Goal: Information Seeking & Learning: Learn about a topic

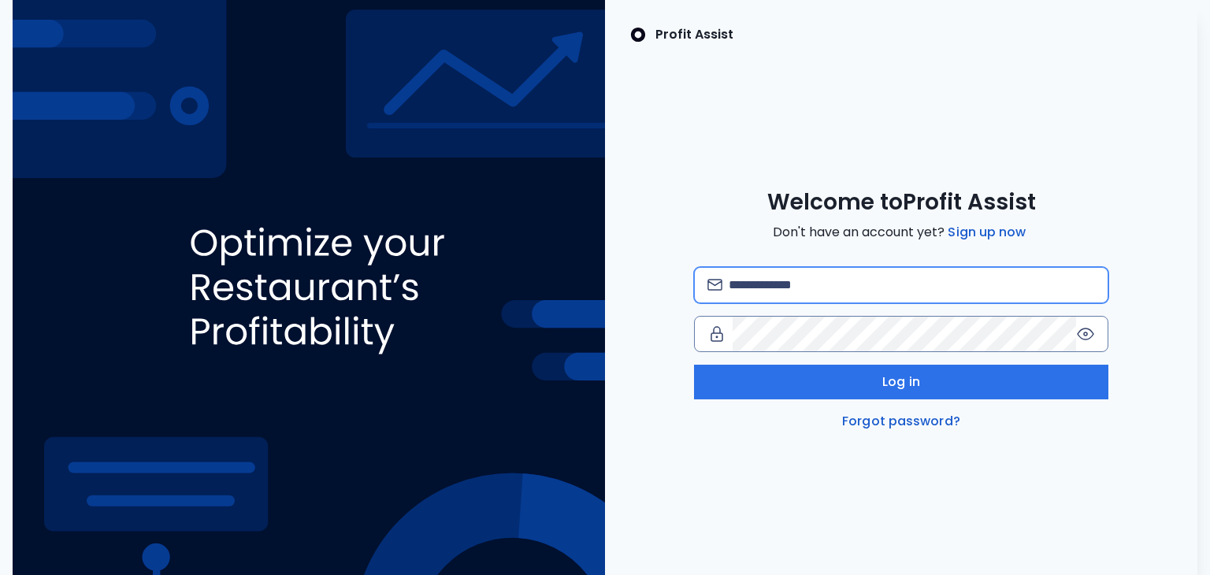
click at [803, 293] on input "email" at bounding box center [912, 285] width 367 height 35
click at [779, 272] on input "email" at bounding box center [912, 285] width 367 height 35
type input "**********"
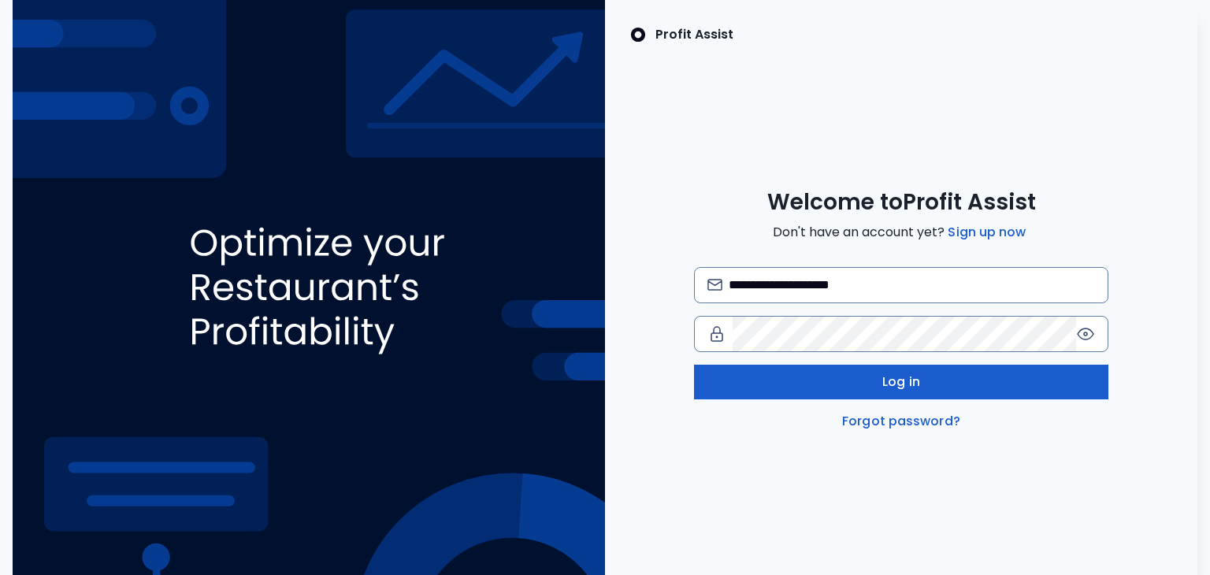
click at [915, 380] on span "Log in" at bounding box center [901, 382] width 38 height 19
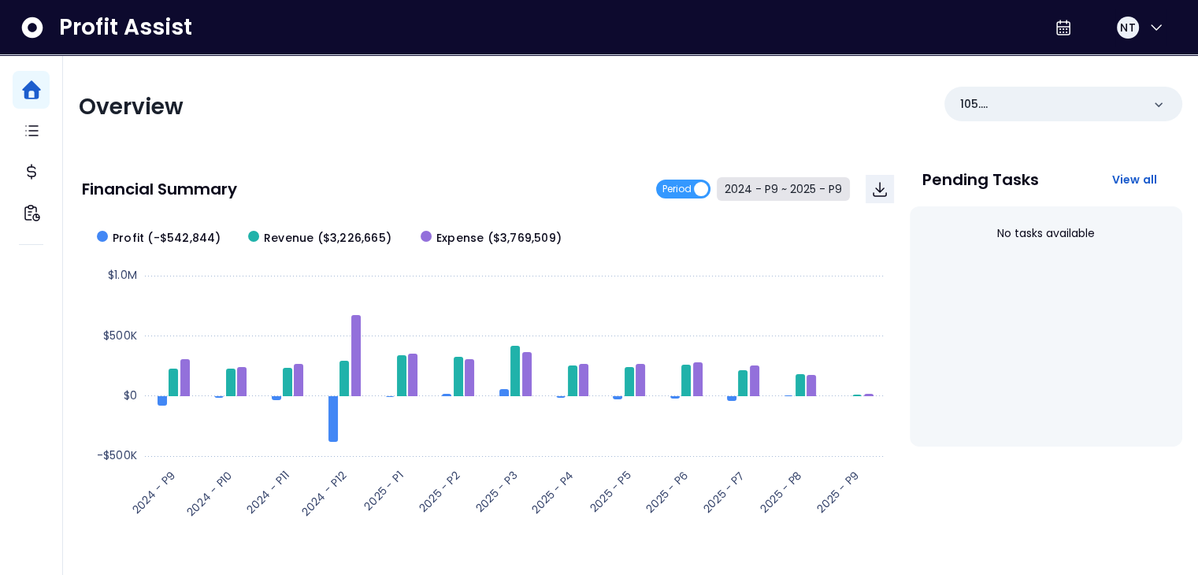
click at [753, 199] on button "2024 - P9 ~ 2025 - P9" at bounding box center [783, 189] width 133 height 24
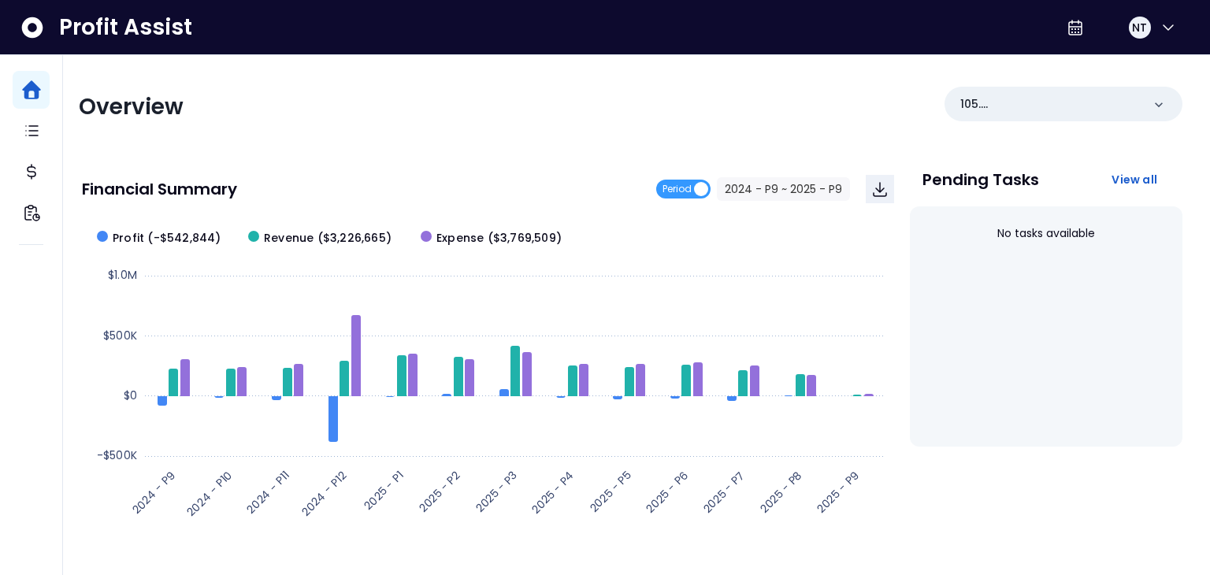
click at [488, 134] on span "2024 - P9" at bounding box center [480, 128] width 141 height 36
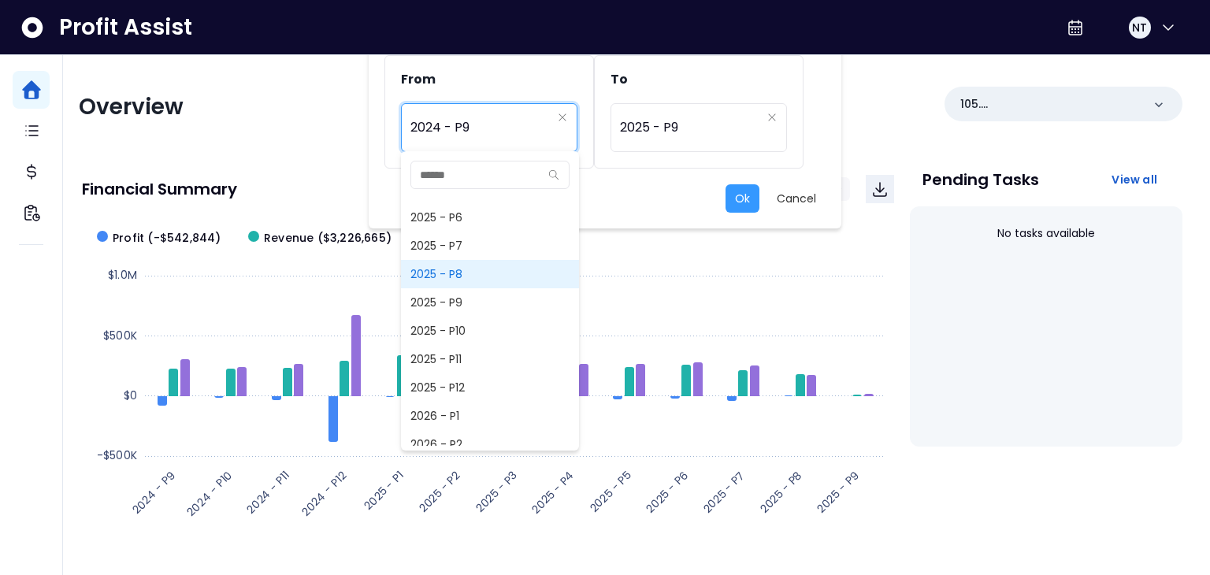
scroll to position [1075, 0]
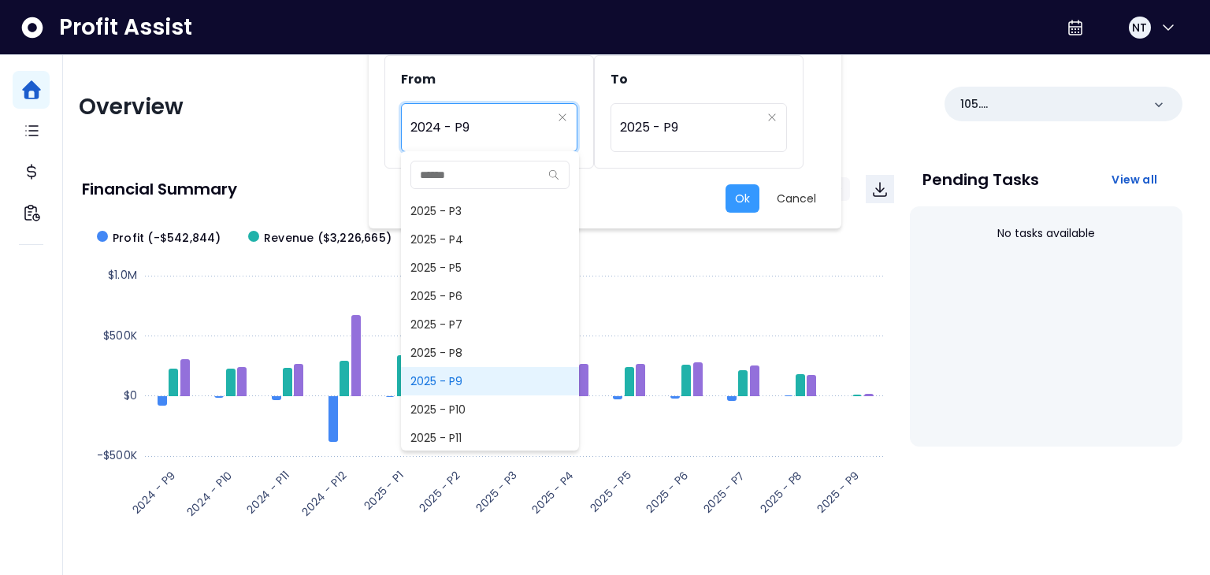
click at [477, 370] on span "2025 - P9" at bounding box center [490, 381] width 178 height 28
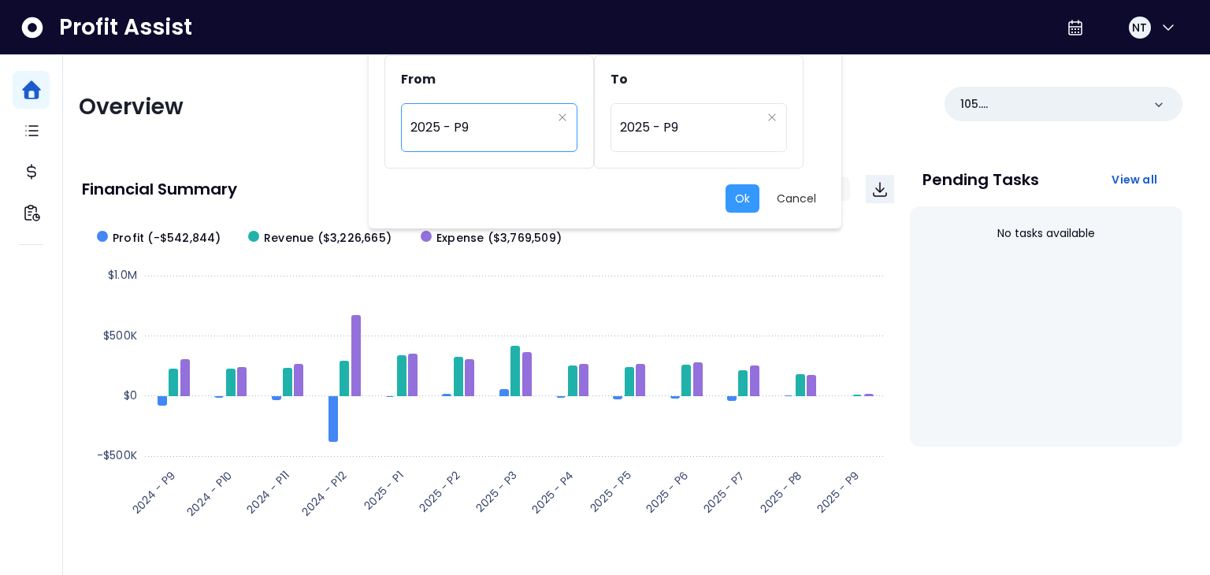
click at [492, 124] on span "2025 - P9" at bounding box center [480, 128] width 141 height 36
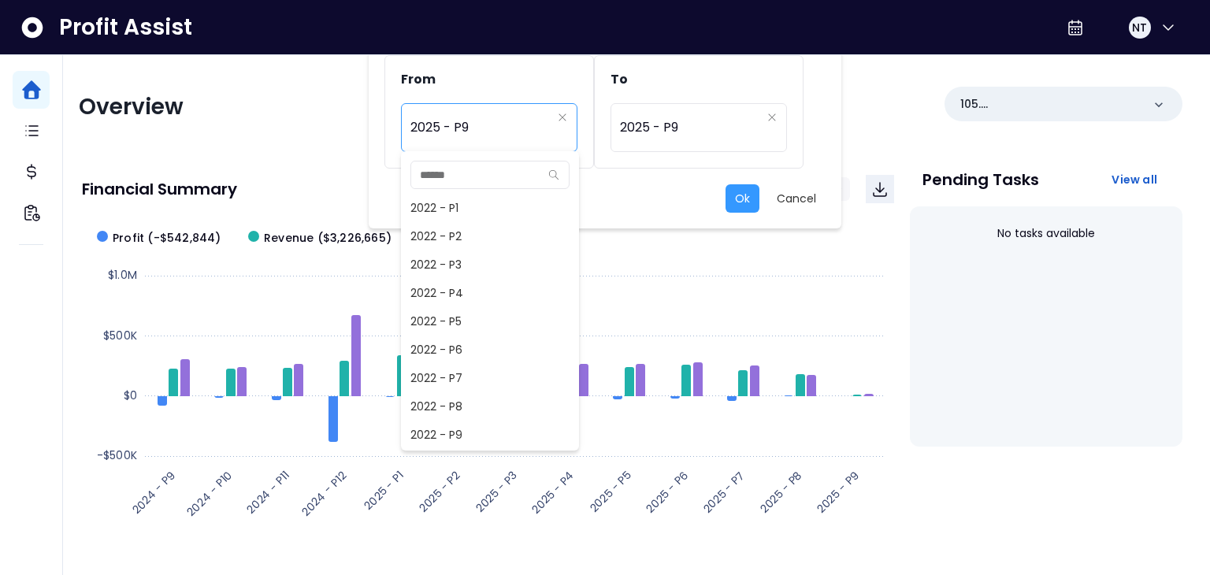
scroll to position [1021, 0]
click at [470, 400] on span "2025 - P8" at bounding box center [490, 406] width 178 height 28
type input "*********"
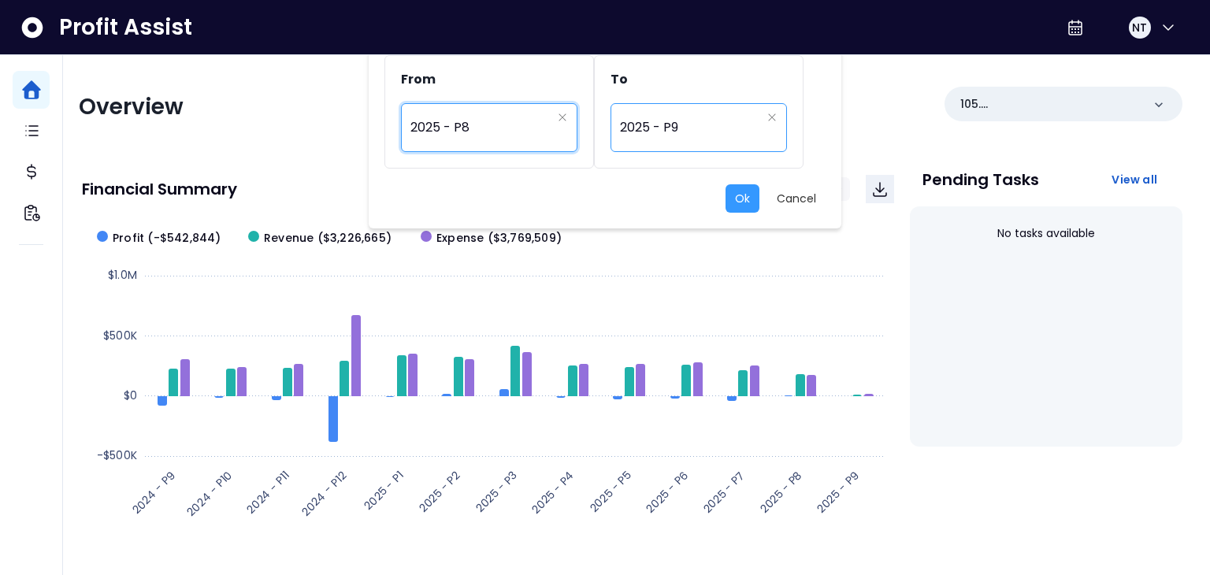
click at [669, 146] on div "********* 2025 - P9" at bounding box center [699, 127] width 176 height 49
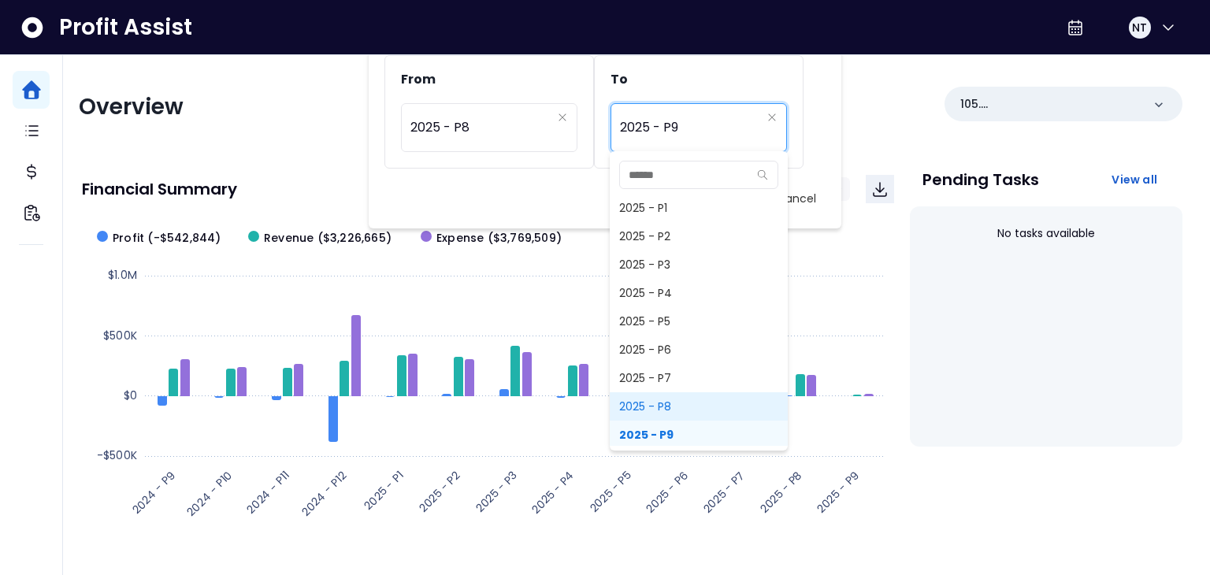
click at [674, 403] on span "2025 - P8" at bounding box center [699, 406] width 178 height 28
type input "*********"
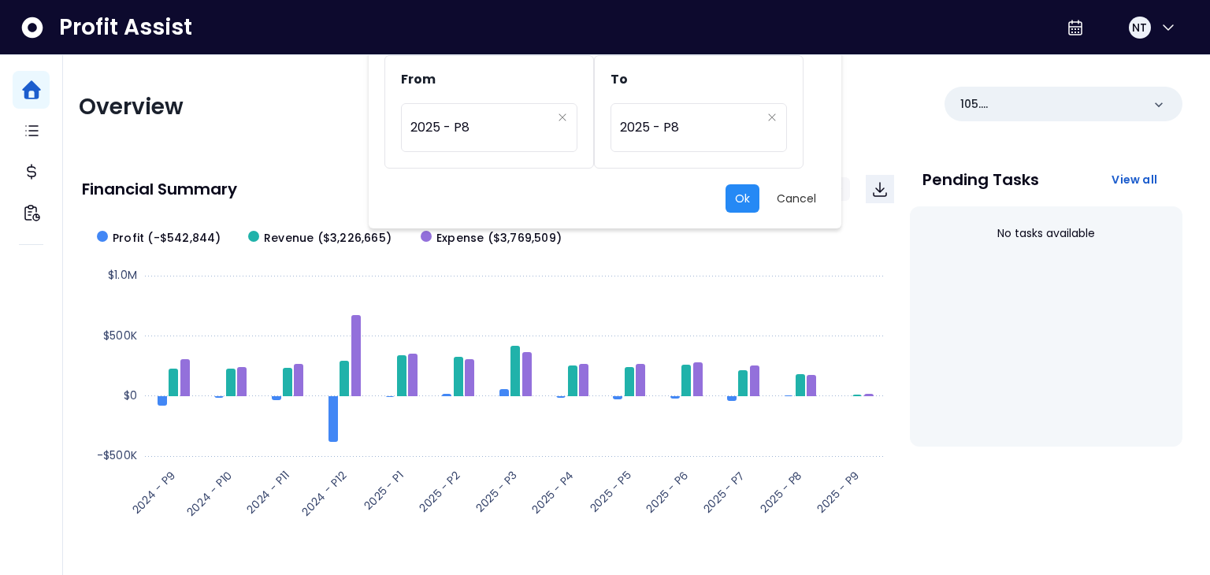
click at [751, 191] on button "Ok" at bounding box center [743, 198] width 34 height 28
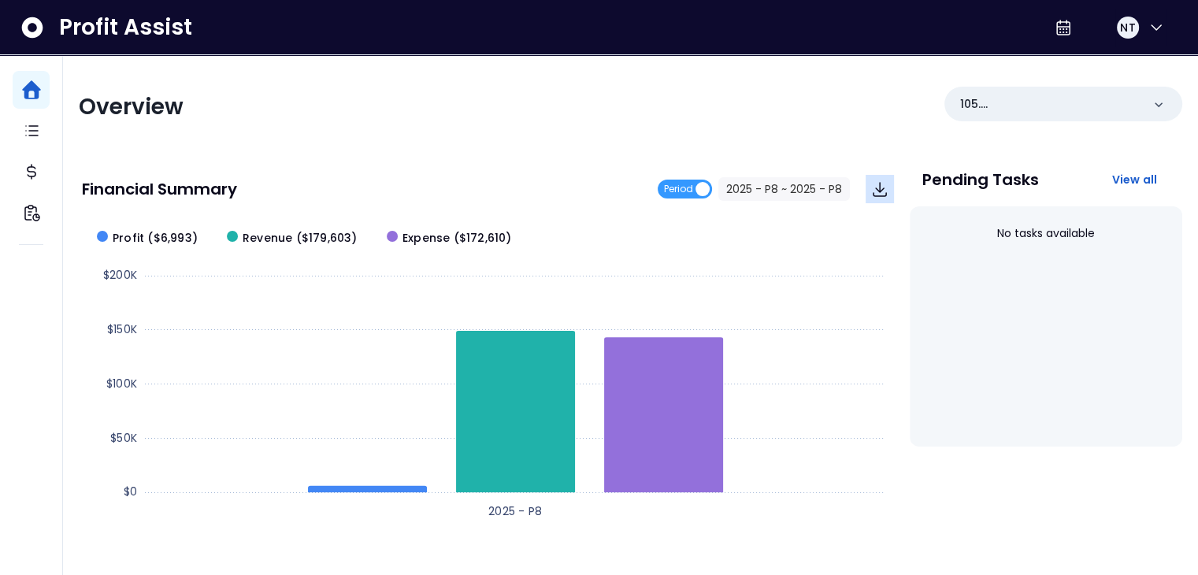
click at [885, 195] on icon "Download" at bounding box center [880, 189] width 13 height 13
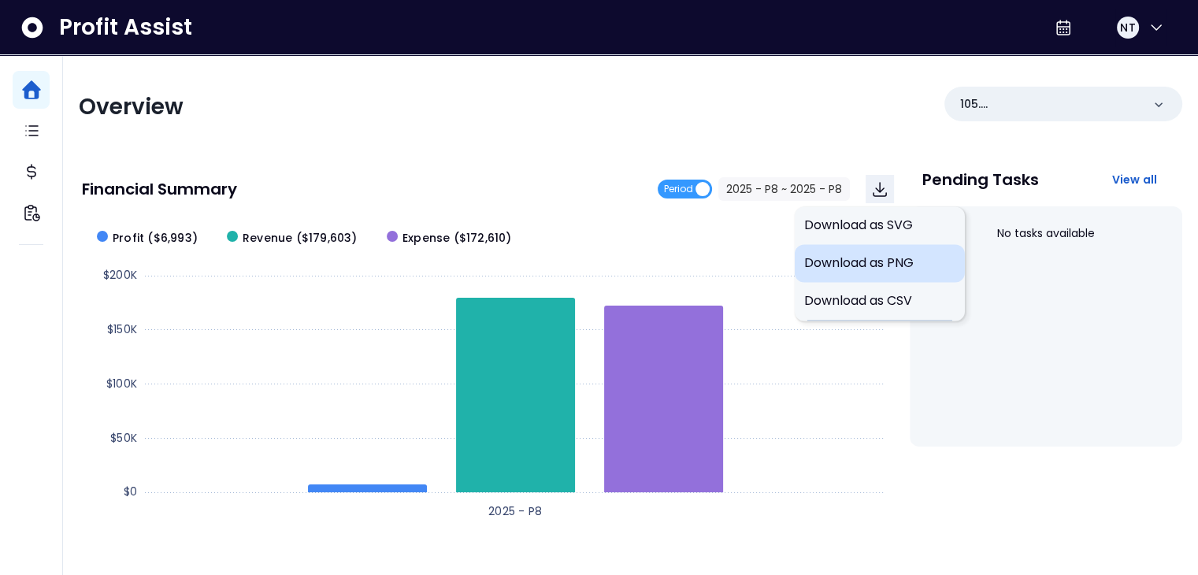
click at [904, 269] on span "Download as PNG" at bounding box center [879, 263] width 151 height 19
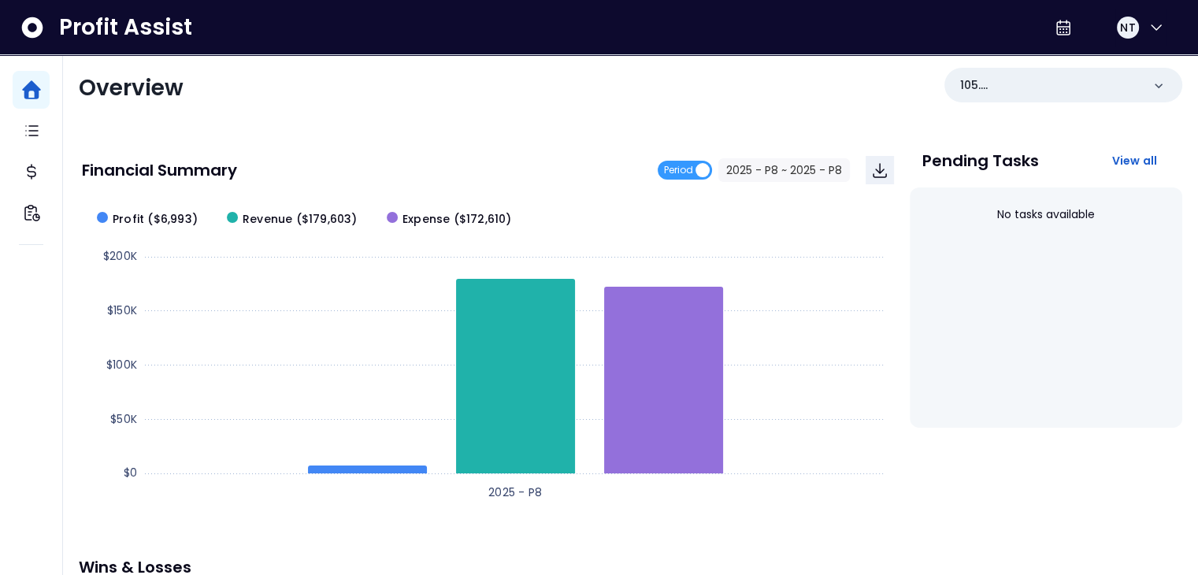
scroll to position [0, 0]
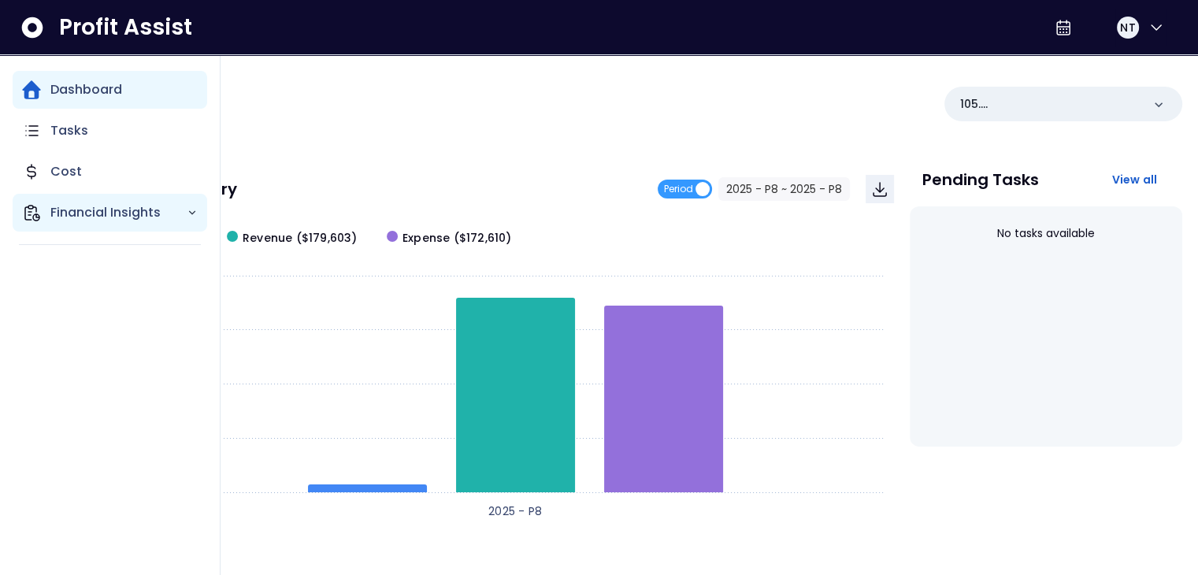
click at [177, 211] on p "Financial Insights" at bounding box center [118, 212] width 136 height 19
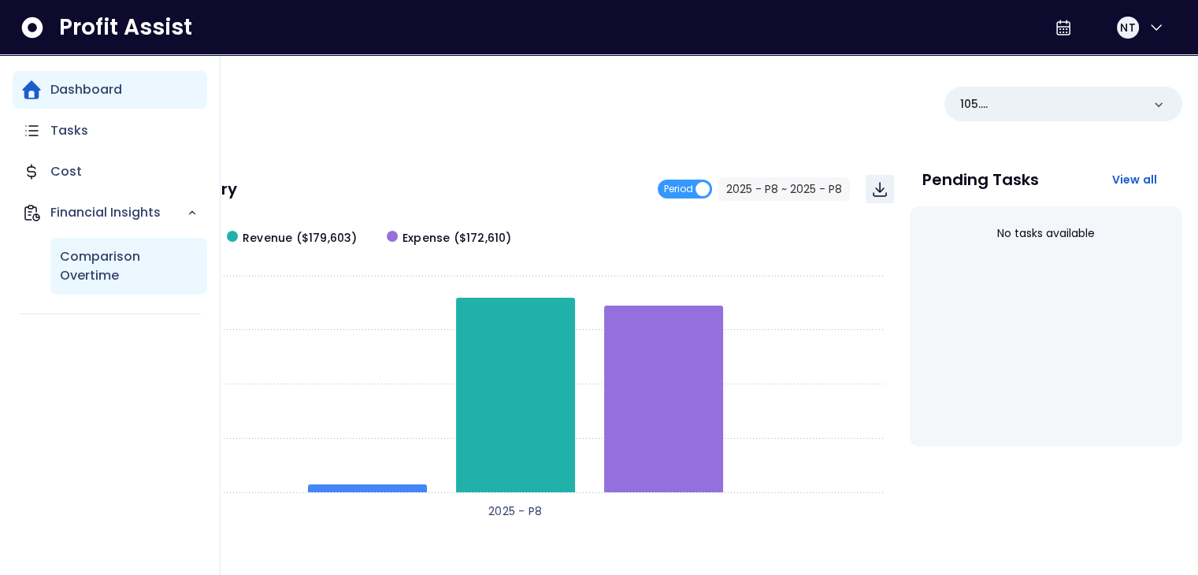
click at [146, 272] on p "Comparison Overtime" at bounding box center [129, 266] width 138 height 38
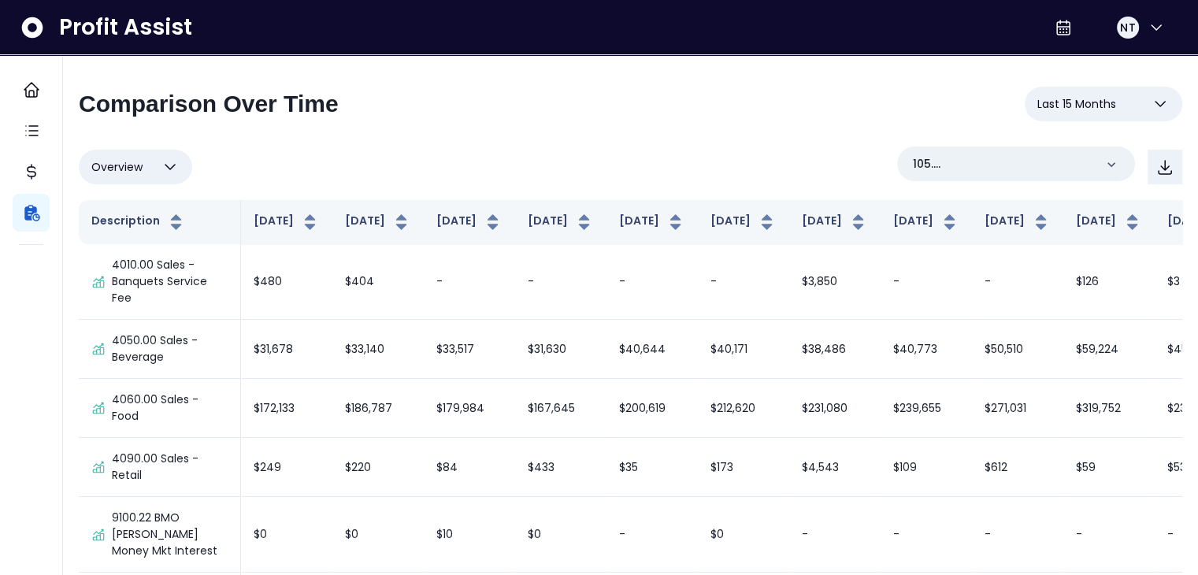
click at [154, 161] on button "Overview" at bounding box center [135, 167] width 113 height 35
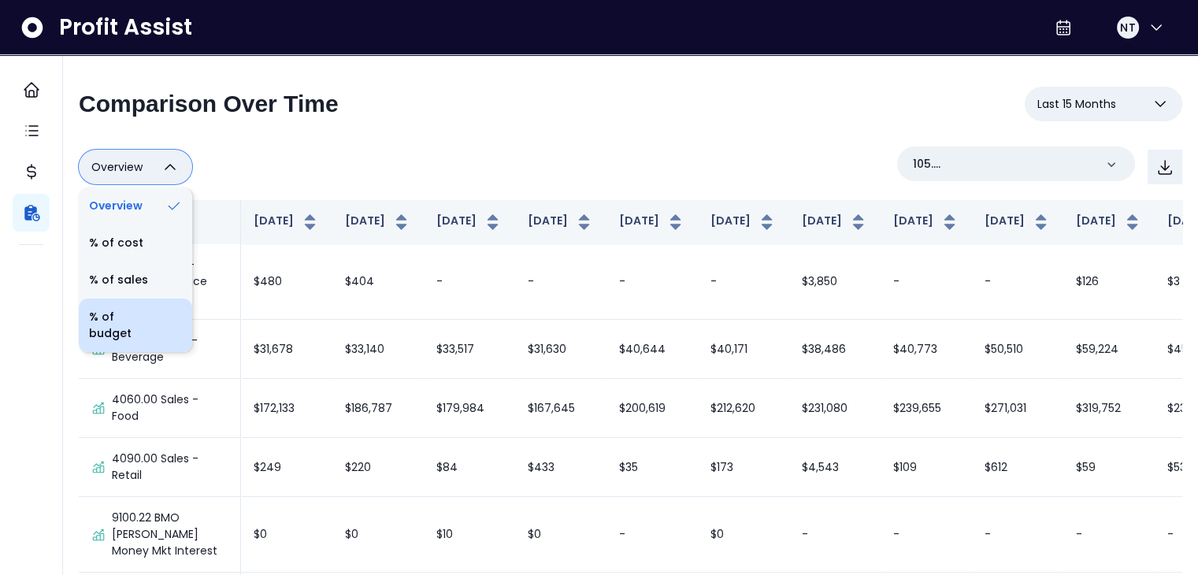
click at [117, 332] on li "% of budget" at bounding box center [135, 326] width 113 height 54
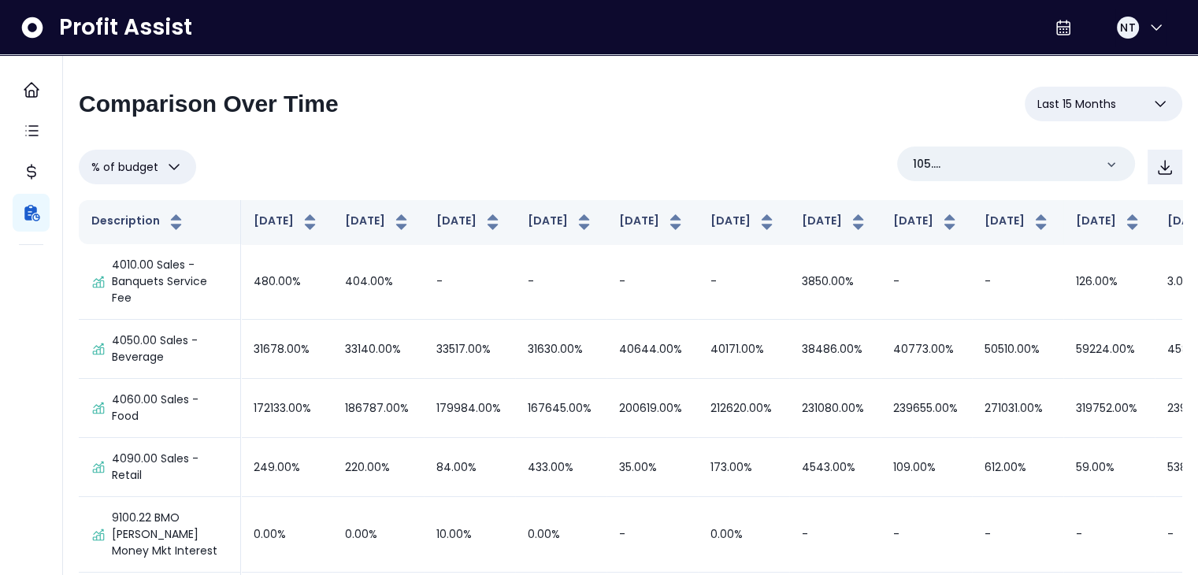
click at [143, 168] on span "% of budget" at bounding box center [124, 167] width 67 height 19
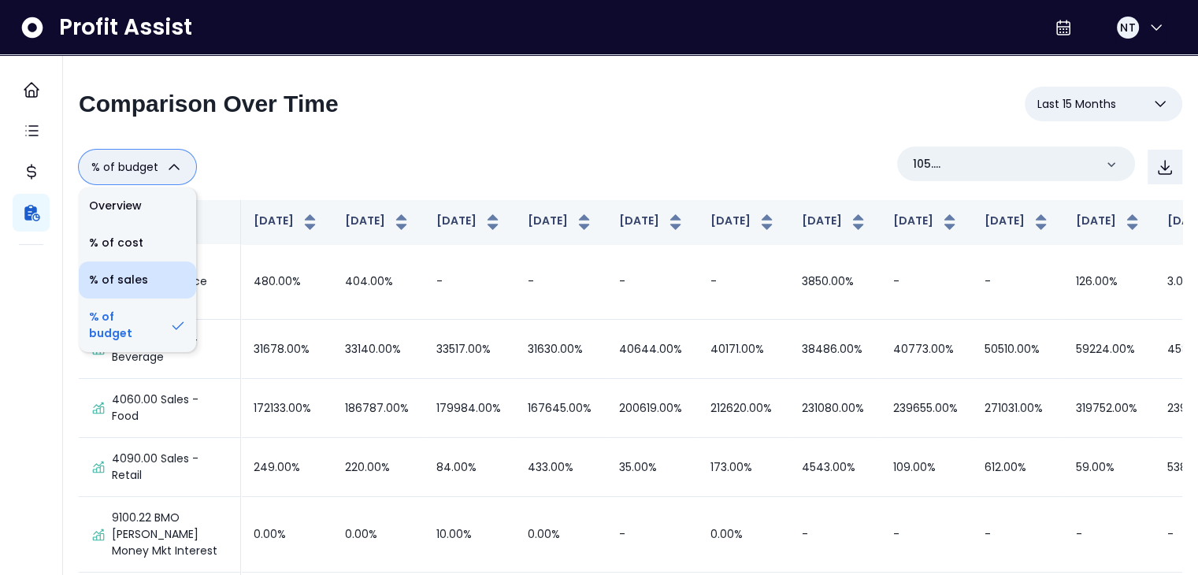
click at [157, 274] on li "% of sales" at bounding box center [137, 280] width 117 height 37
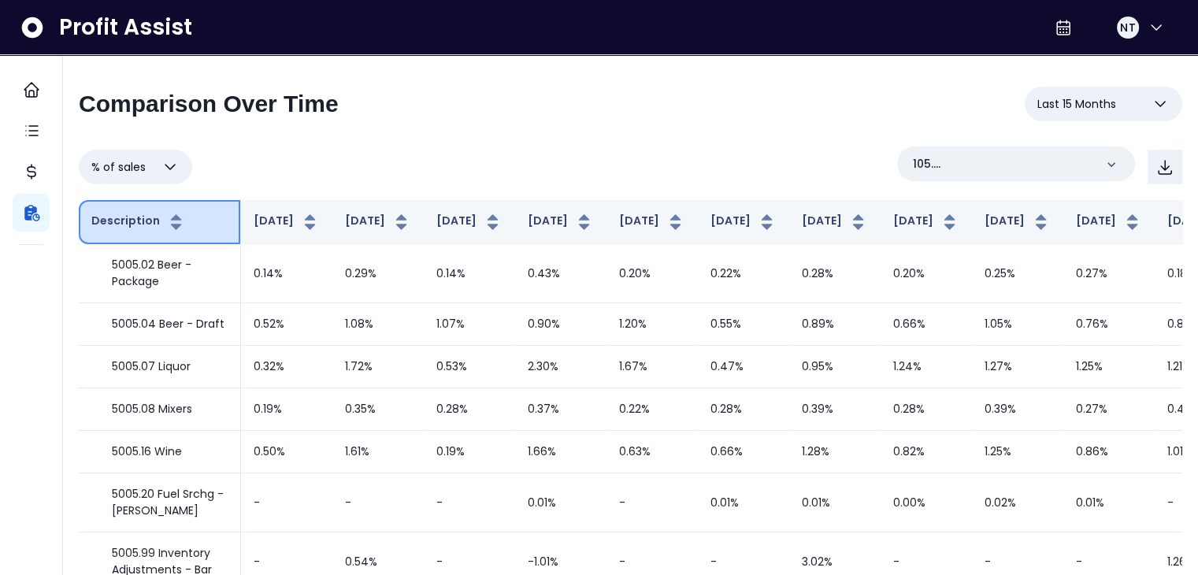
click at [141, 229] on button "Description" at bounding box center [138, 222] width 95 height 19
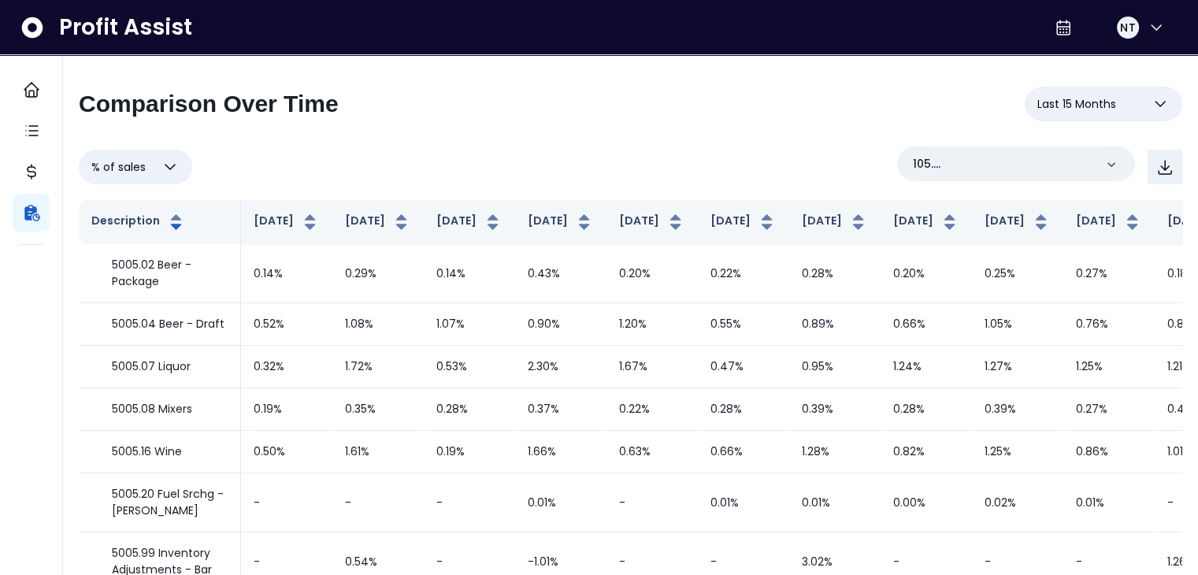
click at [158, 165] on button "% of sales" at bounding box center [135, 167] width 113 height 35
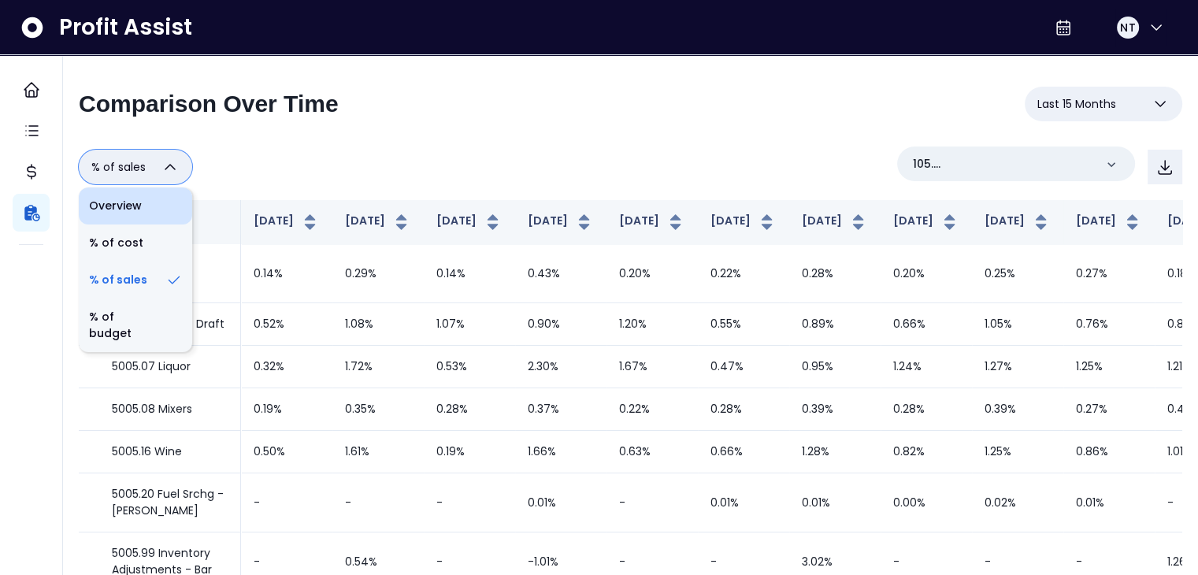
click at [152, 210] on li "Overview" at bounding box center [135, 205] width 113 height 37
type input "********"
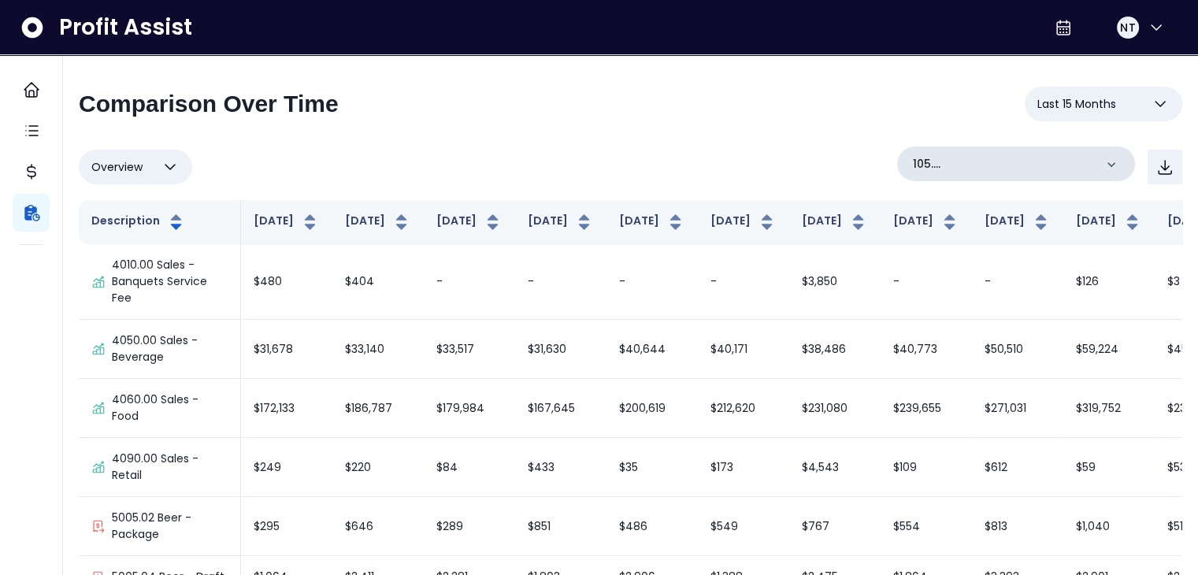
click at [1112, 176] on div "105. UTC([GEOGRAPHIC_DATA])" at bounding box center [1016, 164] width 238 height 35
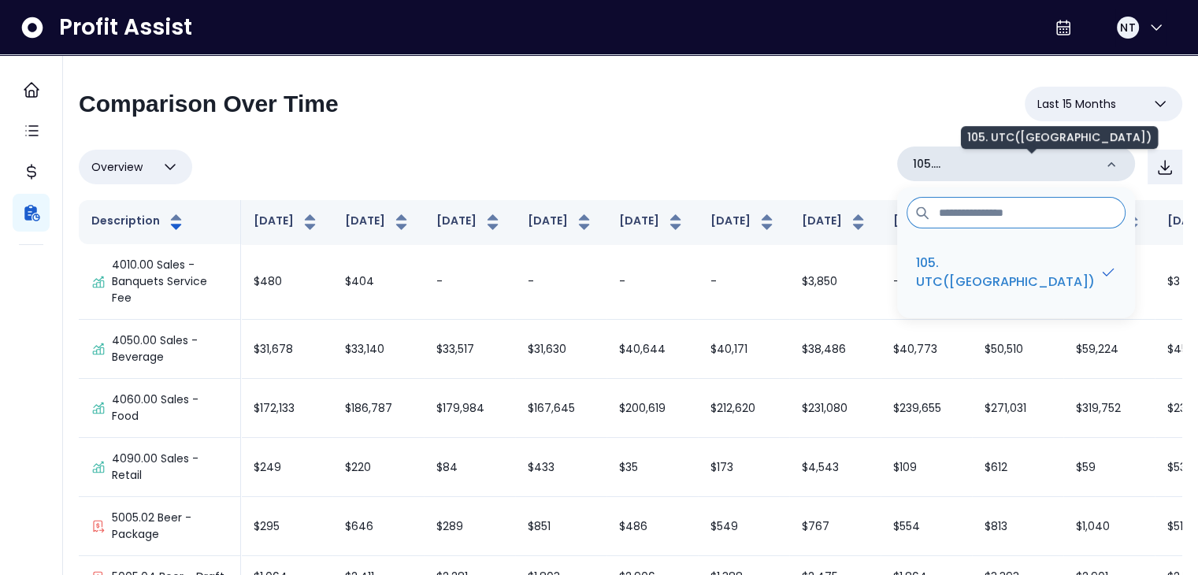
click at [1084, 165] on p "105. UTC([GEOGRAPHIC_DATA])" at bounding box center [1003, 164] width 181 height 17
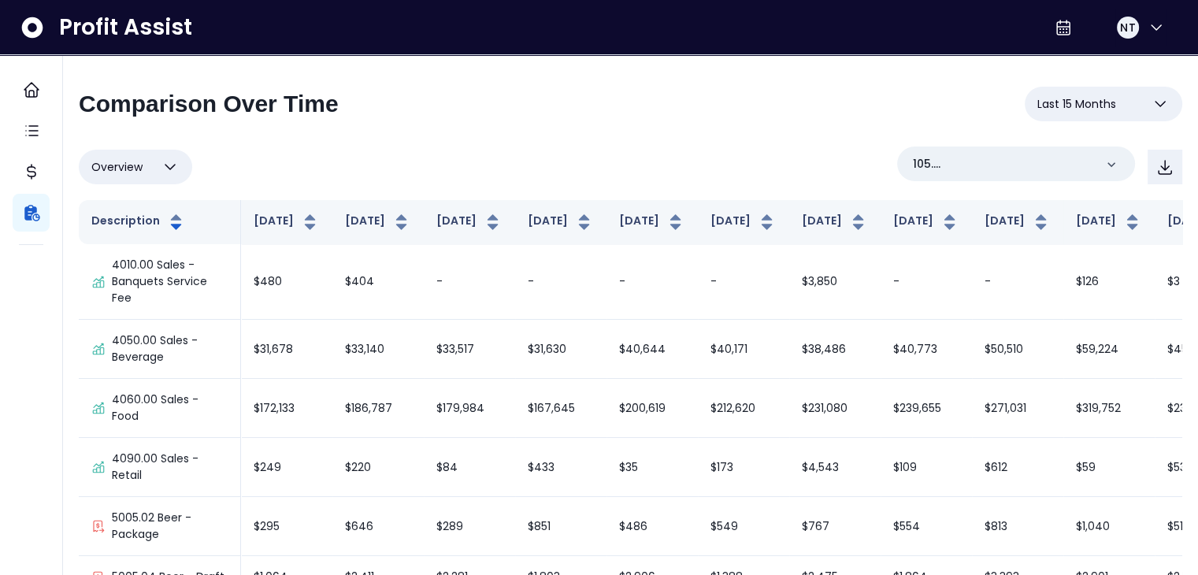
click at [1081, 95] on span "Last 15 Months" at bounding box center [1076, 104] width 79 height 19
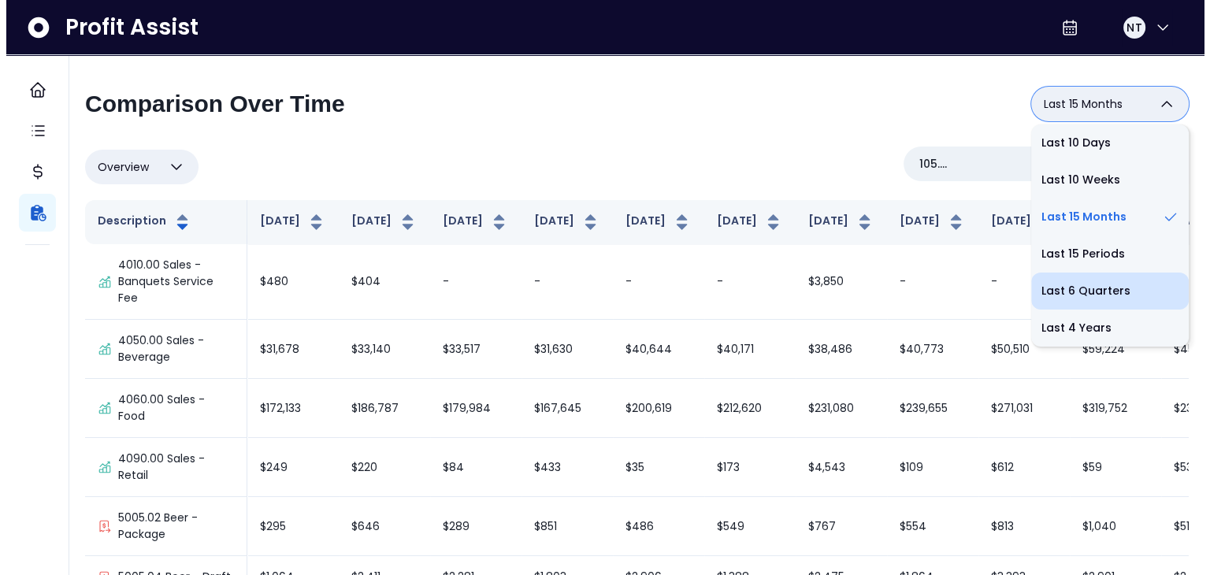
scroll to position [79, 0]
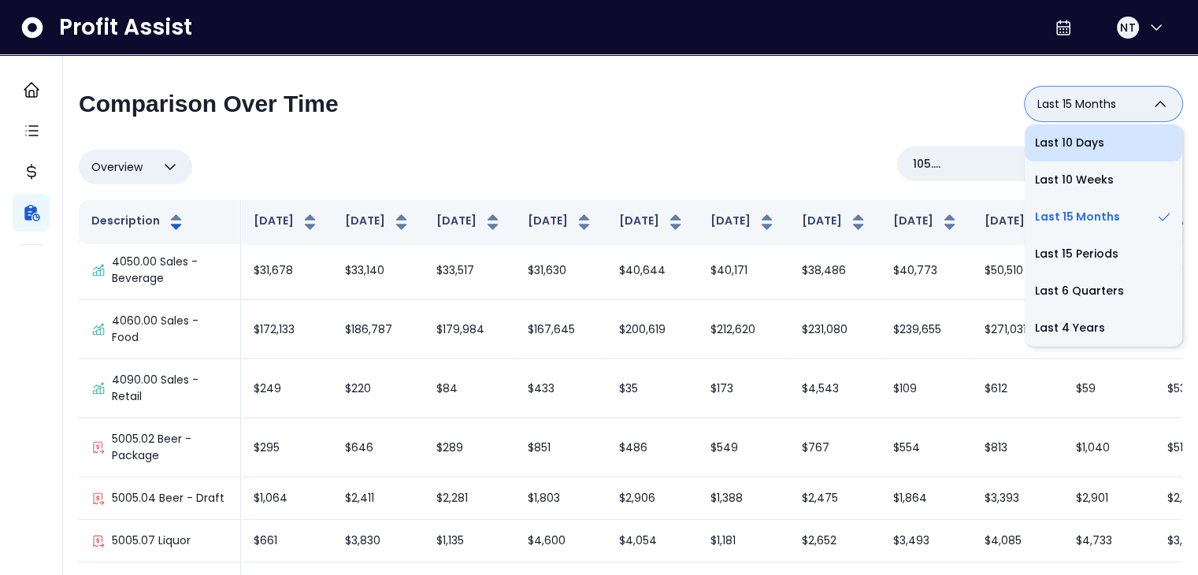
click at [1096, 144] on li "Last 10 Days" at bounding box center [1104, 142] width 158 height 37
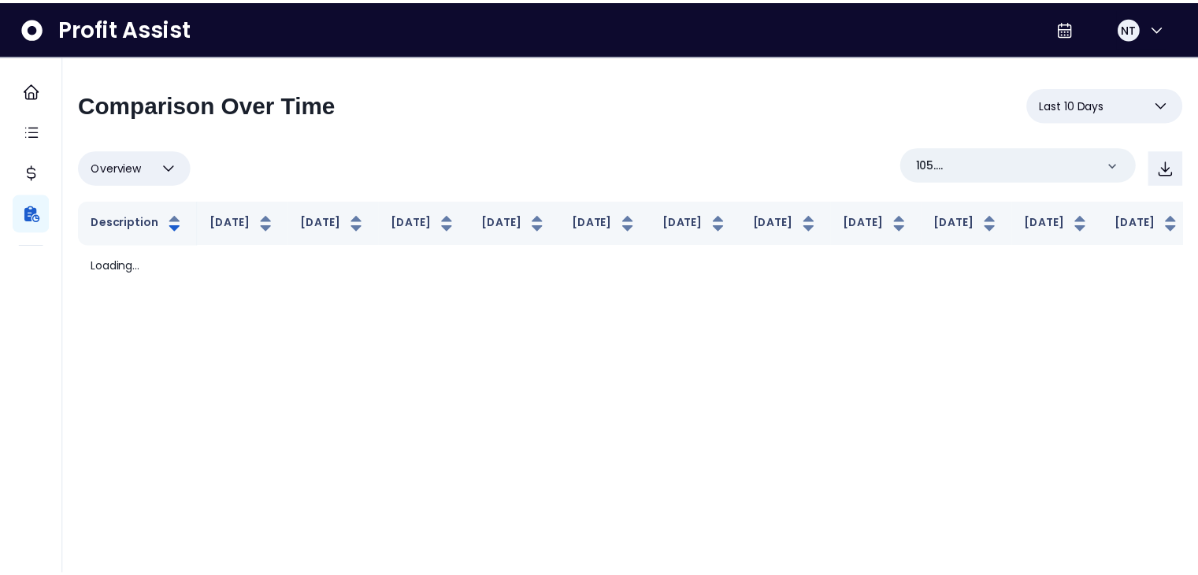
scroll to position [0, 0]
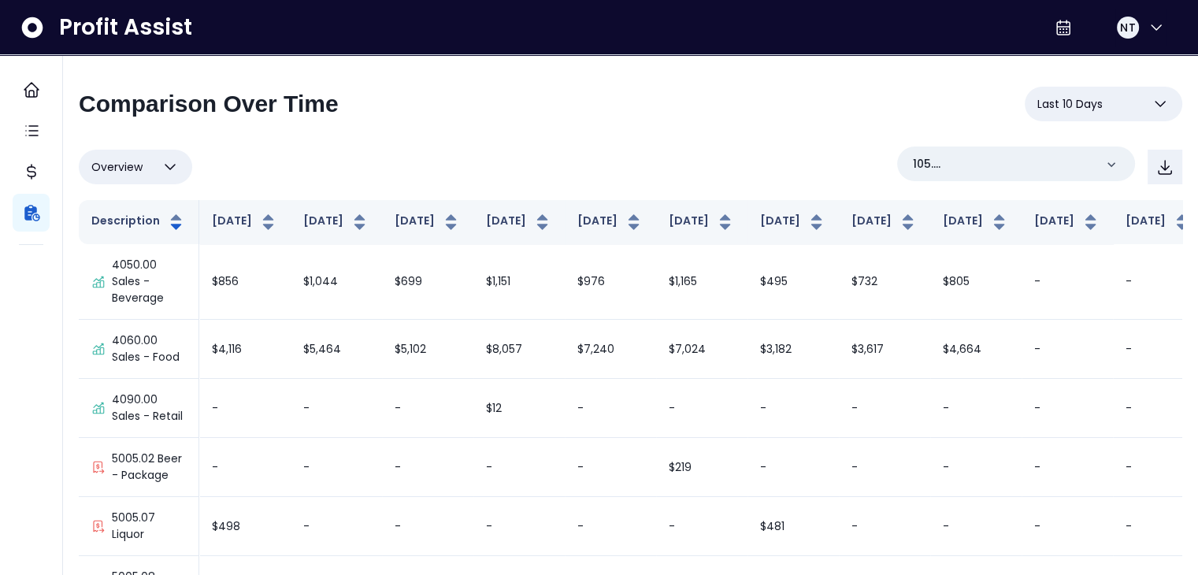
click at [1114, 98] on button "Last 10 Days" at bounding box center [1104, 104] width 158 height 35
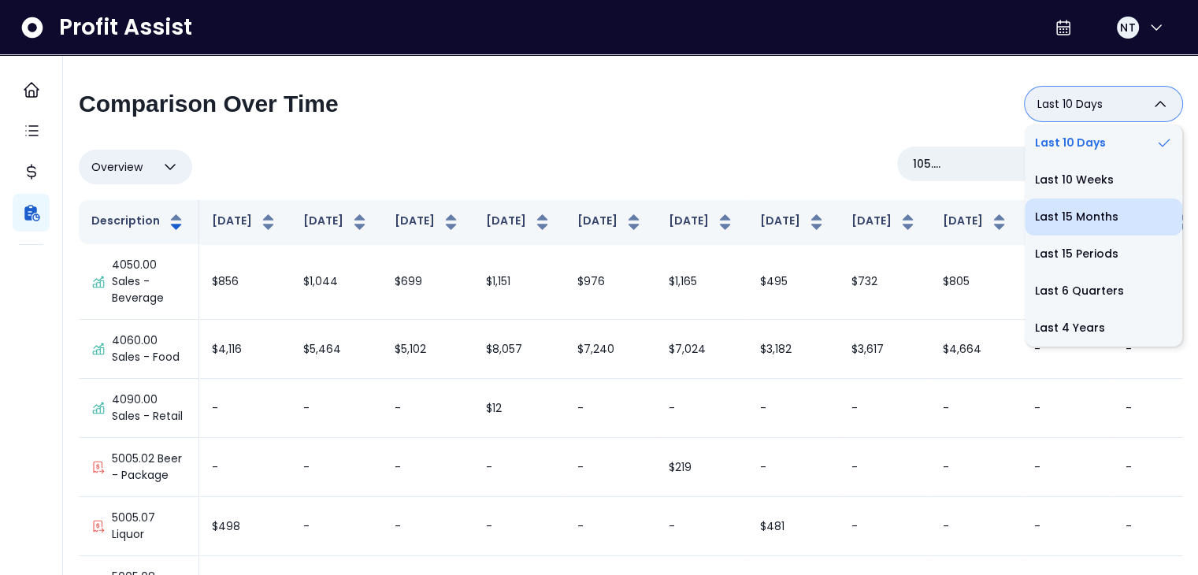
click at [1094, 215] on li "Last 15 Months" at bounding box center [1104, 217] width 158 height 37
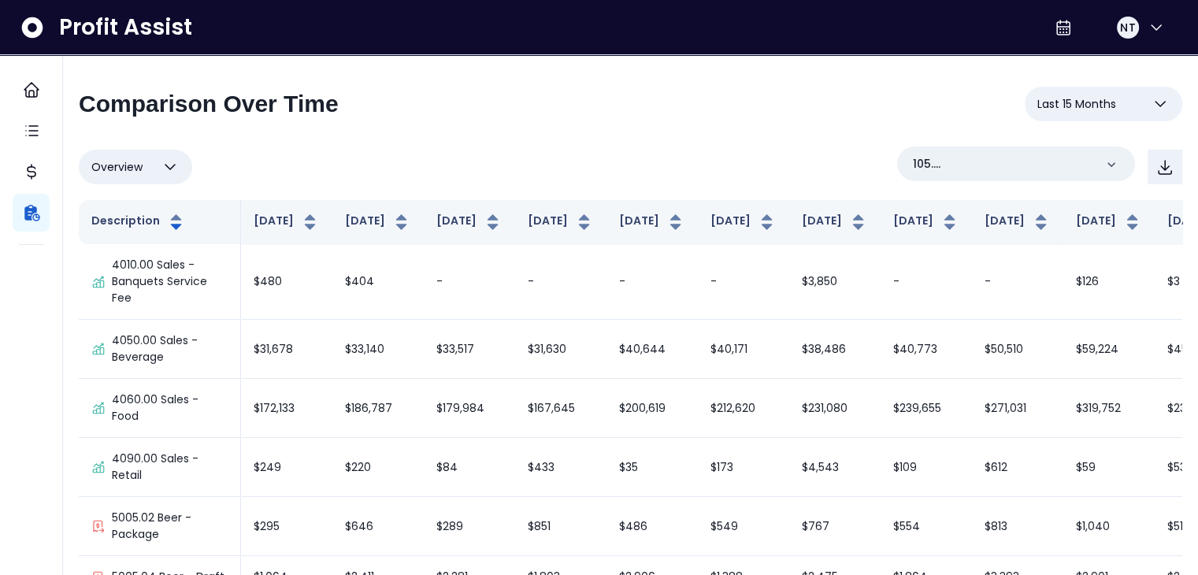
click at [1125, 98] on button "Last 15 Months" at bounding box center [1104, 104] width 158 height 35
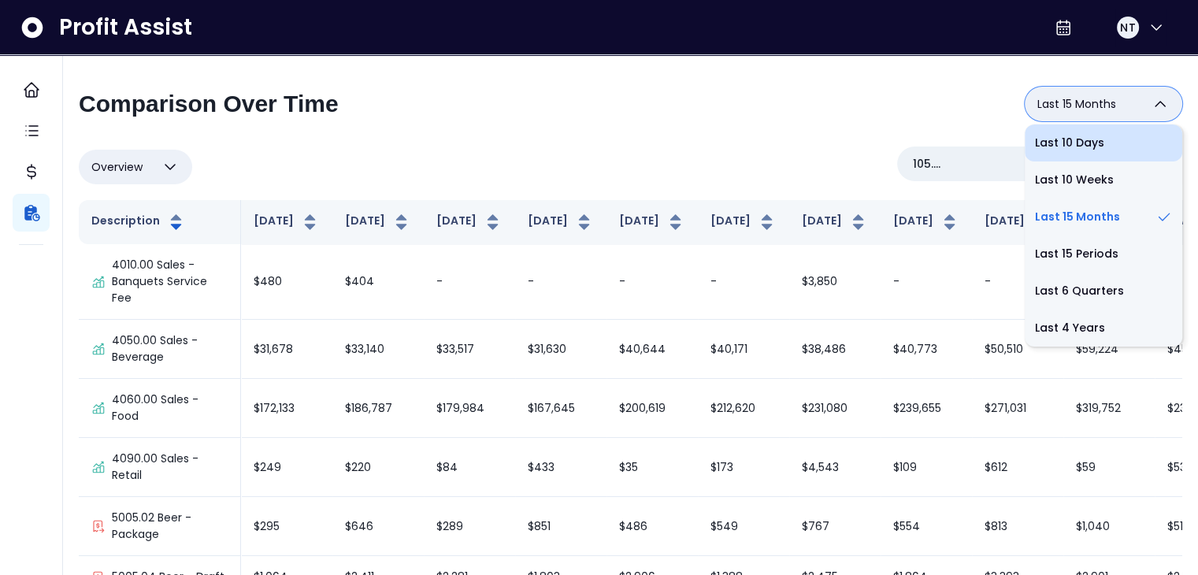
click at [1060, 151] on li "Last 10 Days" at bounding box center [1104, 142] width 158 height 37
type input "**********"
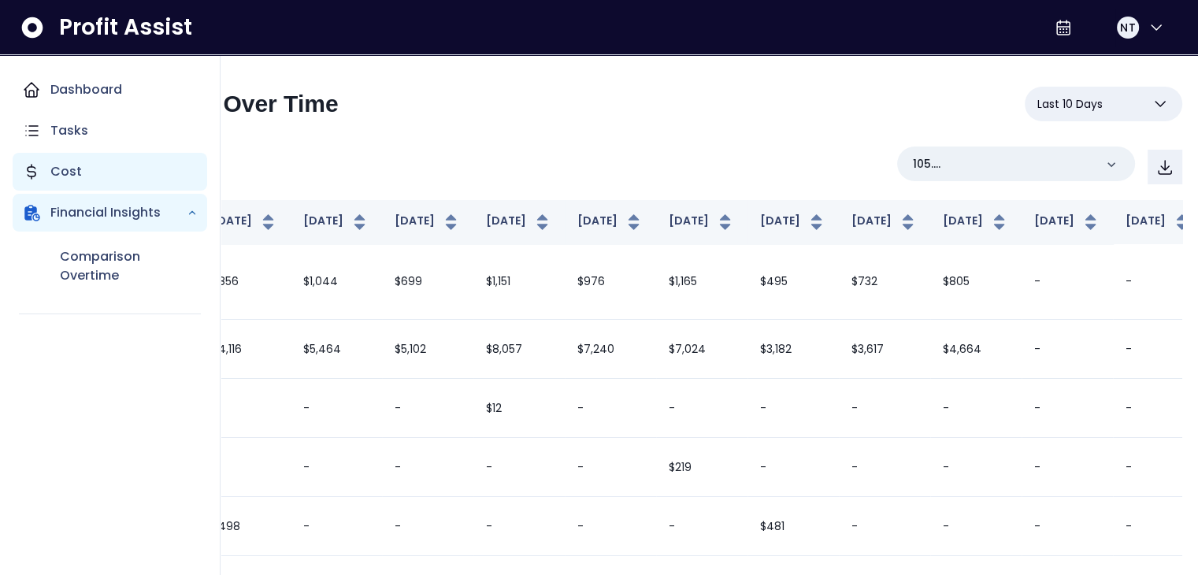
click at [92, 176] on div "Cost" at bounding box center [110, 172] width 195 height 38
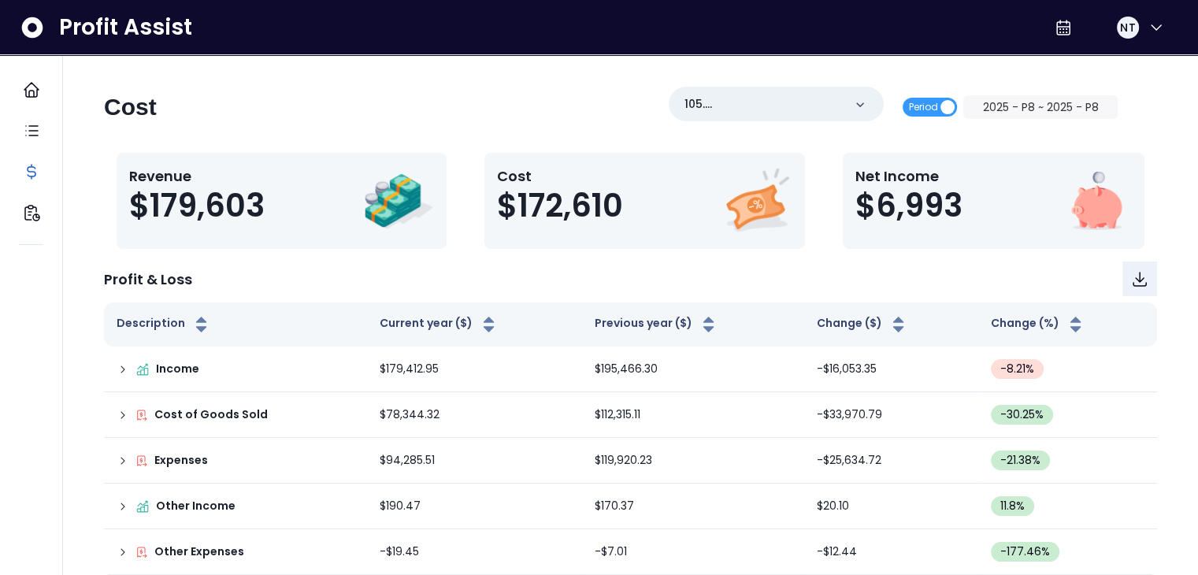
scroll to position [15, 0]
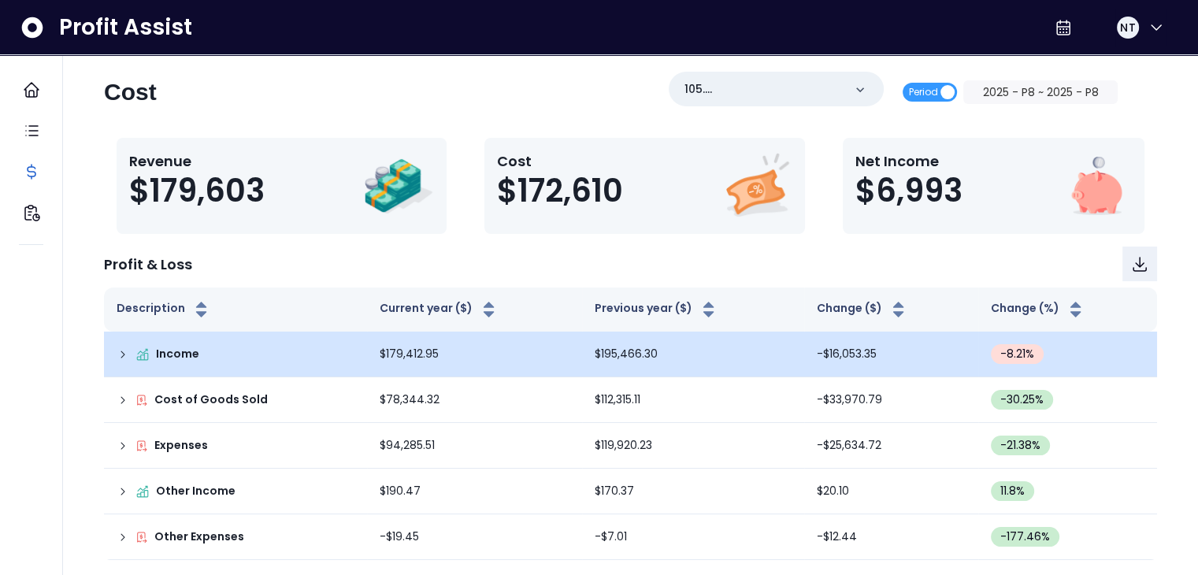
click at [120, 356] on icon at bounding box center [123, 354] width 13 height 13
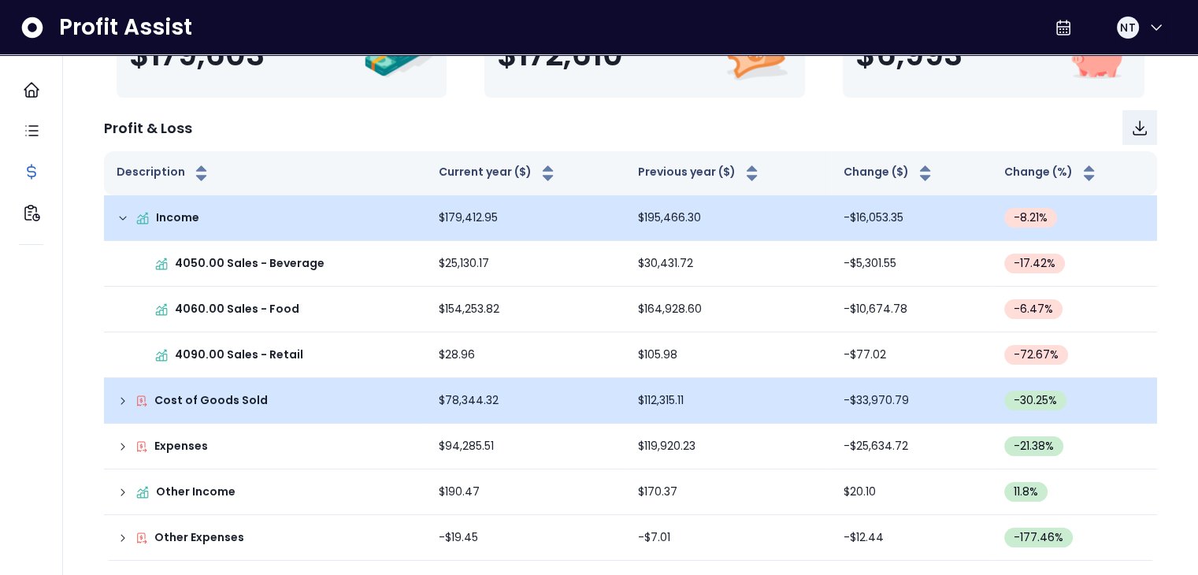
click at [120, 397] on icon at bounding box center [123, 401] width 13 height 13
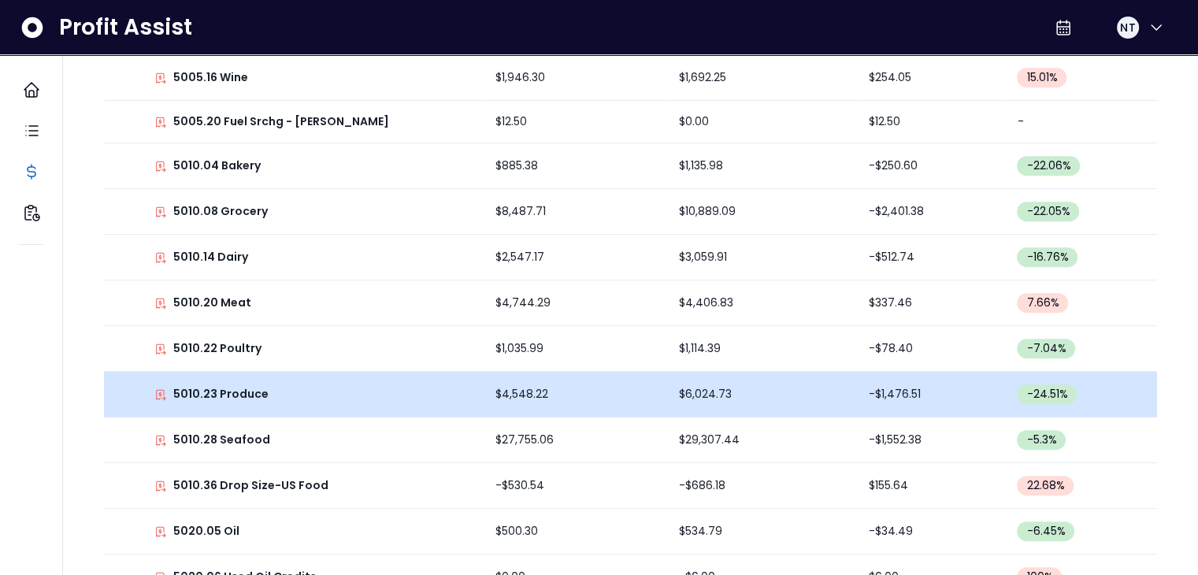
scroll to position [1014, 0]
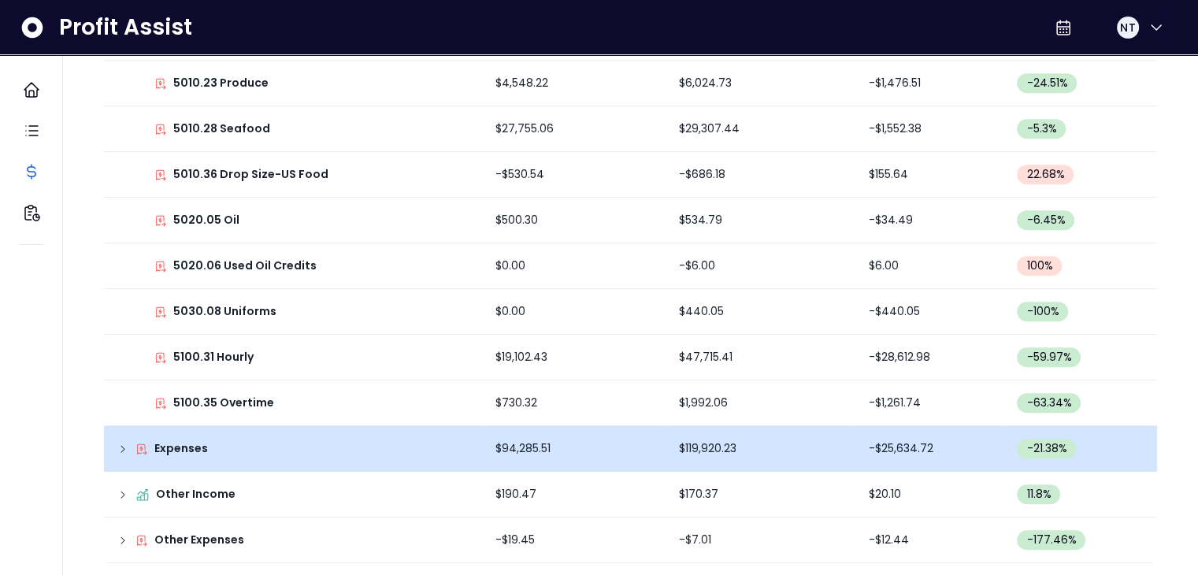
click at [123, 446] on icon at bounding box center [123, 449] width 13 height 13
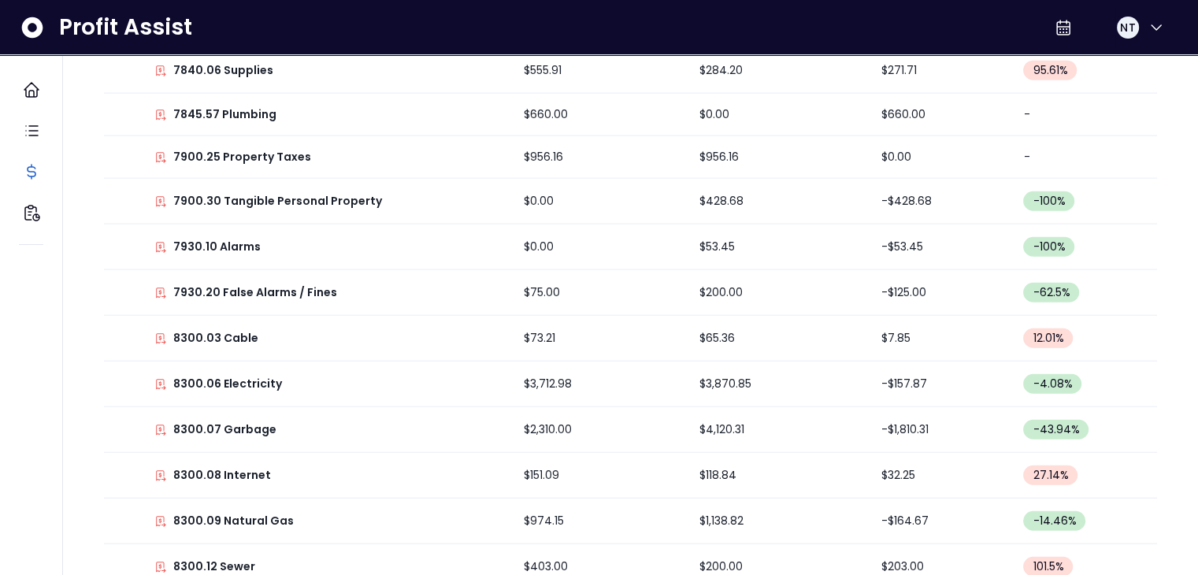
scroll to position [4284, 0]
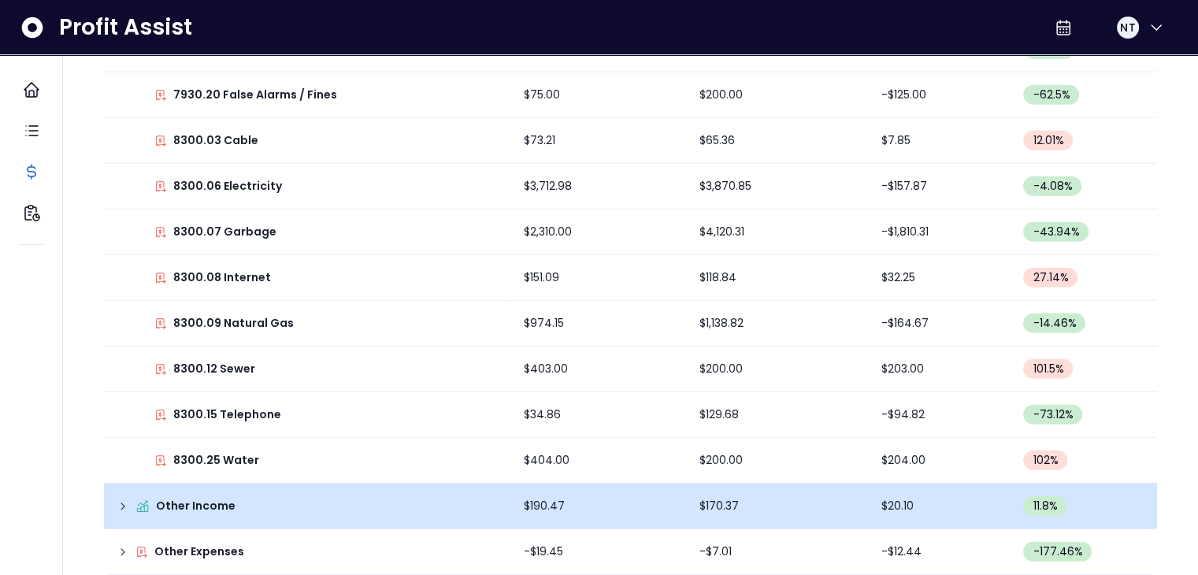
click at [122, 500] on icon at bounding box center [123, 506] width 13 height 13
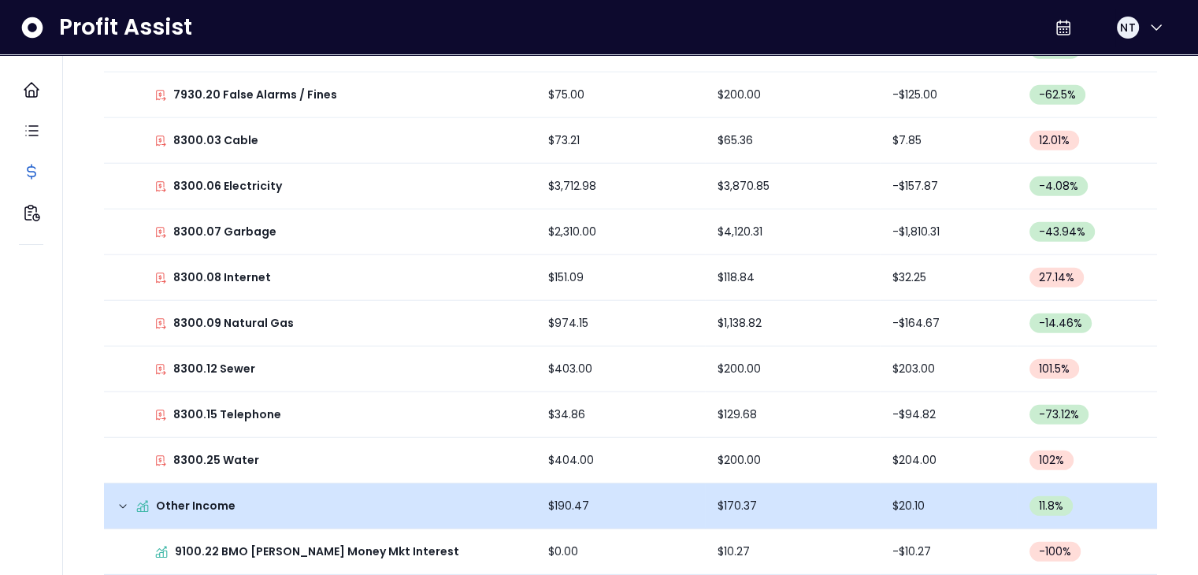
scroll to position [4418, 0]
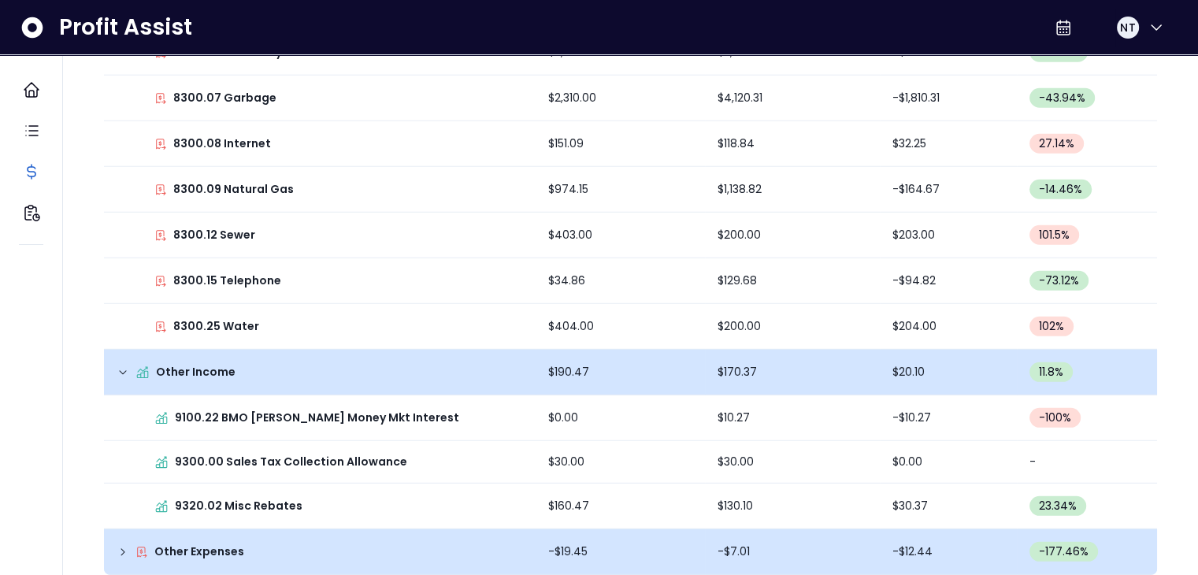
click at [124, 549] on icon at bounding box center [122, 552] width 3 height 6
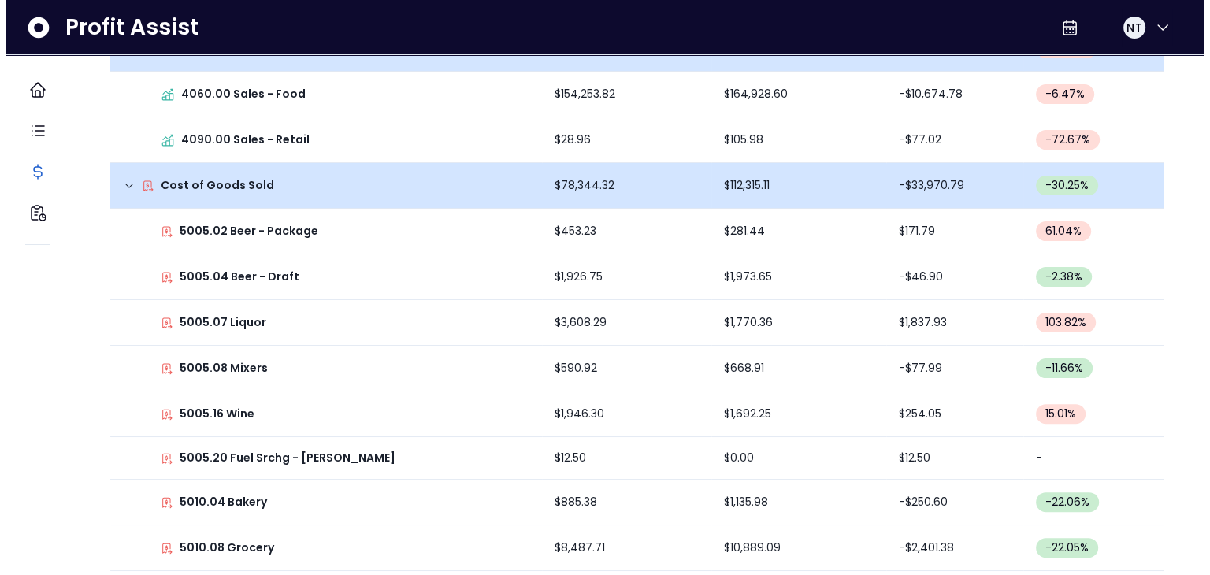
scroll to position [0, 0]
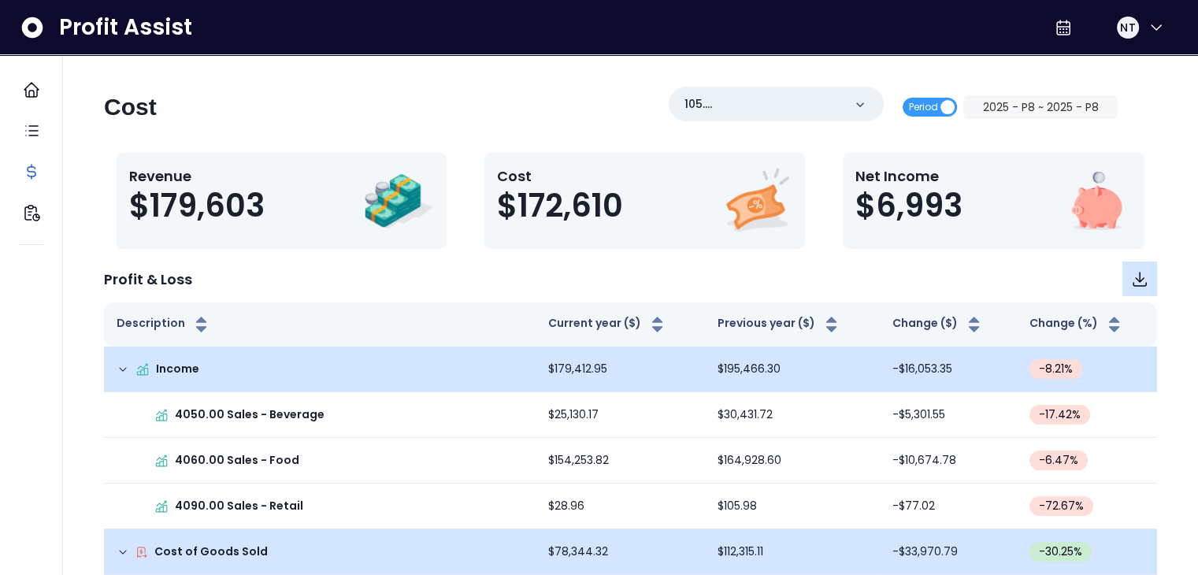
click at [1150, 278] on button "Download" at bounding box center [1140, 279] width 35 height 35
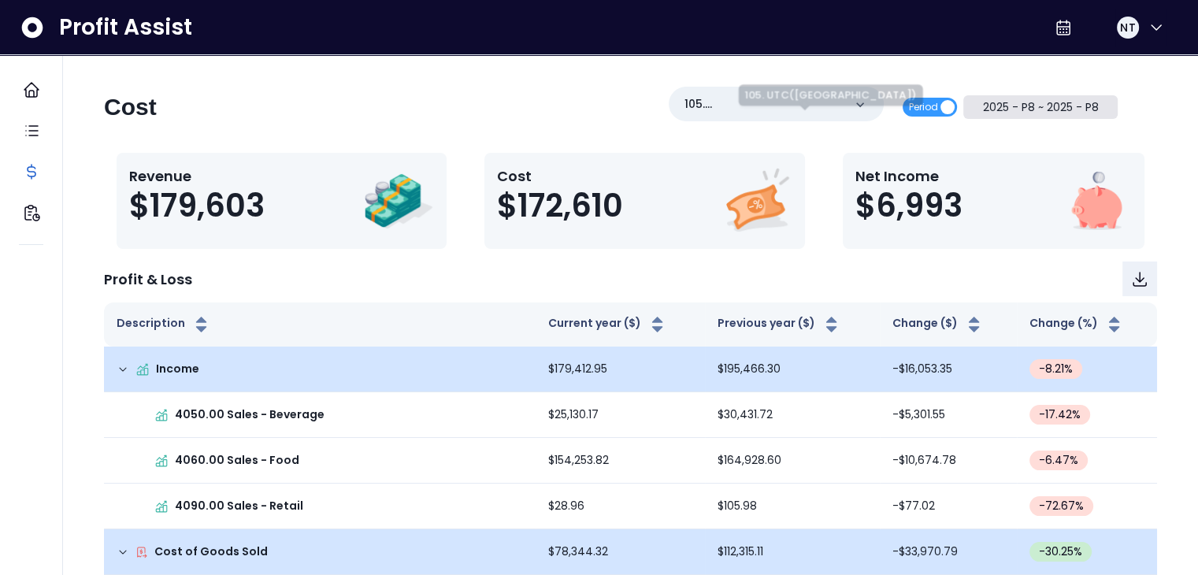
click at [1043, 113] on button "2025 - P8 ~ 2025 - P8" at bounding box center [1040, 107] width 154 height 24
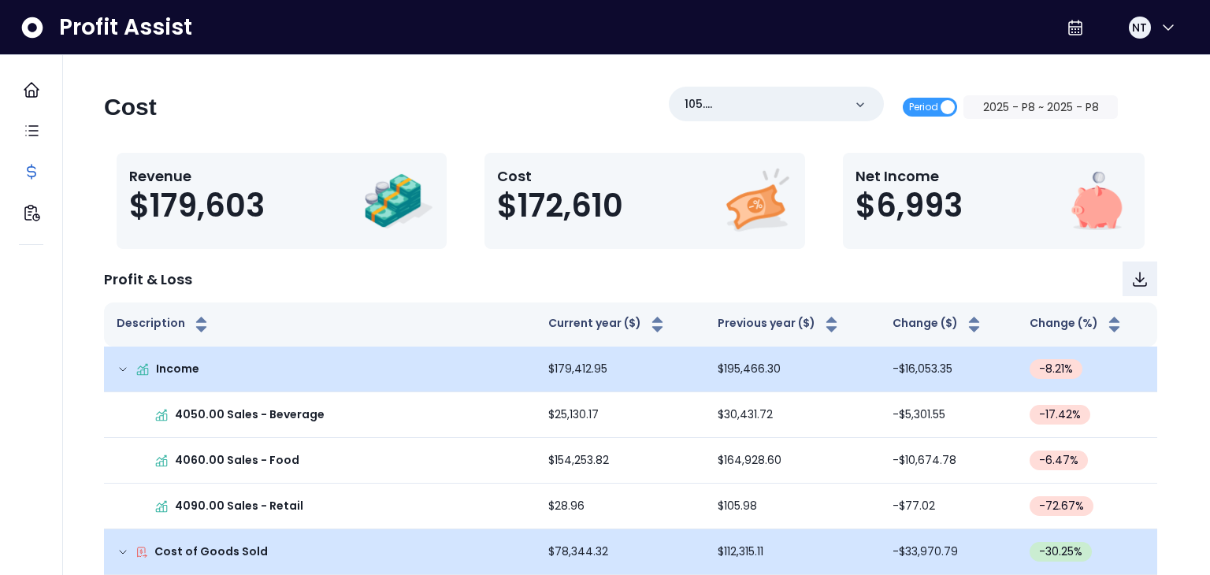
click at [530, 124] on span "2025 - P8" at bounding box center [480, 128] width 141 height 36
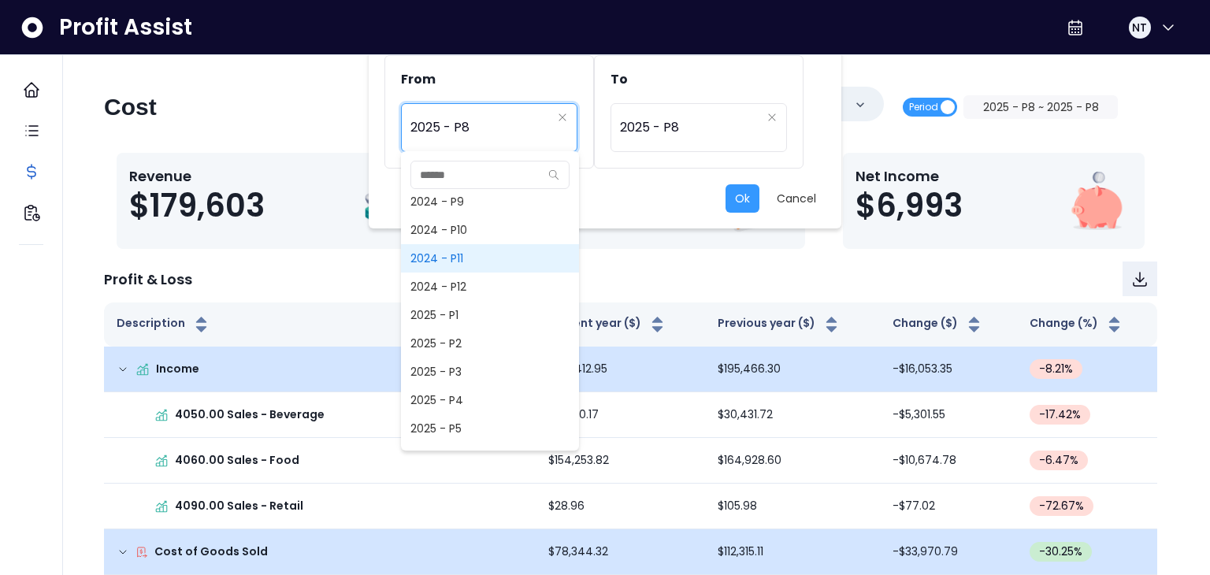
scroll to position [835, 0]
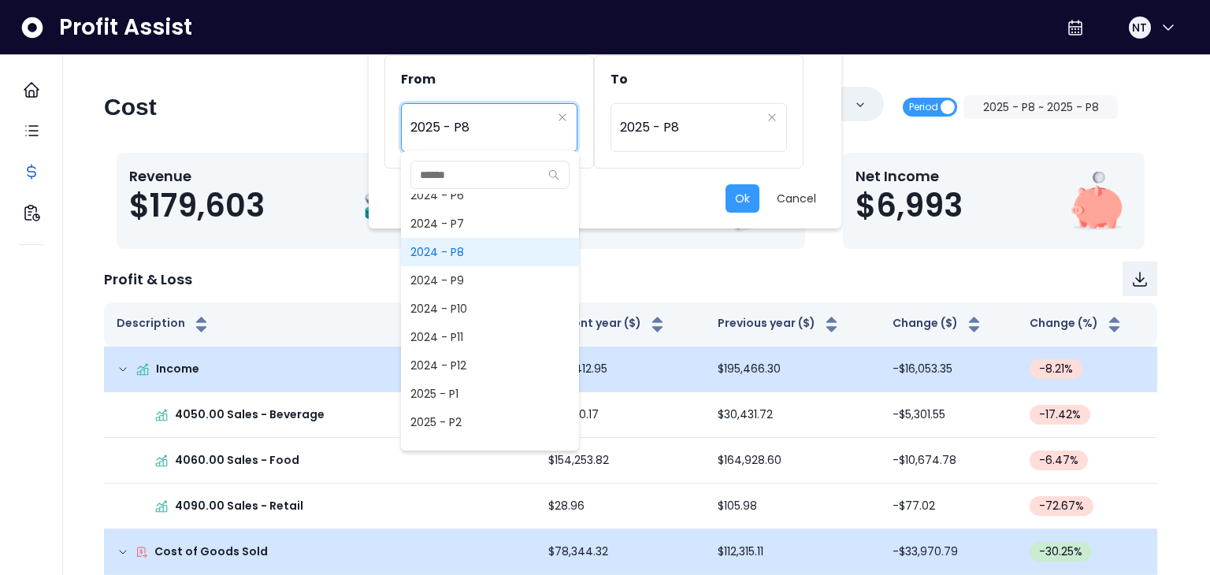
click at [484, 256] on span "2024 - P8" at bounding box center [490, 252] width 178 height 28
type input "*********"
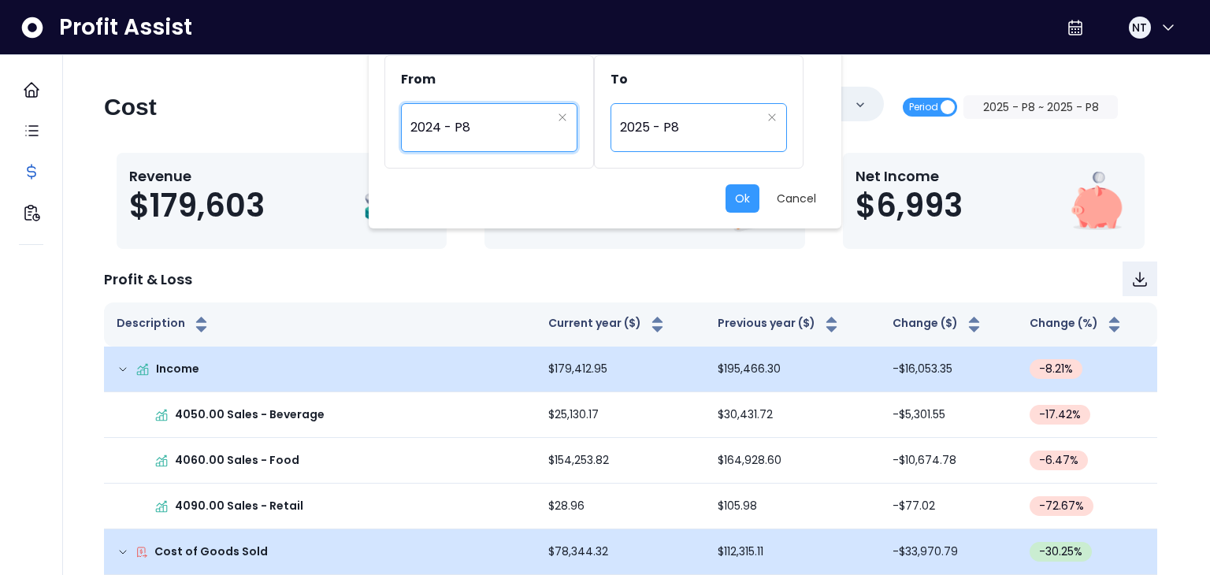
click at [709, 149] on div "********* 2025 - P8" at bounding box center [699, 127] width 176 height 49
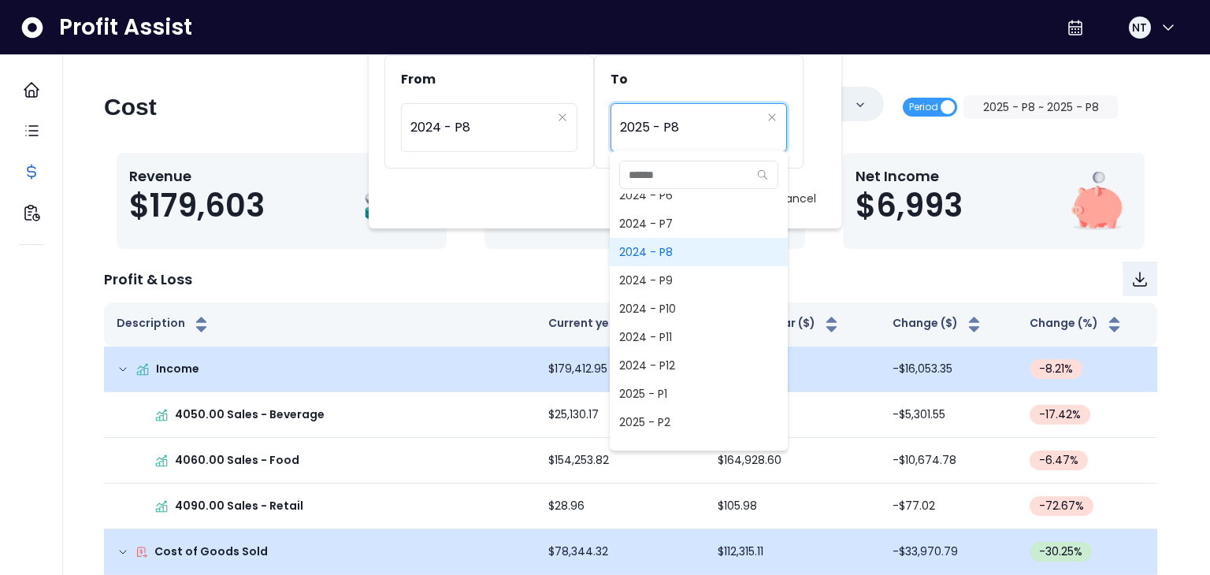
click at [676, 253] on span "2024 - P8" at bounding box center [699, 252] width 178 height 28
type input "*********"
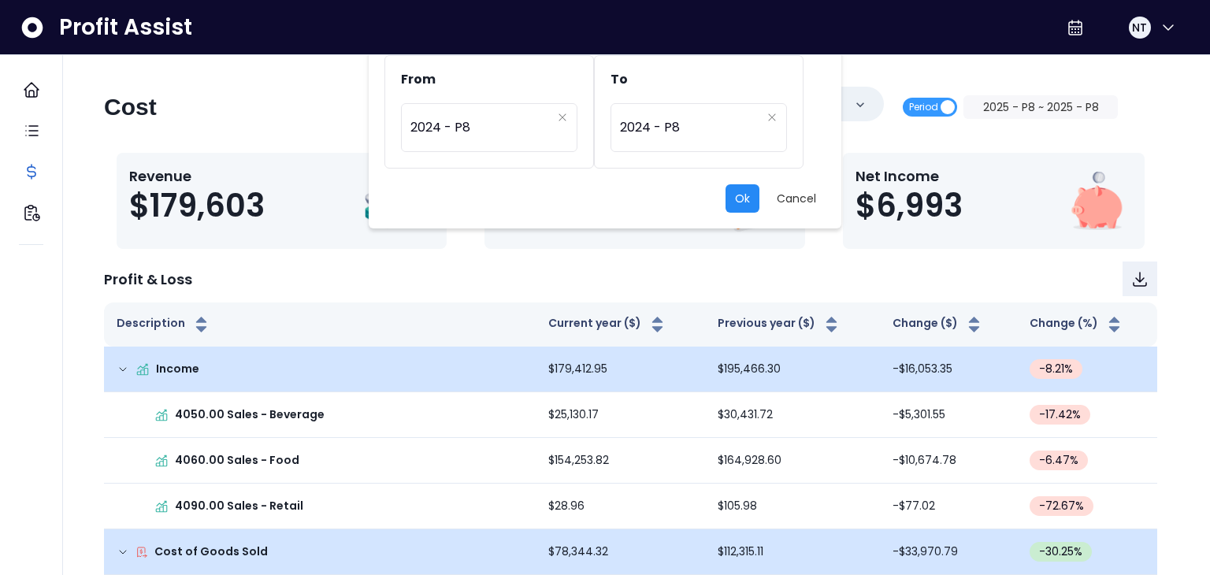
click at [747, 190] on button "Ok" at bounding box center [743, 198] width 34 height 28
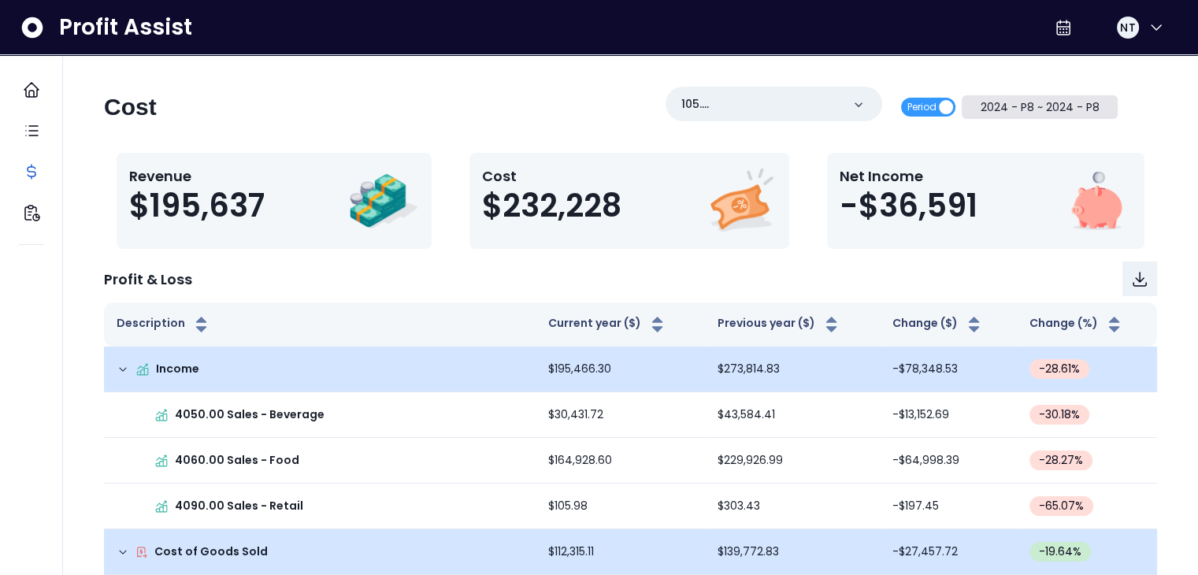
click at [1045, 114] on button "2024 - P8 ~ 2024 - P8" at bounding box center [1040, 107] width 156 height 24
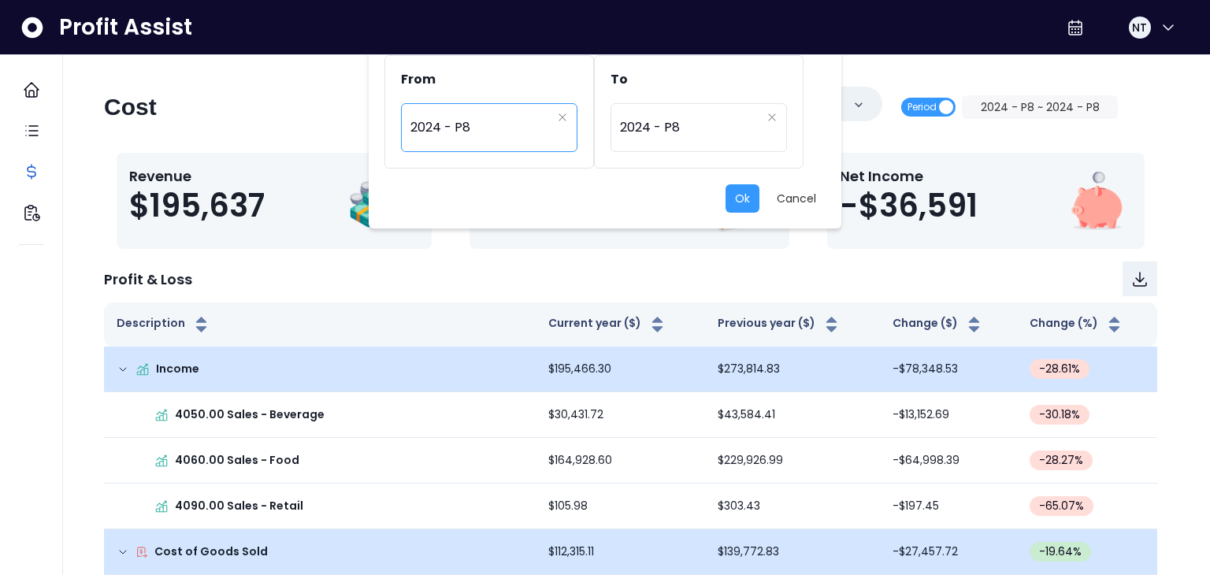
click at [504, 112] on span "2024 - P8" at bounding box center [480, 128] width 141 height 36
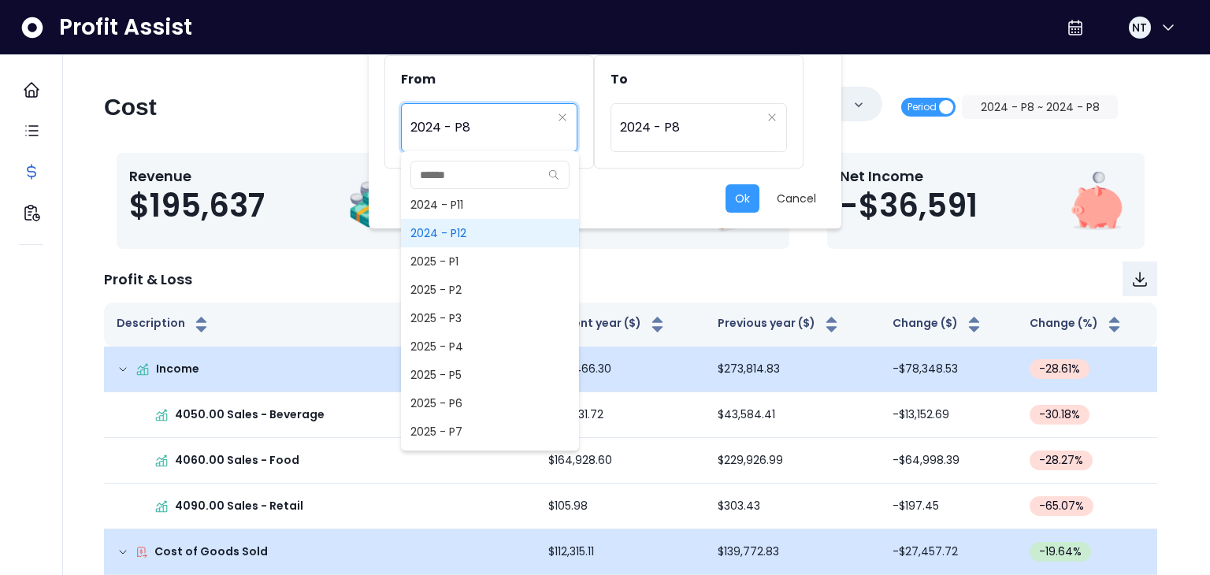
scroll to position [1046, 0]
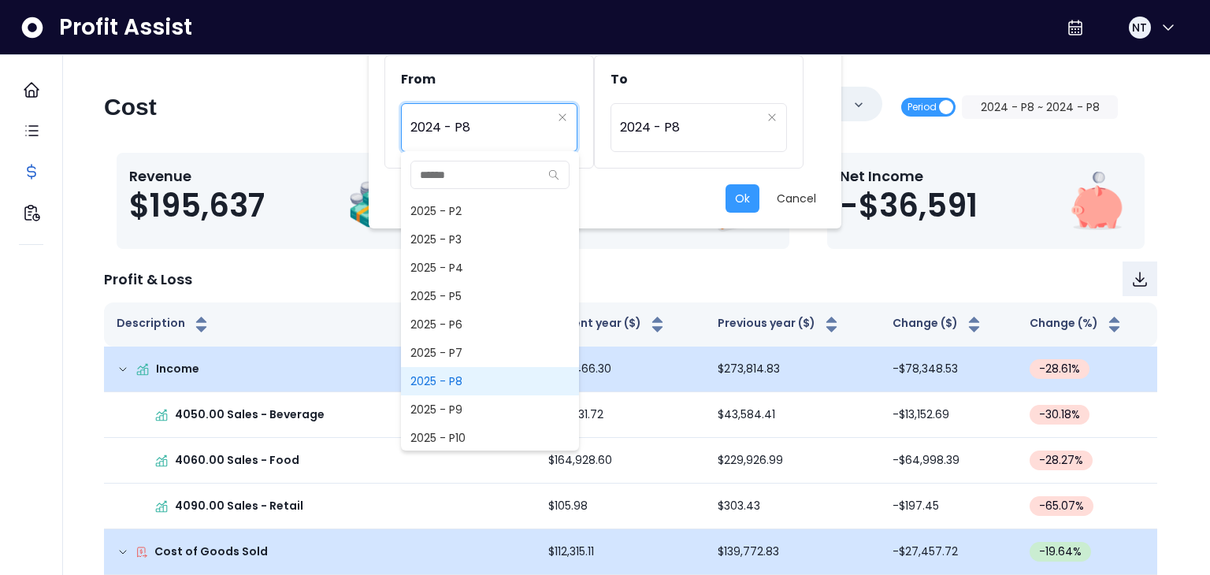
click at [485, 386] on span "2025 - P8" at bounding box center [490, 381] width 178 height 28
type input "*********"
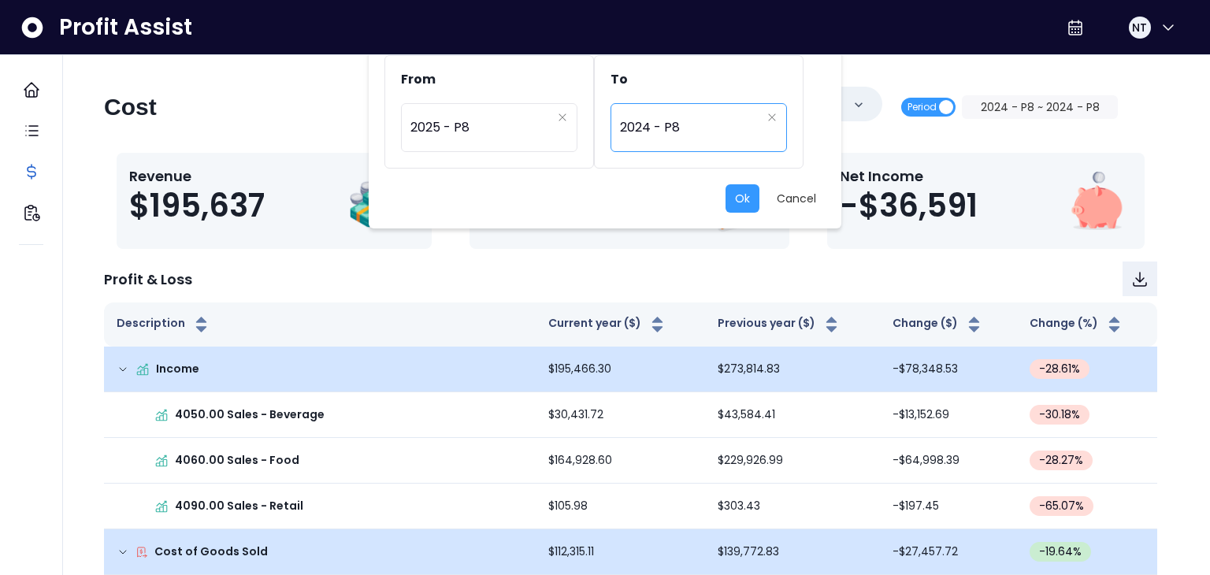
click at [683, 122] on span "2024 - P8" at bounding box center [690, 128] width 141 height 36
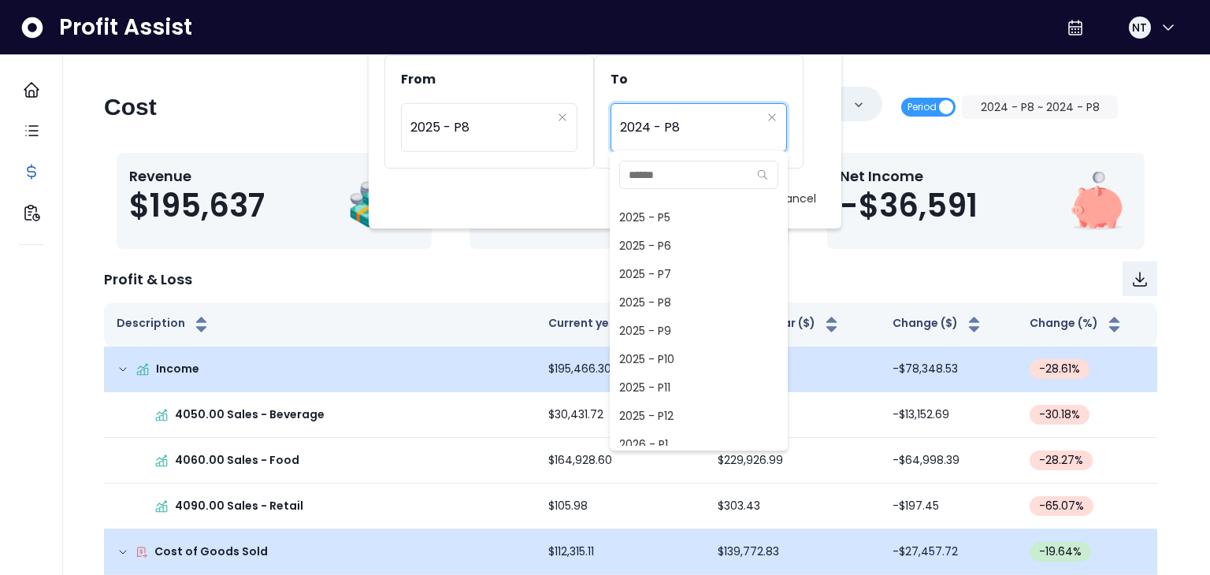
scroll to position [1361, 0]
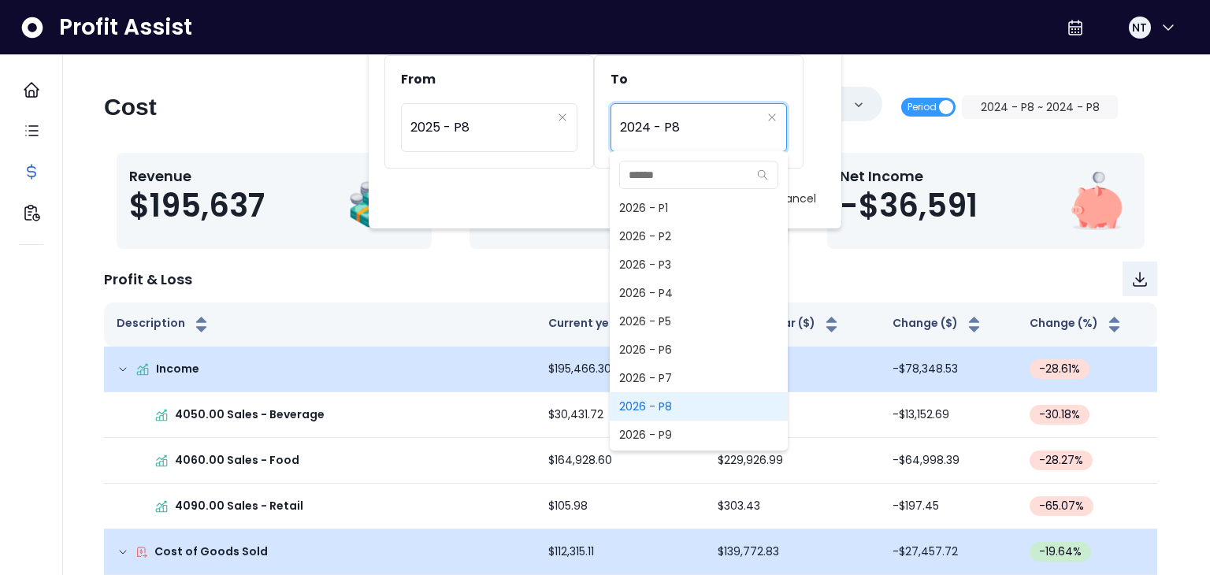
click at [664, 411] on span "2026 - P8" at bounding box center [699, 406] width 178 height 28
type input "*********"
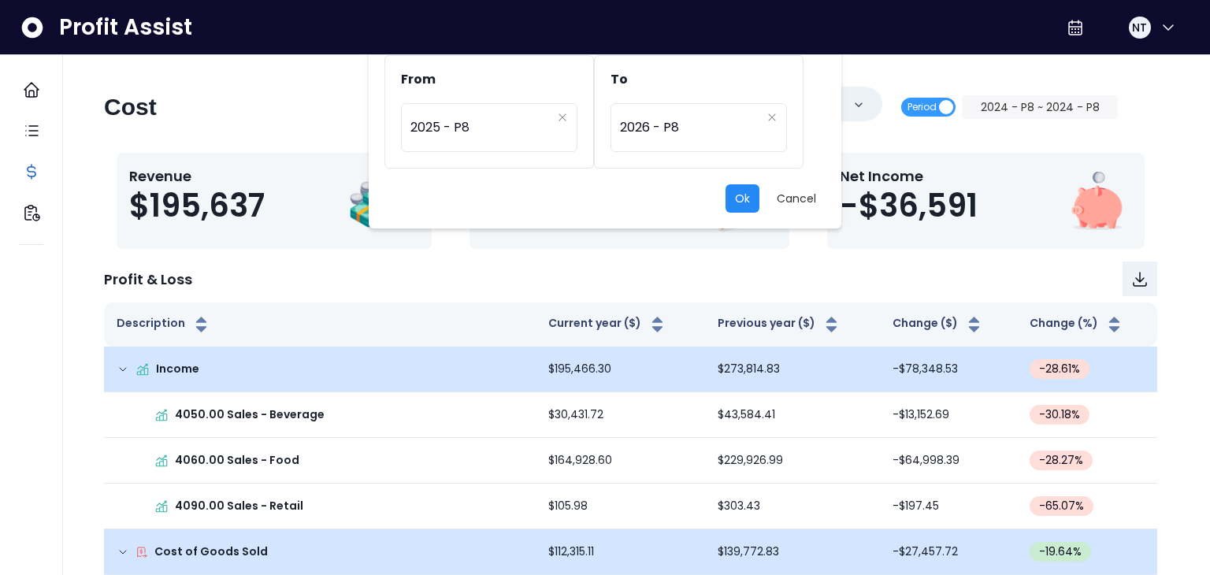
click at [739, 206] on button "Ok" at bounding box center [743, 198] width 34 height 28
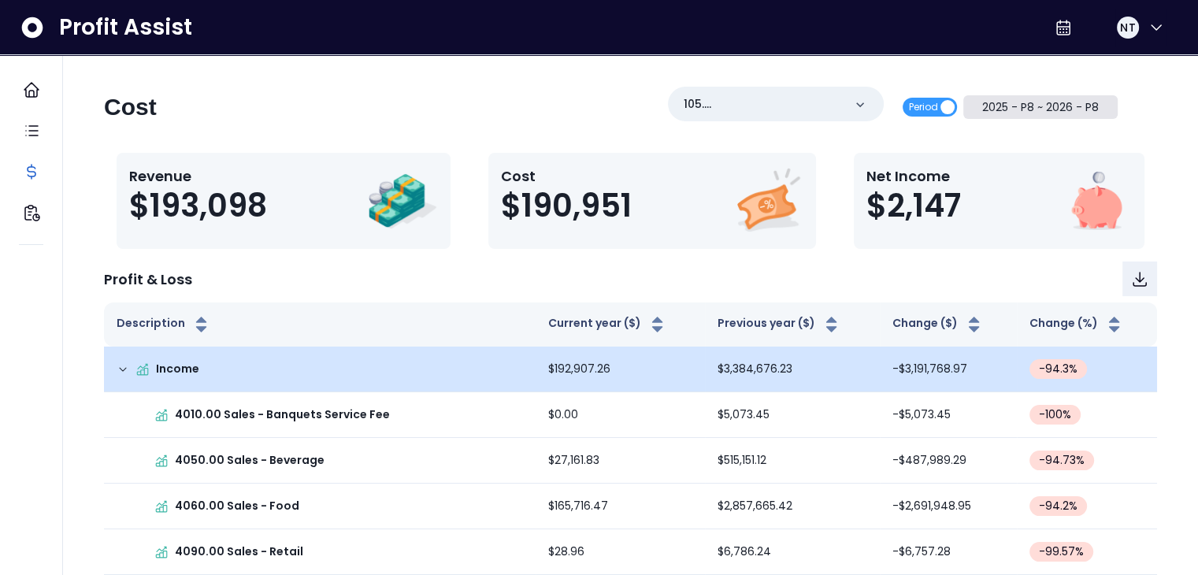
click at [1021, 108] on button "2025 - P8 ~ 2026 - P8" at bounding box center [1040, 107] width 155 height 24
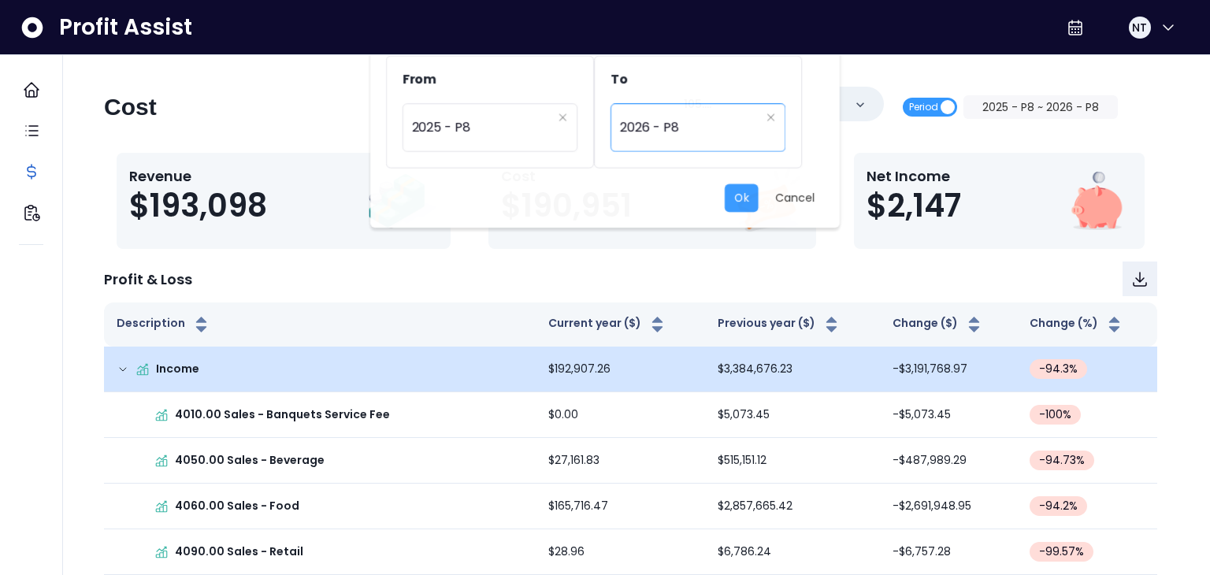
click at [681, 131] on span "2026 - P8" at bounding box center [690, 128] width 141 height 36
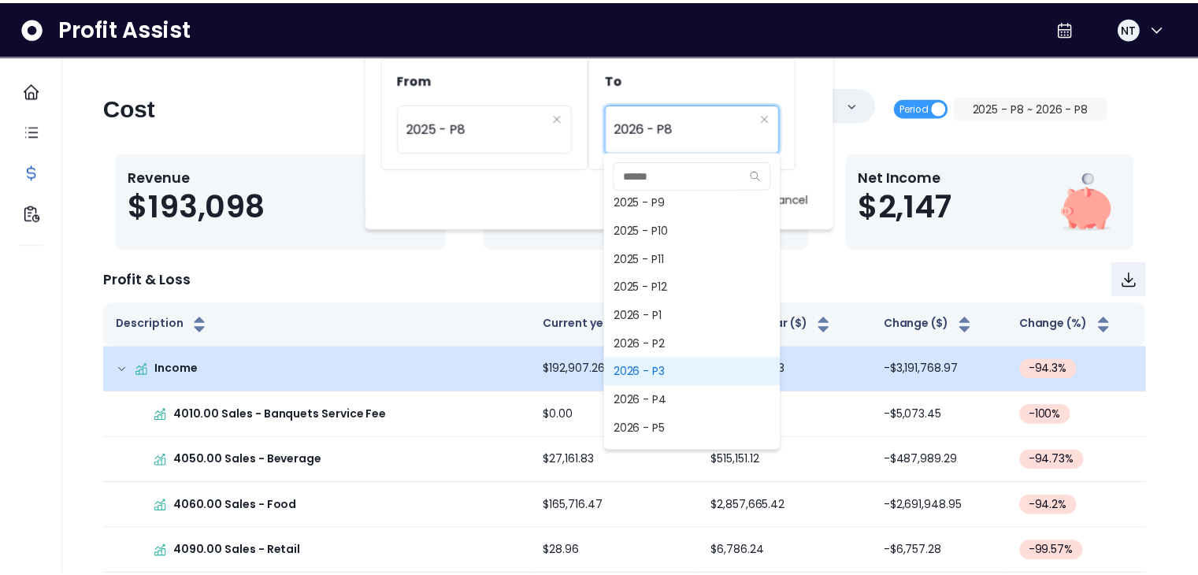
scroll to position [1175, 0]
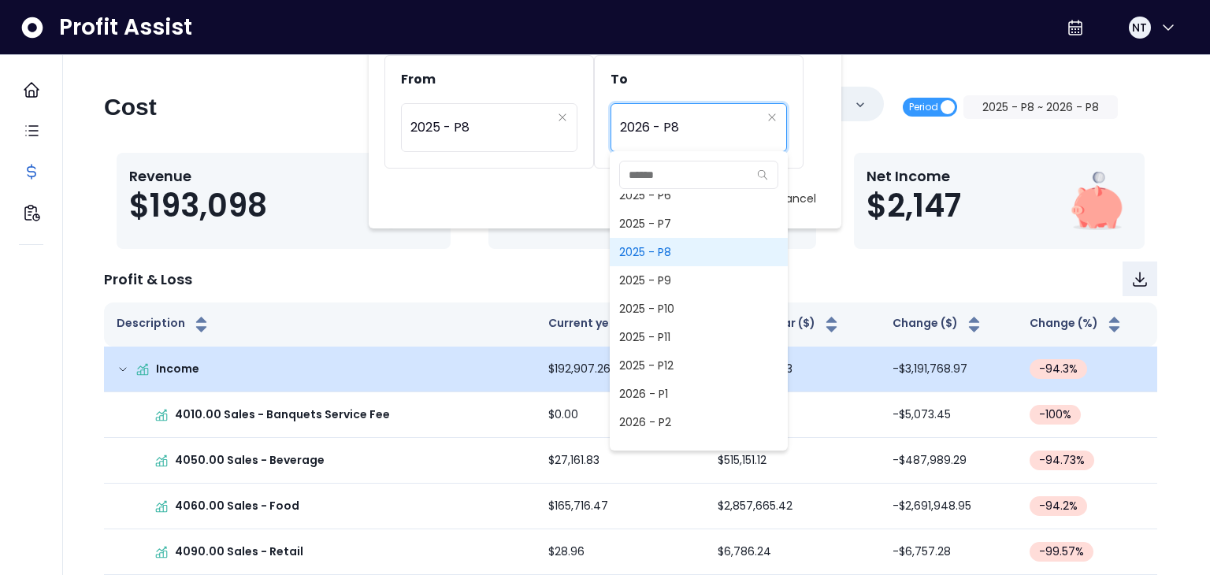
click at [663, 250] on span "2025 - P8" at bounding box center [699, 252] width 178 height 28
type input "*********"
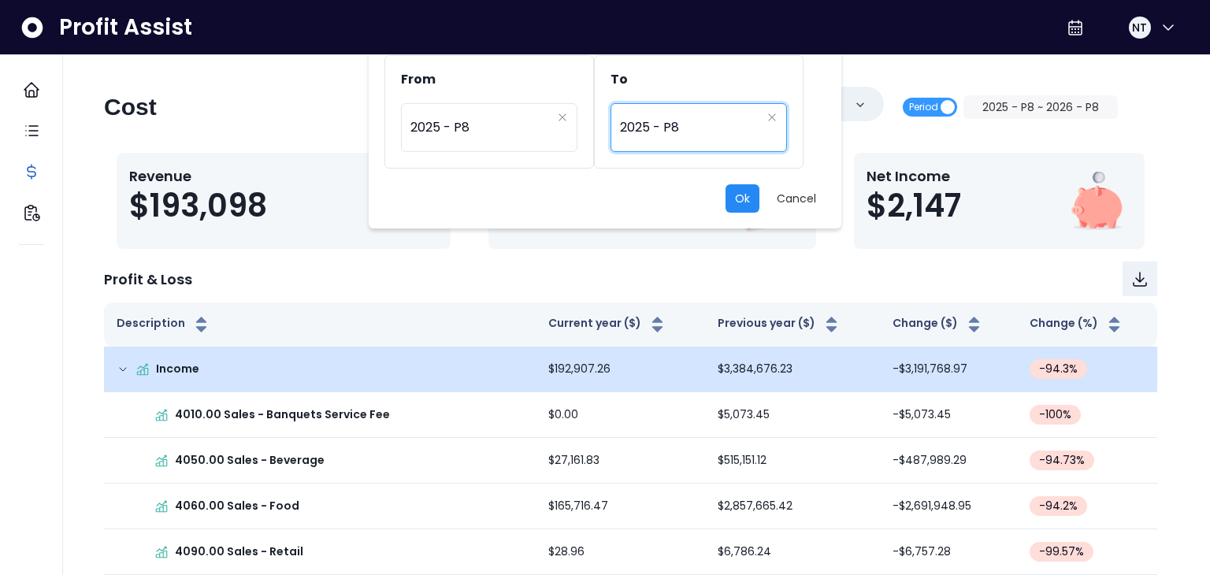
click at [752, 187] on button "Ok" at bounding box center [743, 198] width 34 height 28
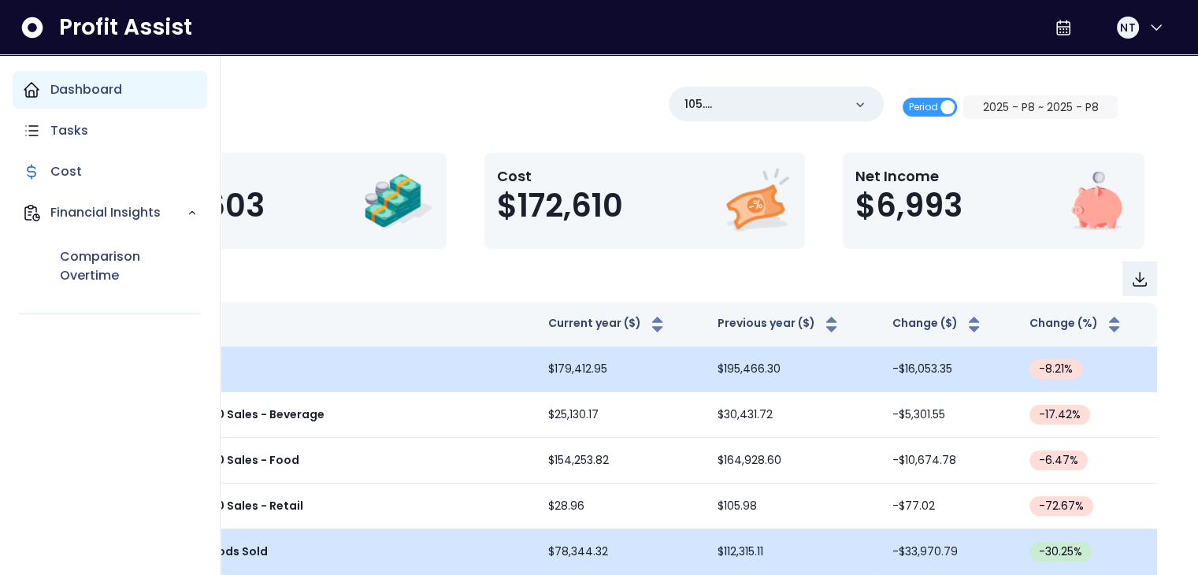
click at [107, 95] on p "Dashboard" at bounding box center [86, 89] width 72 height 19
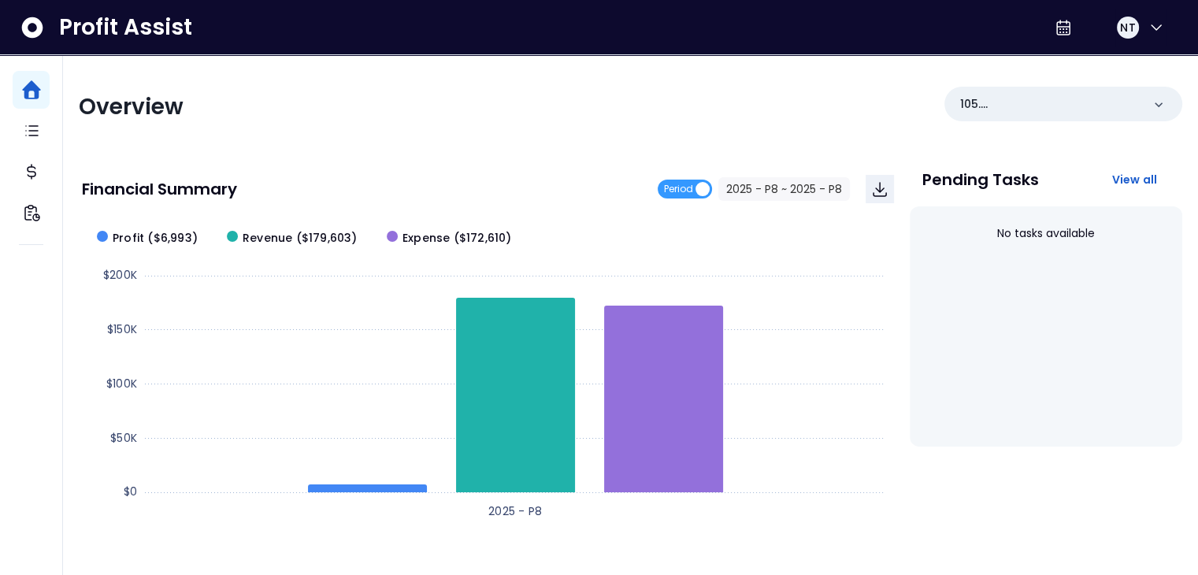
click at [757, 143] on div "Overview 105. UTC(Oysters Rock) Financial Summary Period 2025 - P8 ~ 2025 - P8 …" at bounding box center [630, 521] width 1135 height 933
click at [1144, 184] on span "View all" at bounding box center [1135, 180] width 46 height 16
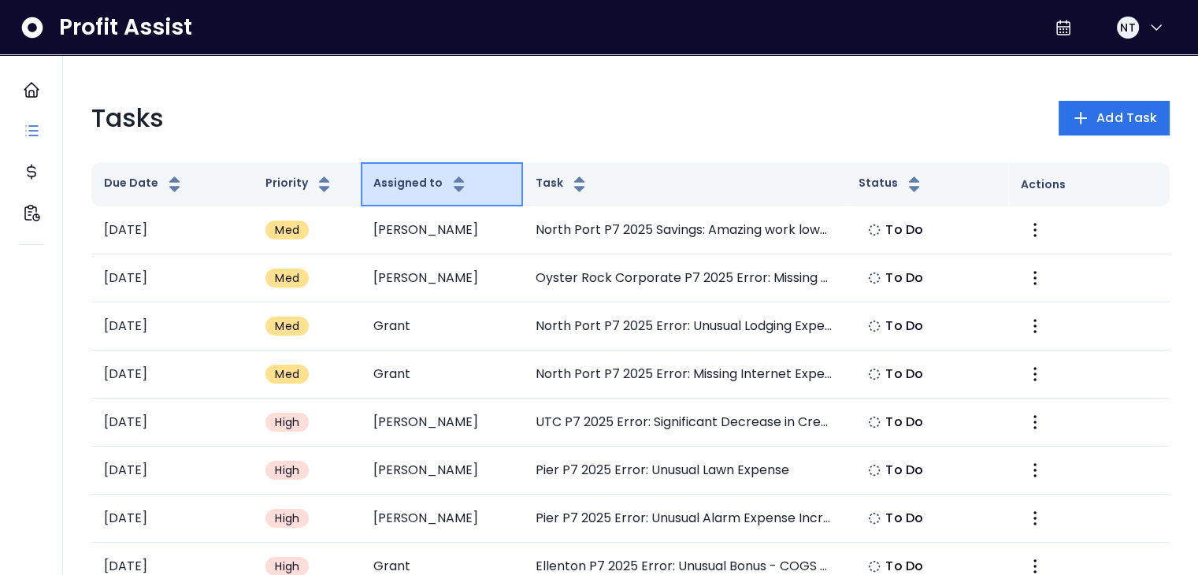
click at [440, 187] on button "Assigned to" at bounding box center [420, 184] width 95 height 19
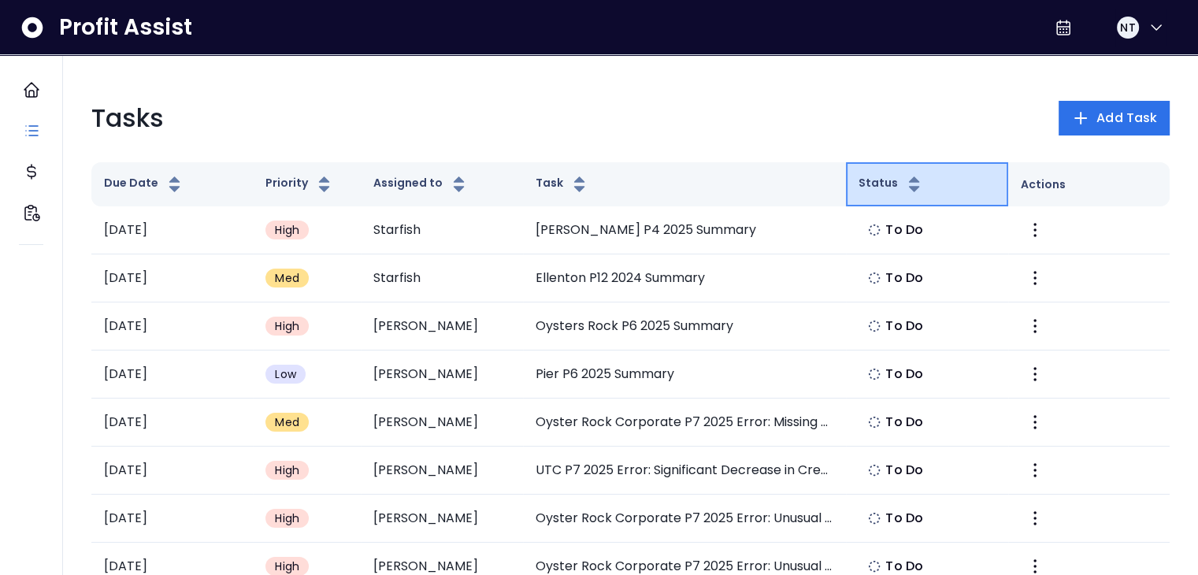
click at [915, 189] on icon "button" at bounding box center [914, 184] width 20 height 19
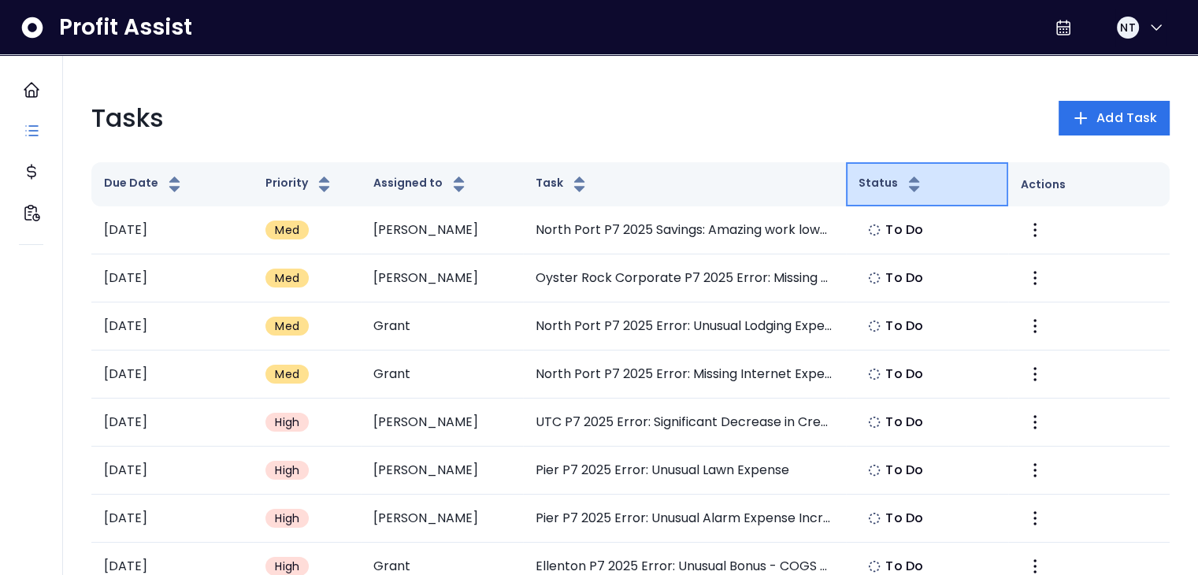
click at [882, 185] on button "Status" at bounding box center [891, 184] width 65 height 19
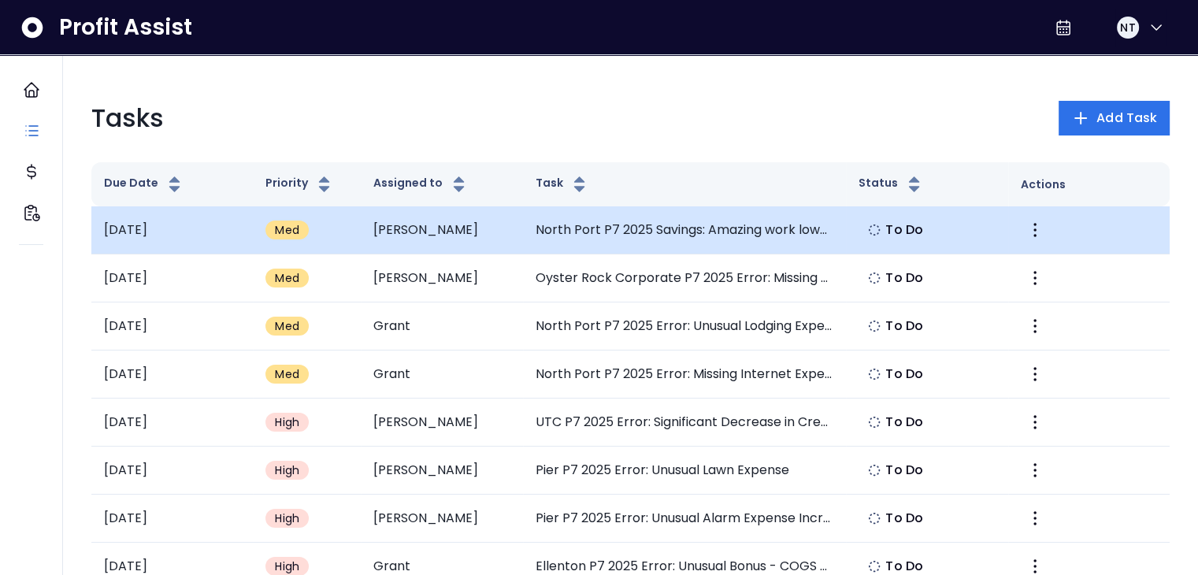
drag, startPoint x: 261, startPoint y: 173, endPoint x: 219, endPoint y: 228, distance: 69.2
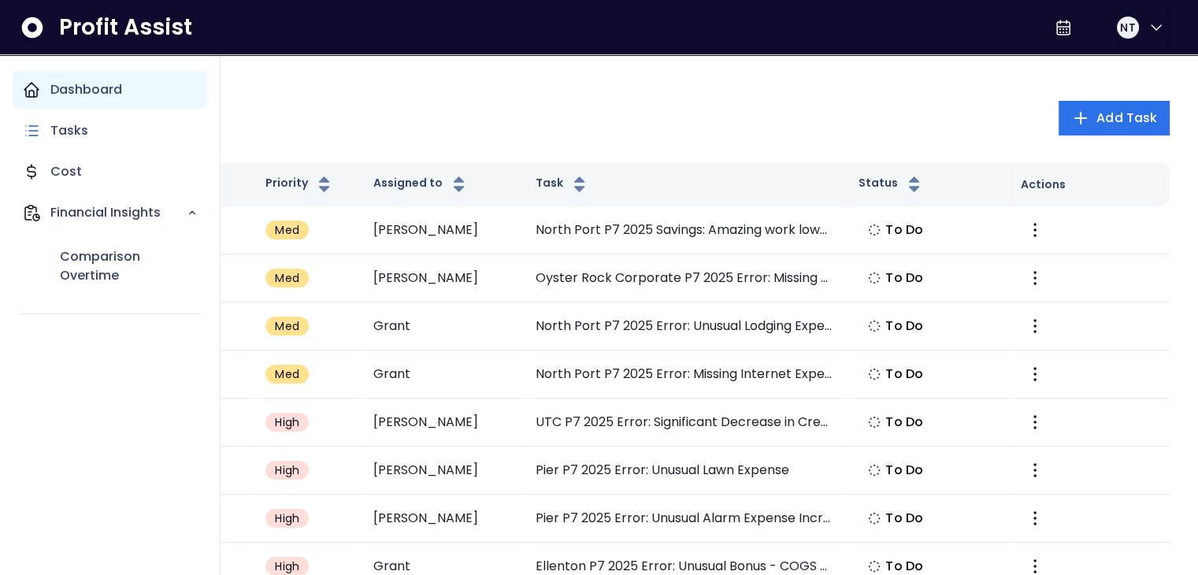
click at [35, 89] on icon "Main navigation" at bounding box center [31, 89] width 19 height 19
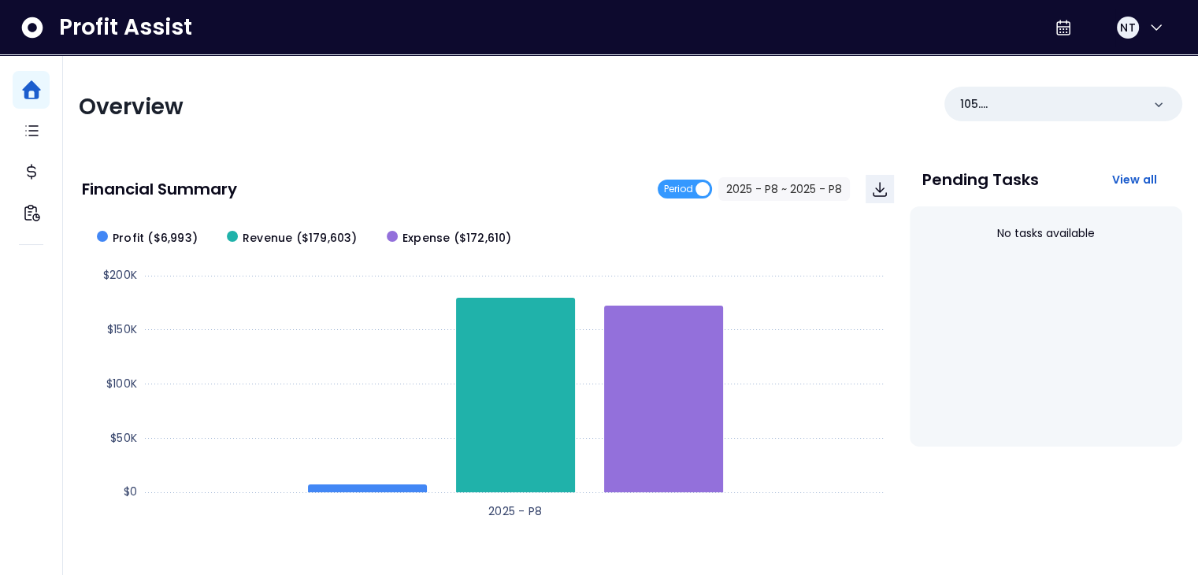
click at [491, 161] on div "Financial Summary Period 2025 - P8 ~ 2025 - P8 Created with Highcharts 11.4.8 2…" at bounding box center [488, 346] width 818 height 375
click at [536, 73] on div "Overview 105. UTC(Oysters Rock) Financial Summary Period 2025 - P8 ~ 2025 - P8 …" at bounding box center [630, 521] width 1135 height 933
click at [695, 83] on div "Overview 105. UTC(Oysters Rock) Financial Summary Period 2025 - P8 ~ 2025 - P8 …" at bounding box center [630, 521] width 1135 height 933
click at [802, 188] on button "2025 - P8 ~ 2025 - P8" at bounding box center [784, 189] width 132 height 24
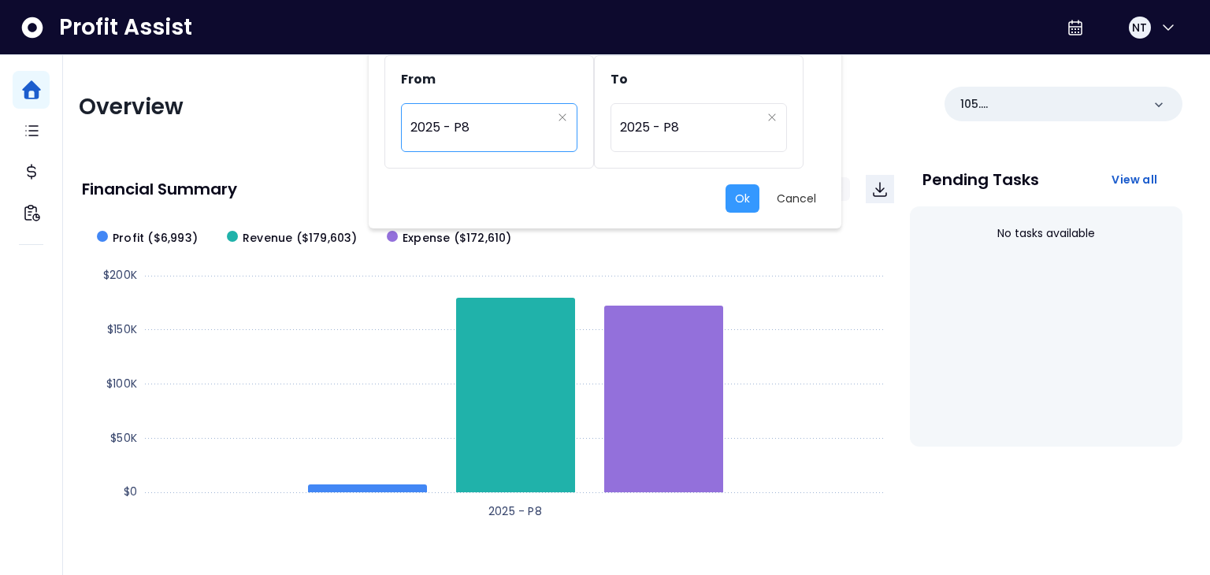
click at [508, 113] on span "2025 - P8" at bounding box center [480, 128] width 141 height 36
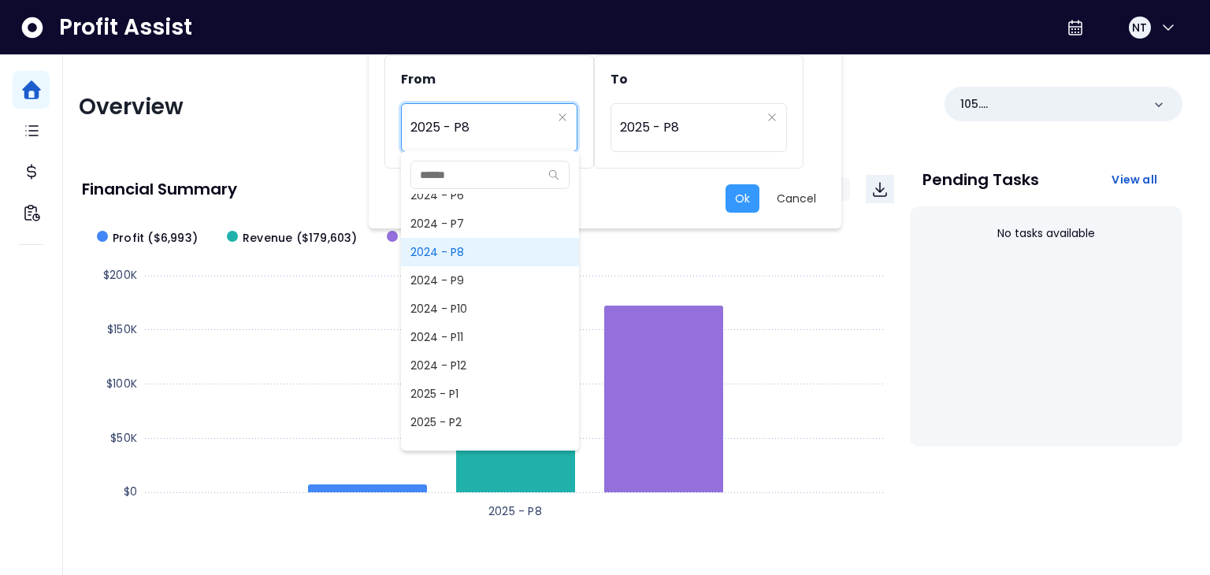
scroll to position [756, 0]
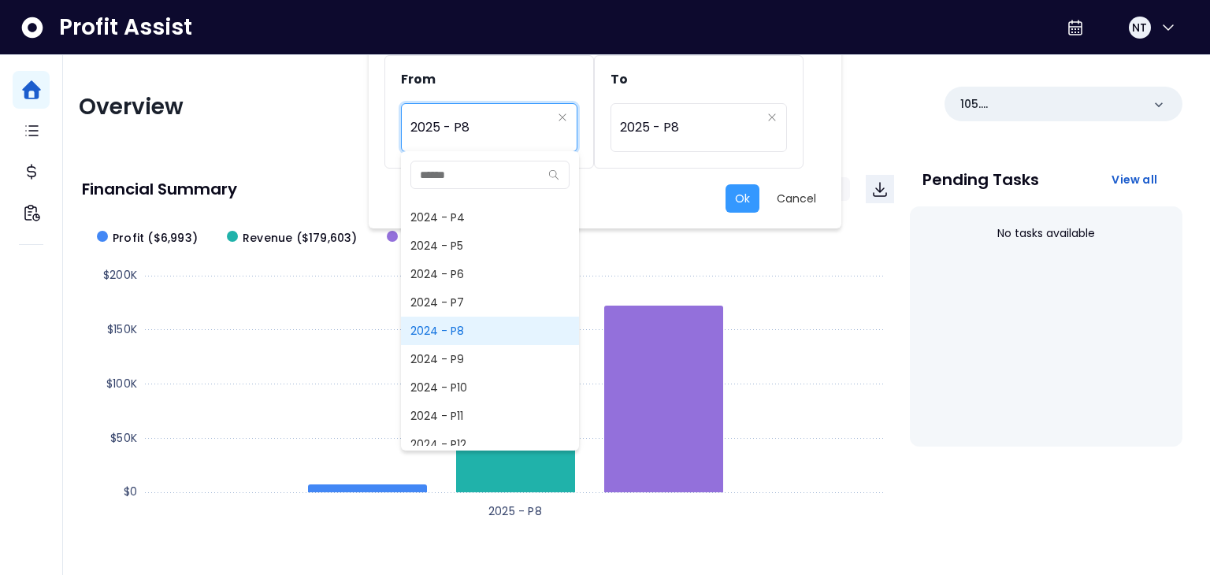
click at [467, 332] on span "2024 - P8" at bounding box center [490, 331] width 178 height 28
type input "*********"
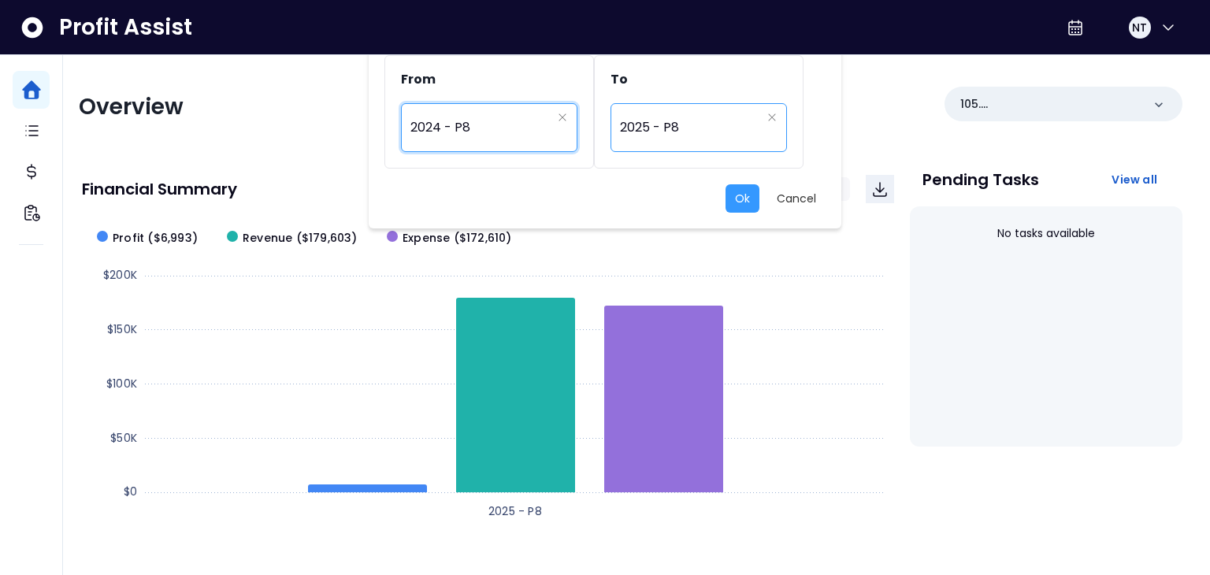
click at [633, 105] on div "********* 2025 - P8" at bounding box center [699, 127] width 176 height 49
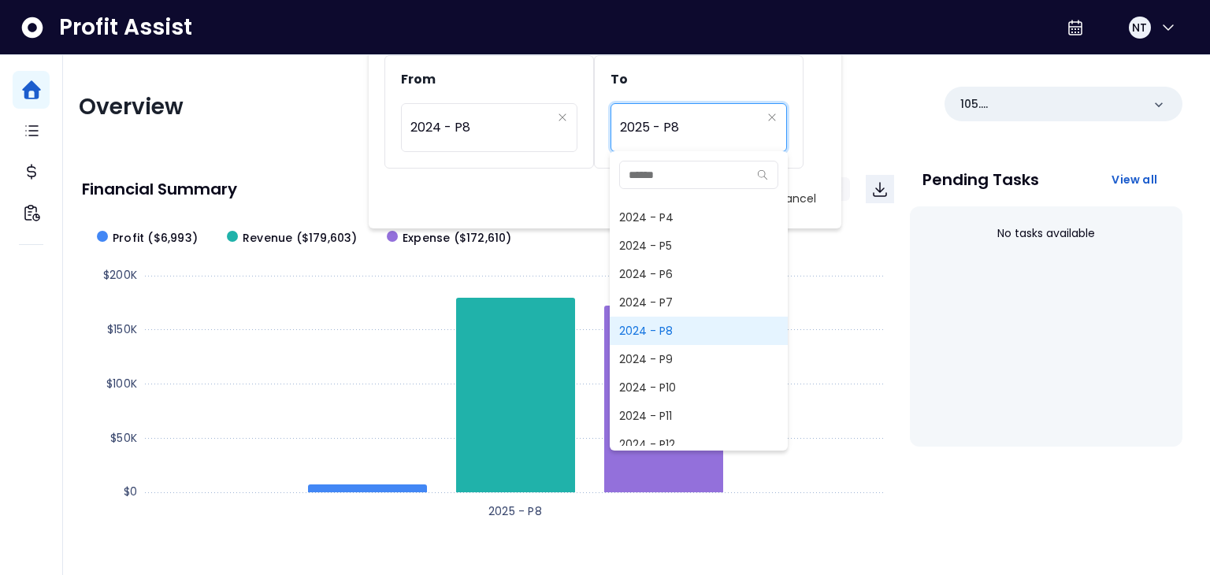
click at [655, 345] on span "2024 - P9" at bounding box center [699, 359] width 178 height 28
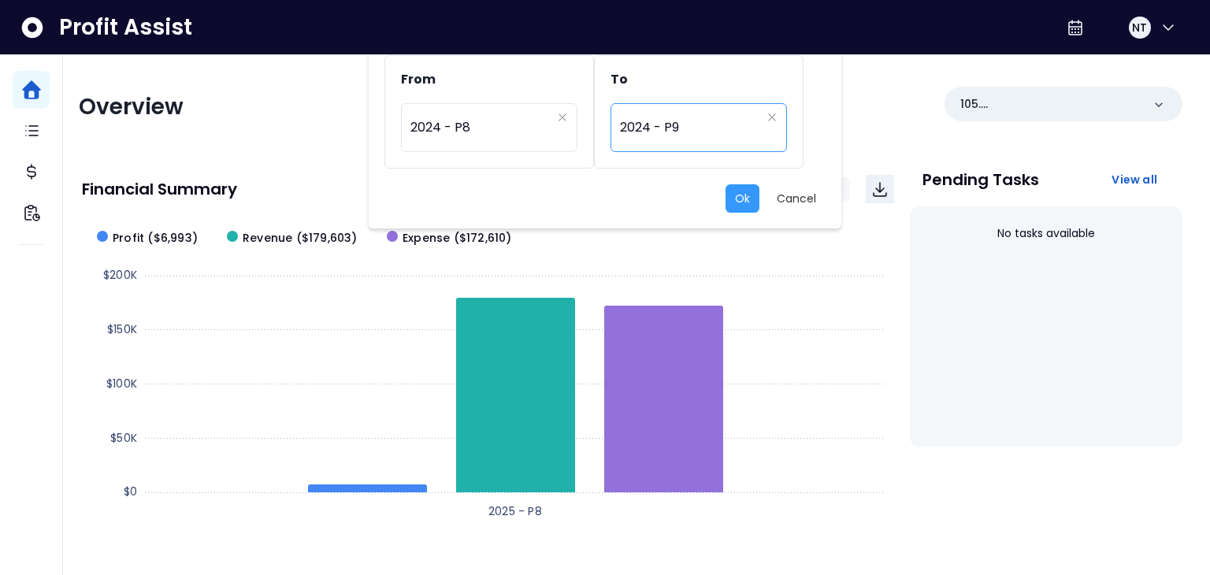
click at [702, 132] on span "2024 - P9" at bounding box center [690, 128] width 141 height 36
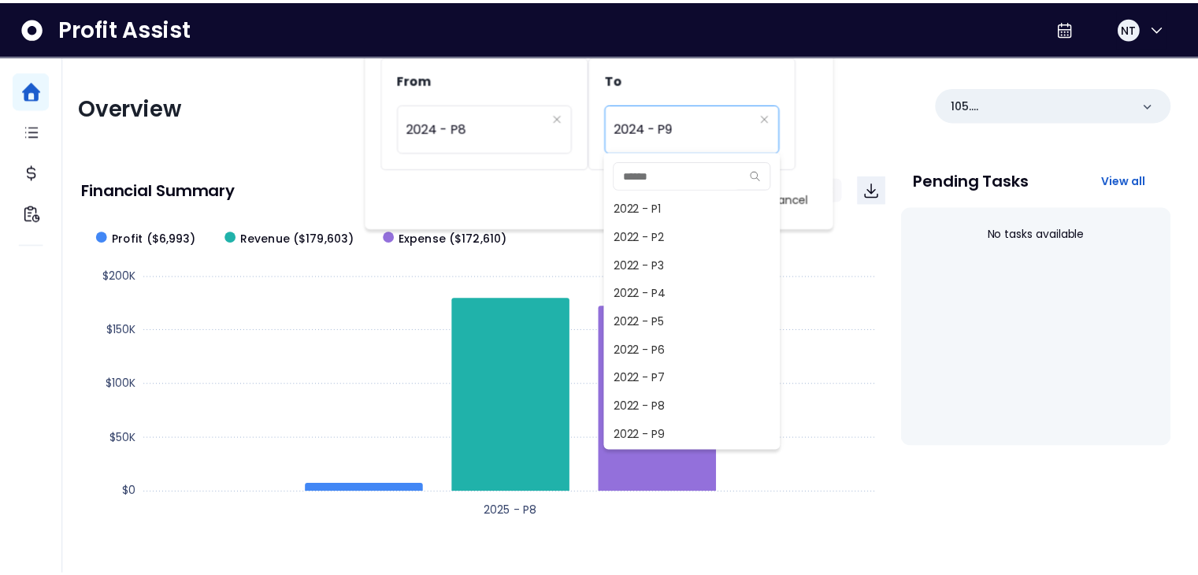
scroll to position [681, 0]
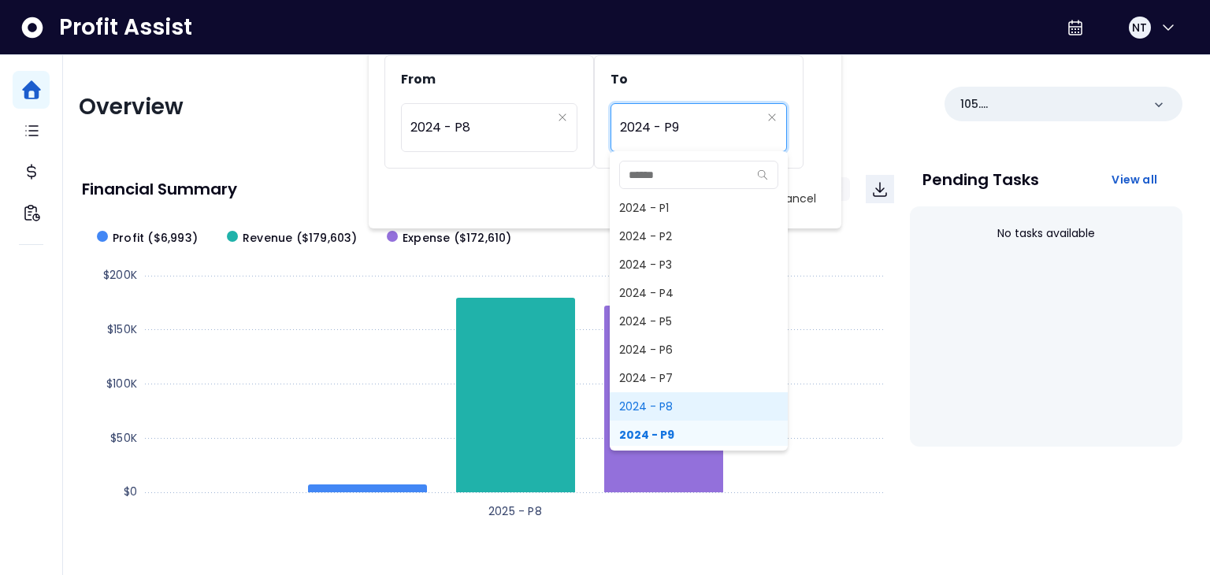
click at [655, 400] on span "2024 - P8" at bounding box center [699, 406] width 178 height 28
type input "*********"
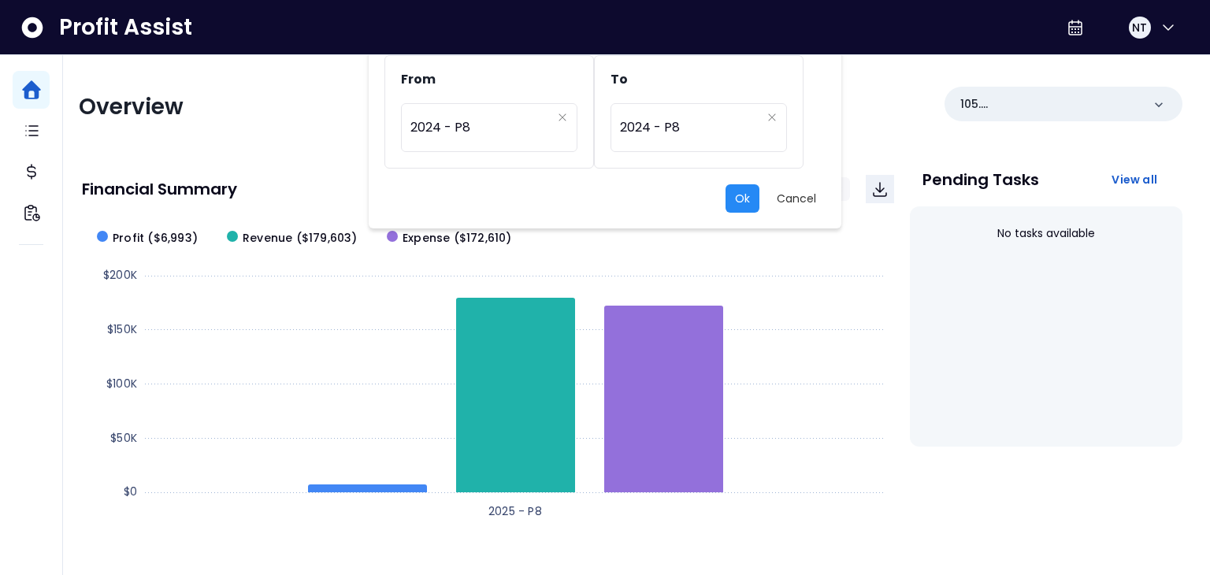
click at [729, 205] on button "Ok" at bounding box center [743, 198] width 34 height 28
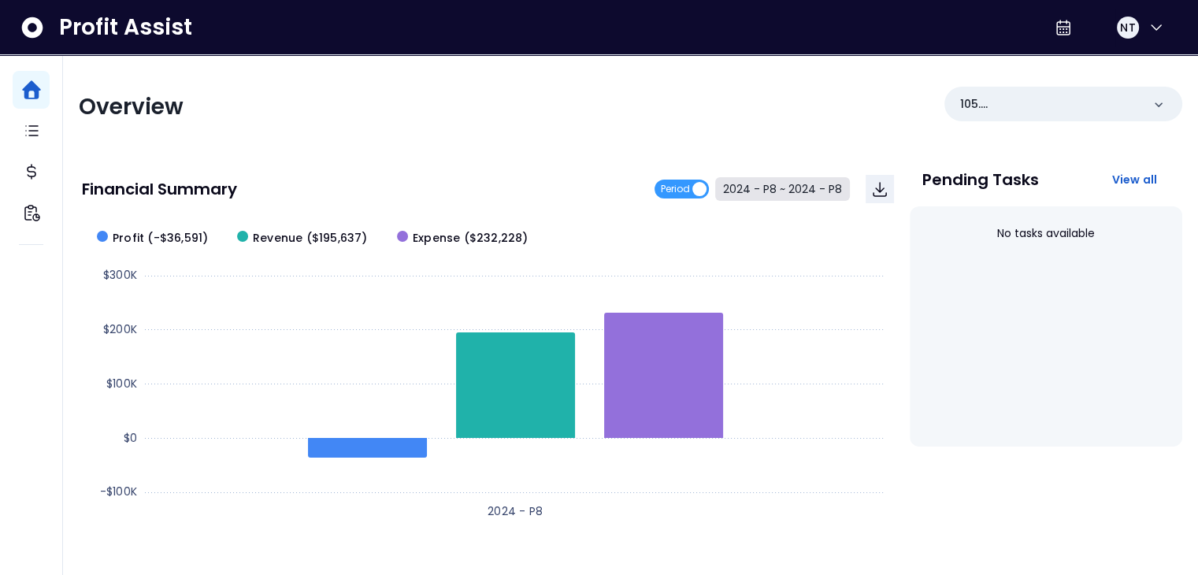
scroll to position [413, 0]
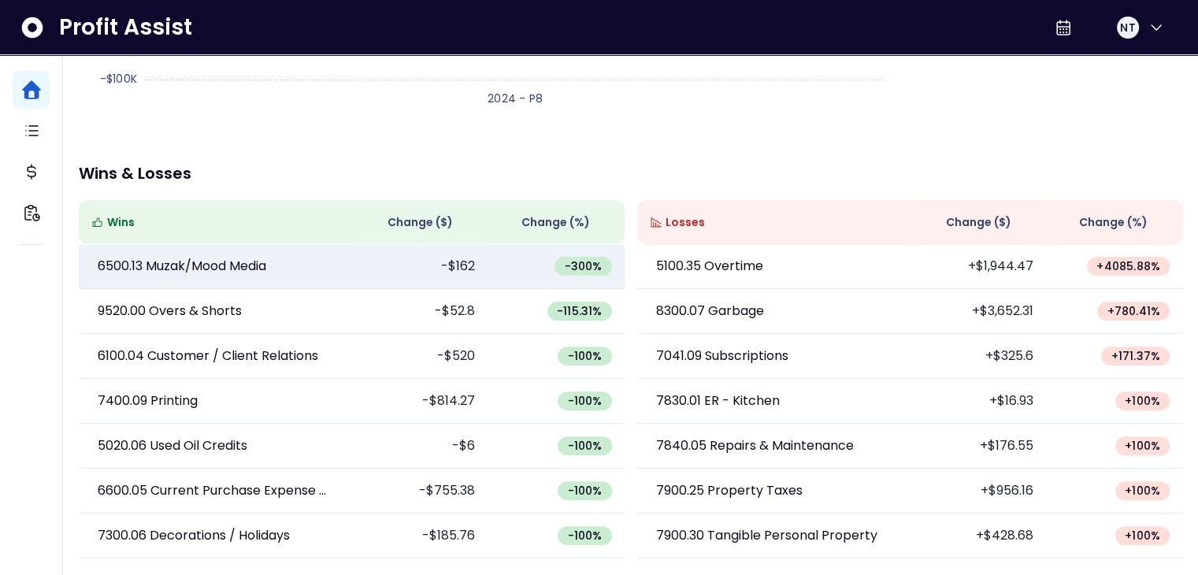
click at [434, 276] on td "-$162" at bounding box center [419, 266] width 136 height 45
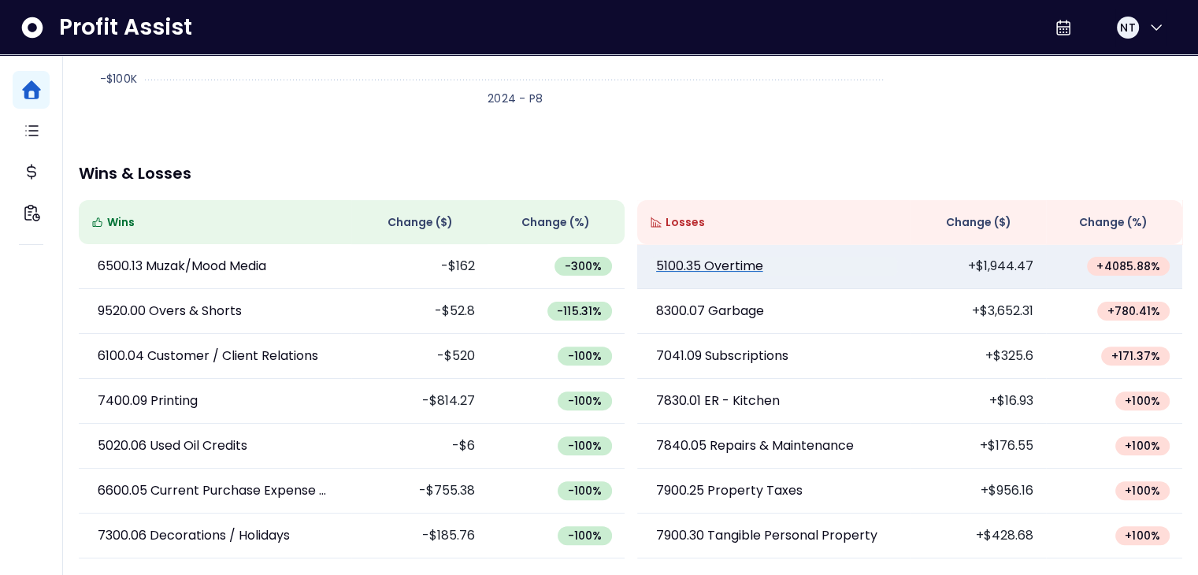
click at [734, 262] on p "5100.35 Overtime" at bounding box center [709, 266] width 107 height 19
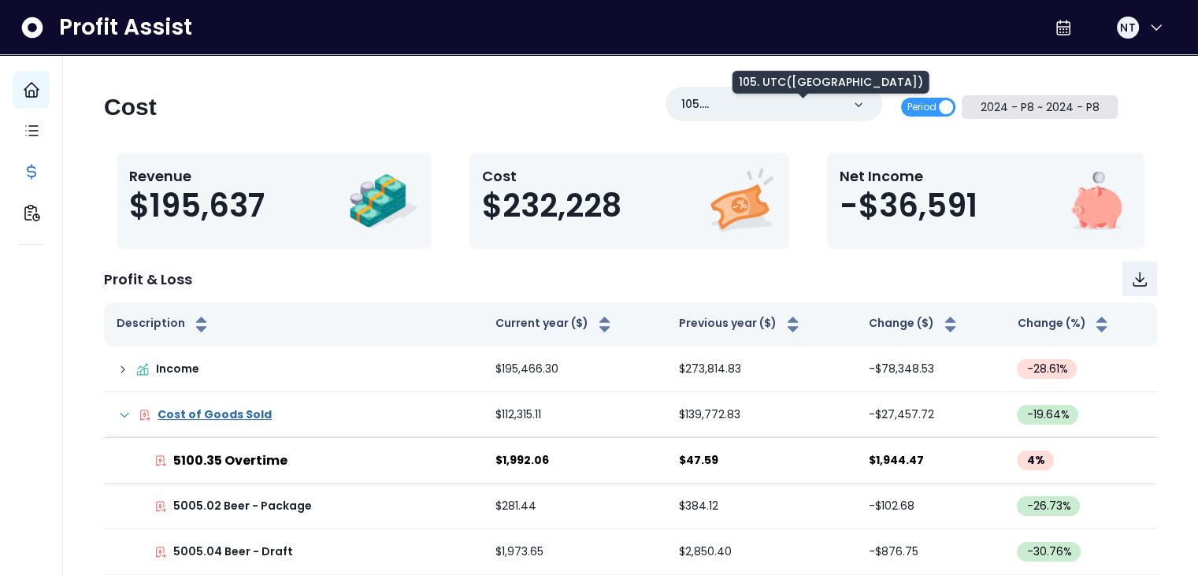
click at [1031, 114] on button "2024 - P8 ~ 2024 - P8" at bounding box center [1040, 107] width 156 height 24
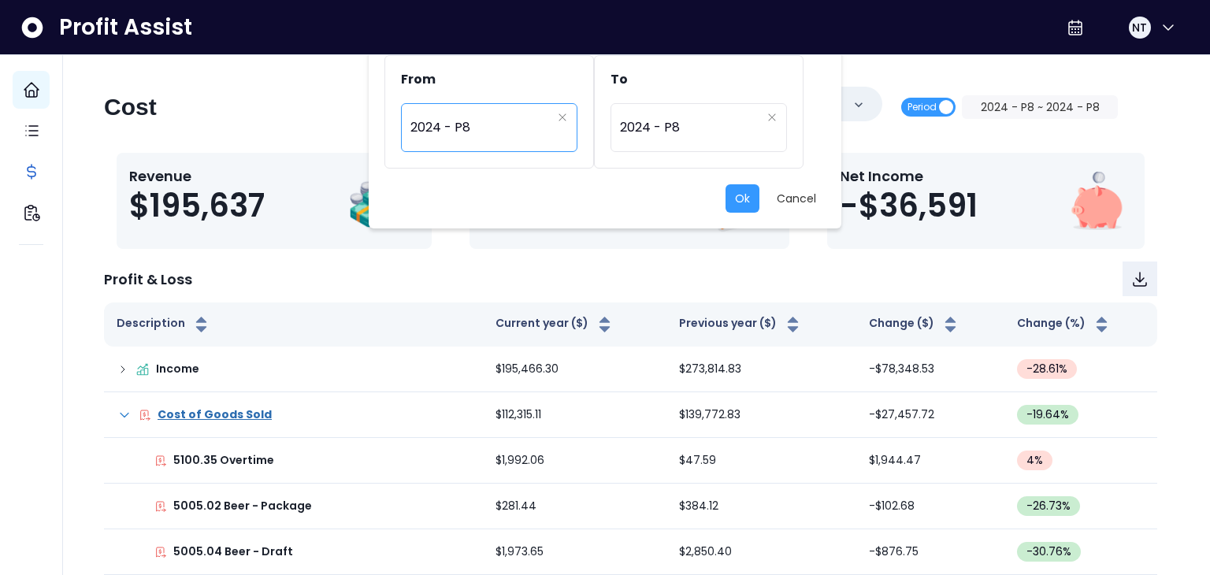
click at [494, 129] on span "2024 - P8" at bounding box center [480, 128] width 141 height 36
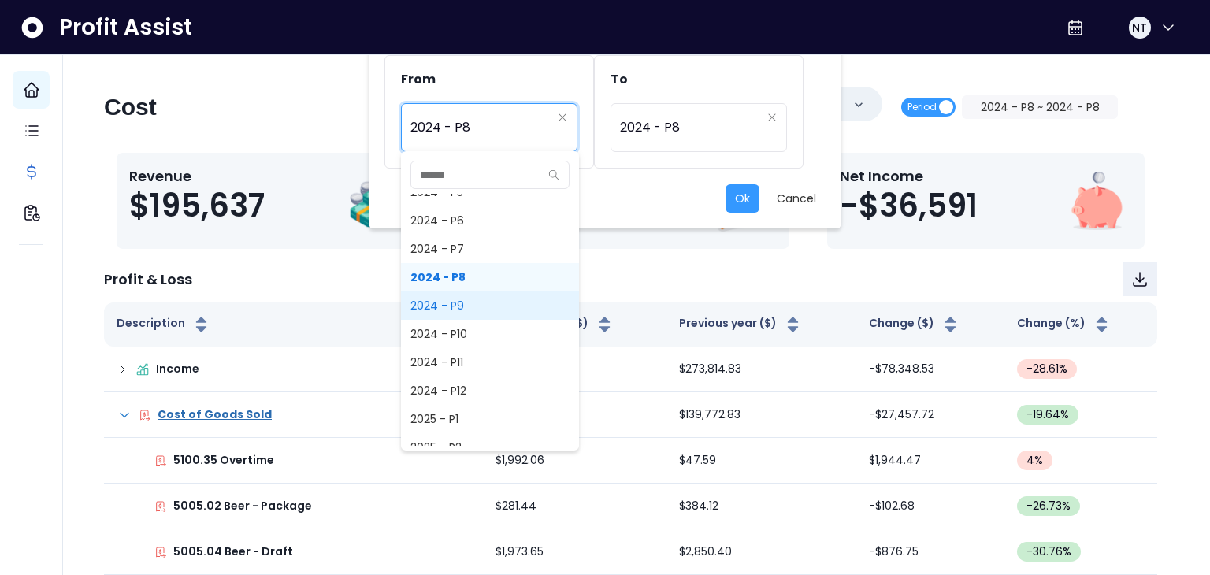
scroll to position [1125, 0]
click at [478, 308] on span "2025 - P8" at bounding box center [490, 302] width 178 height 28
type input "*********"
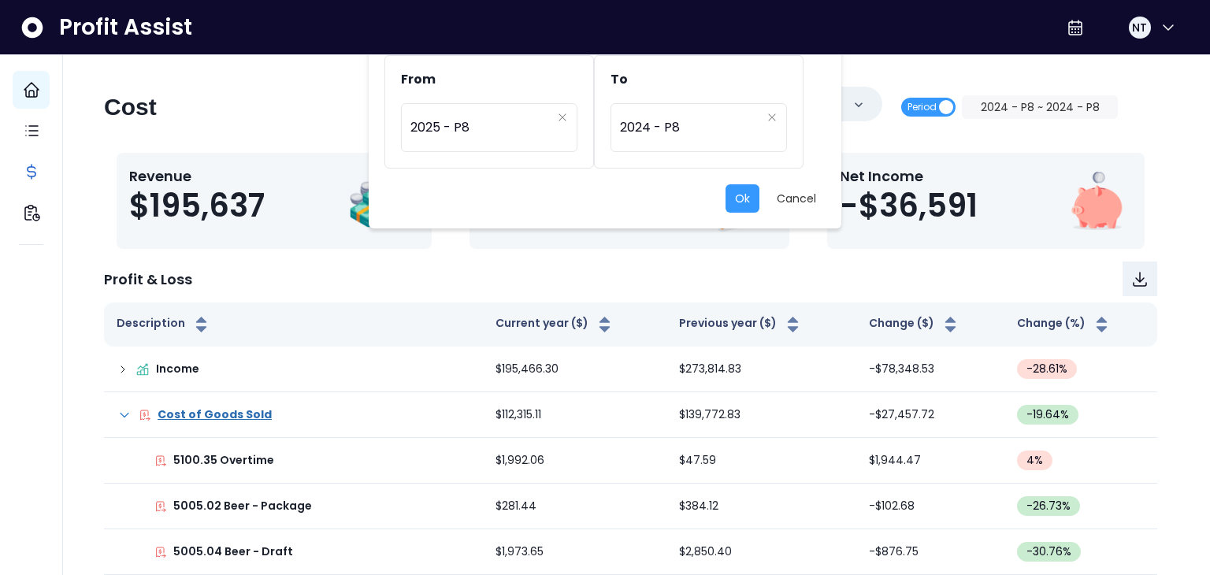
click at [665, 160] on div "********* 2024 - P8" at bounding box center [699, 135] width 208 height 65
click at [670, 135] on span "2024 - P8" at bounding box center [690, 128] width 141 height 36
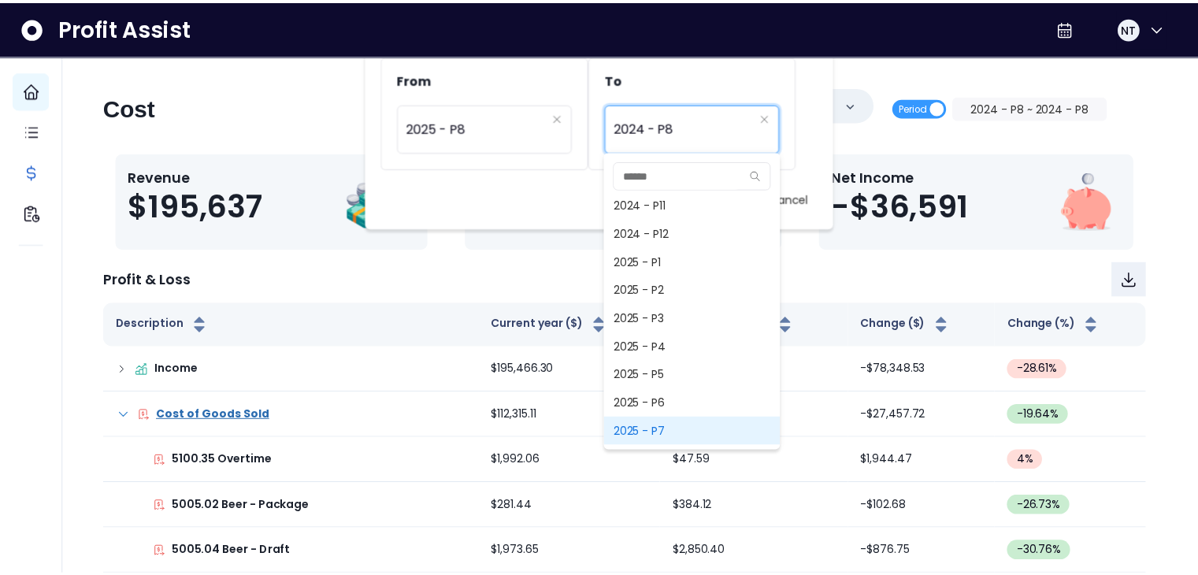
scroll to position [1046, 0]
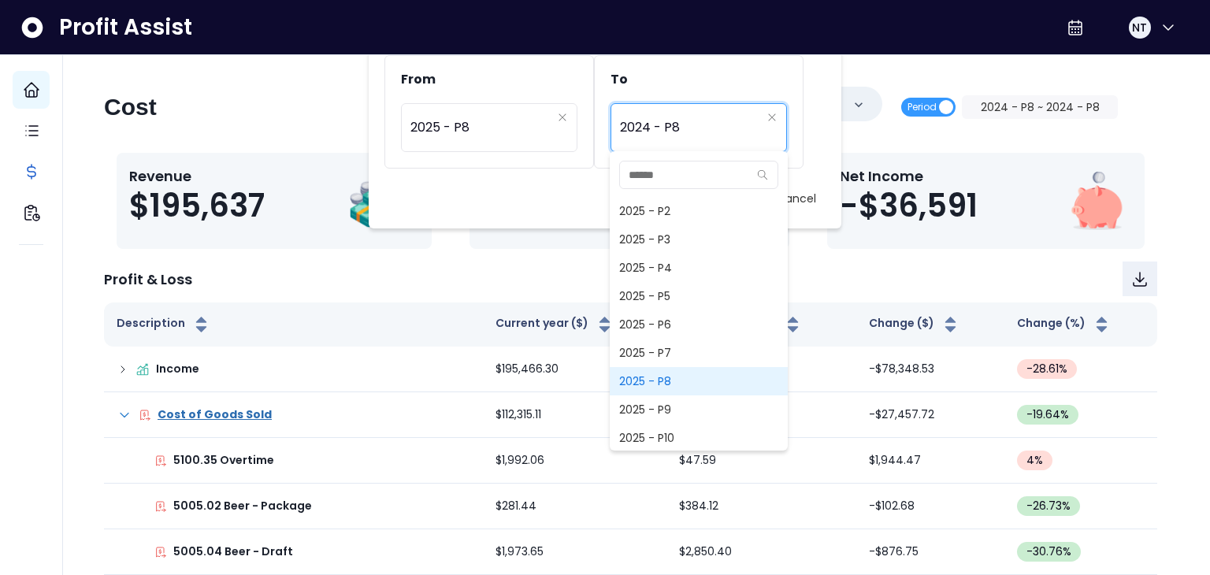
click at [672, 380] on span "2025 - P8" at bounding box center [699, 381] width 178 height 28
type input "*********"
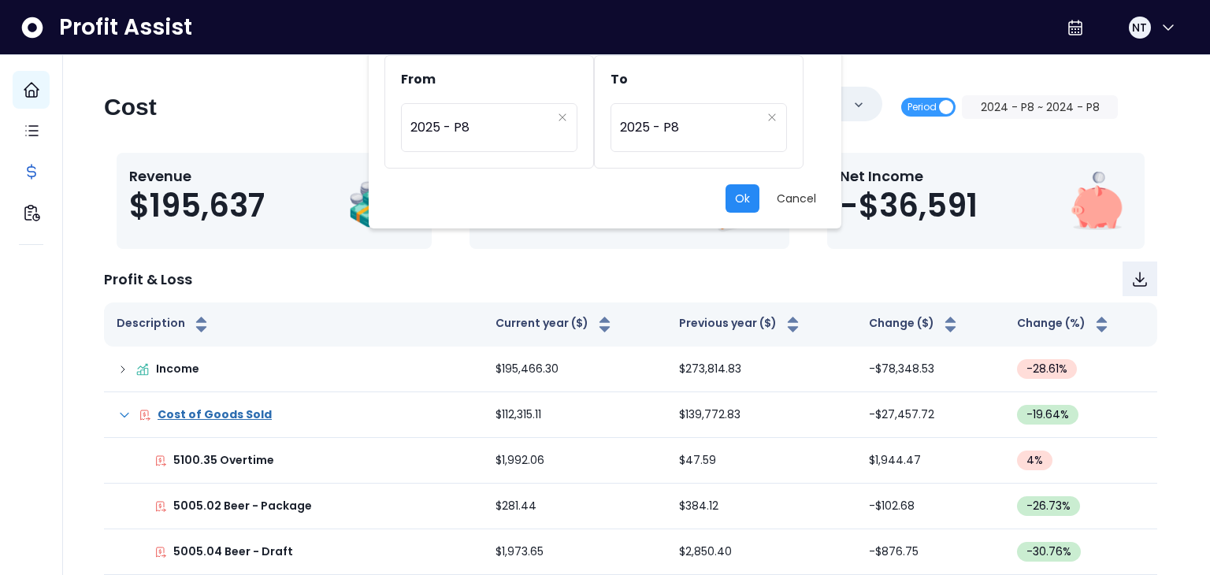
click at [755, 198] on button "Ok" at bounding box center [743, 198] width 34 height 28
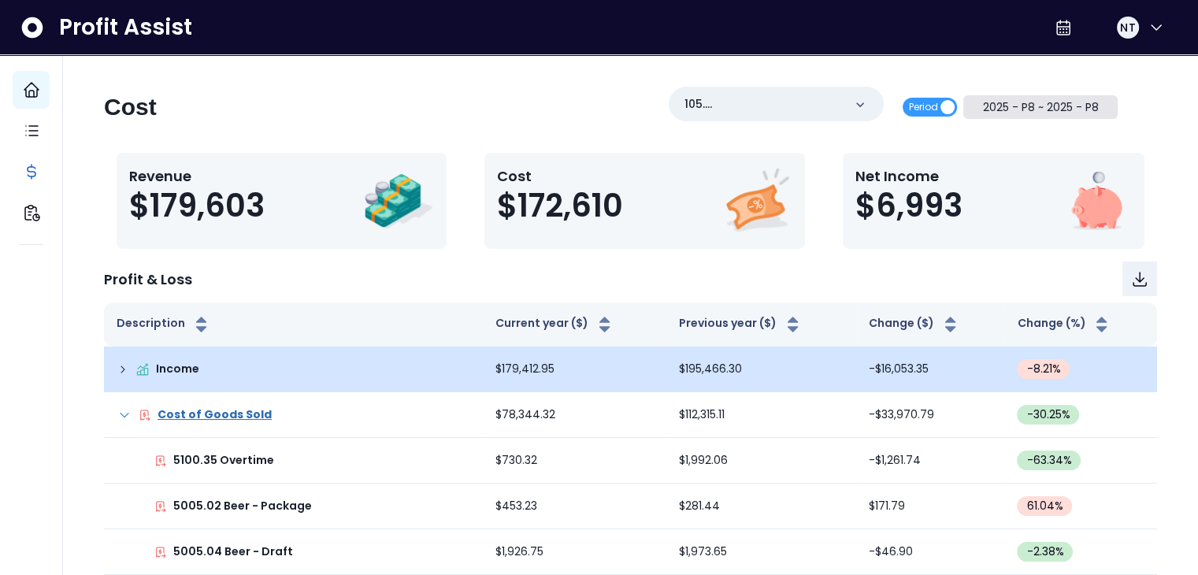
scroll to position [79, 0]
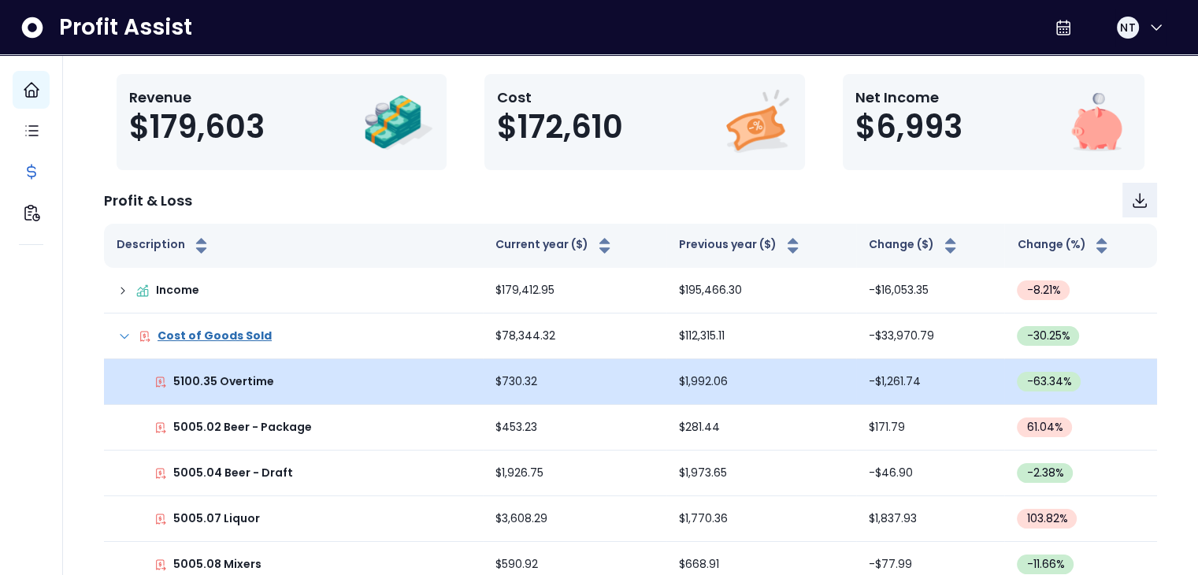
click at [483, 388] on td "$730.32" at bounding box center [575, 382] width 184 height 46
click at [229, 382] on p "5100.35 Overtime" at bounding box center [223, 381] width 101 height 17
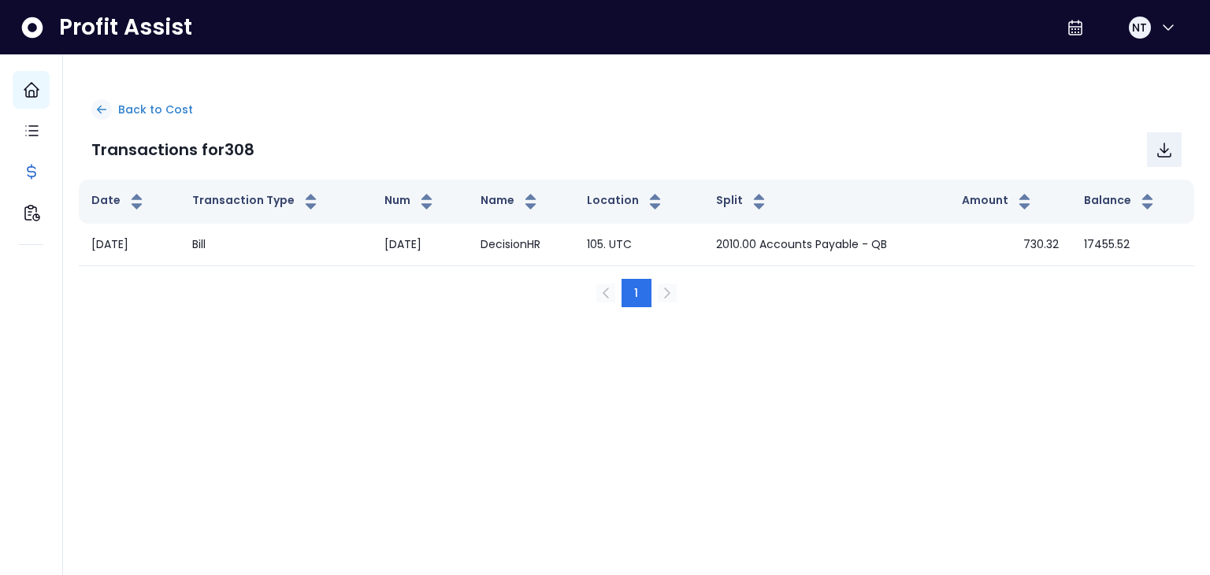
click at [105, 110] on icon at bounding box center [102, 109] width 14 height 14
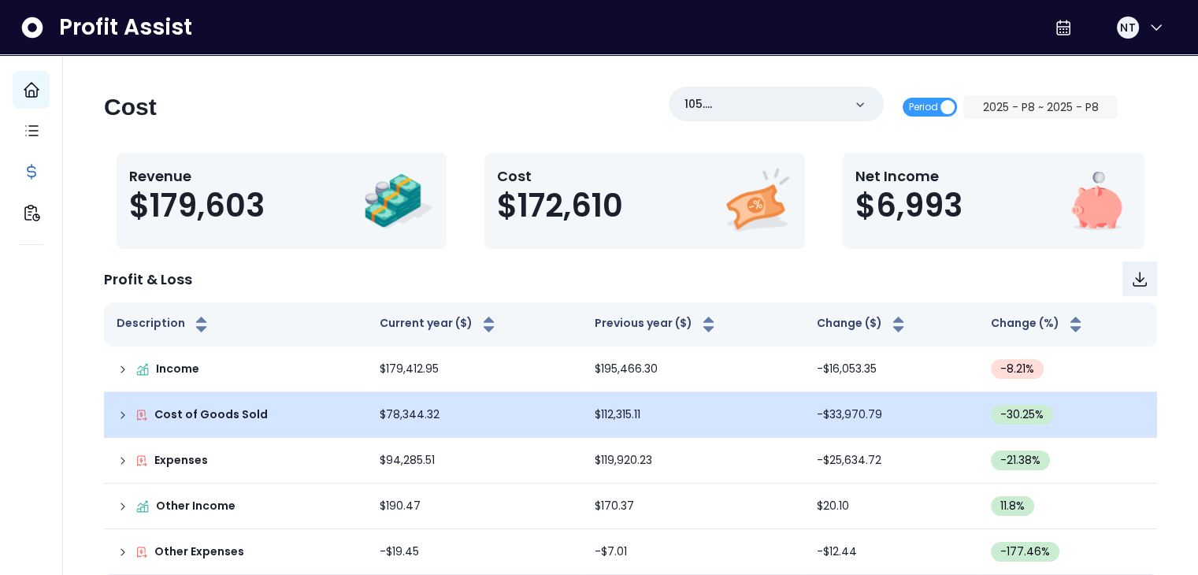
scroll to position [15, 0]
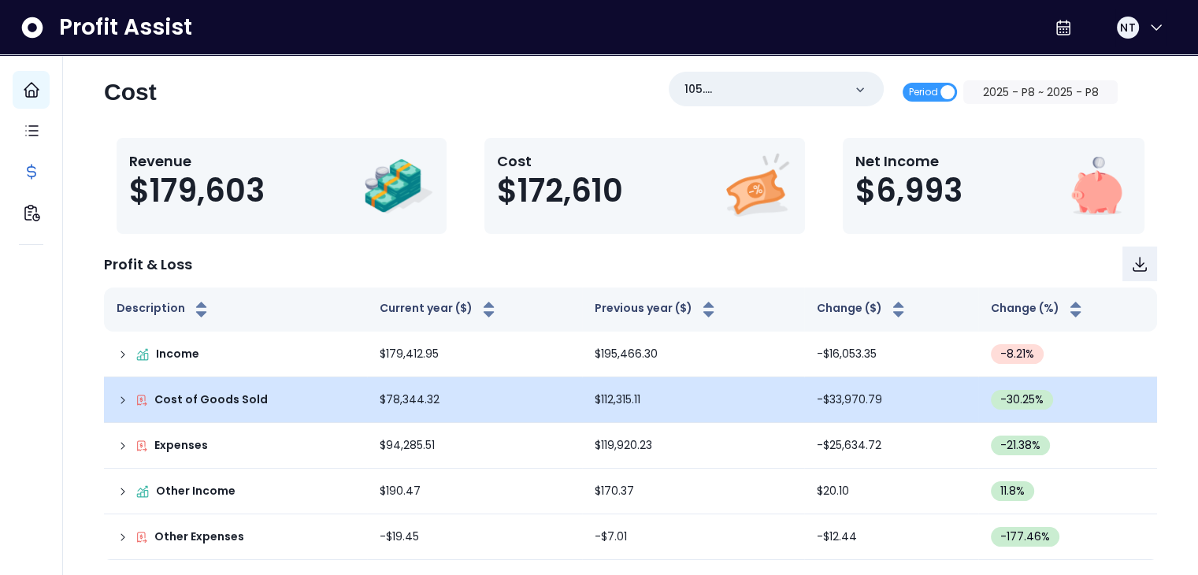
click at [114, 398] on td "Cost of Goods Sold" at bounding box center [235, 400] width 263 height 46
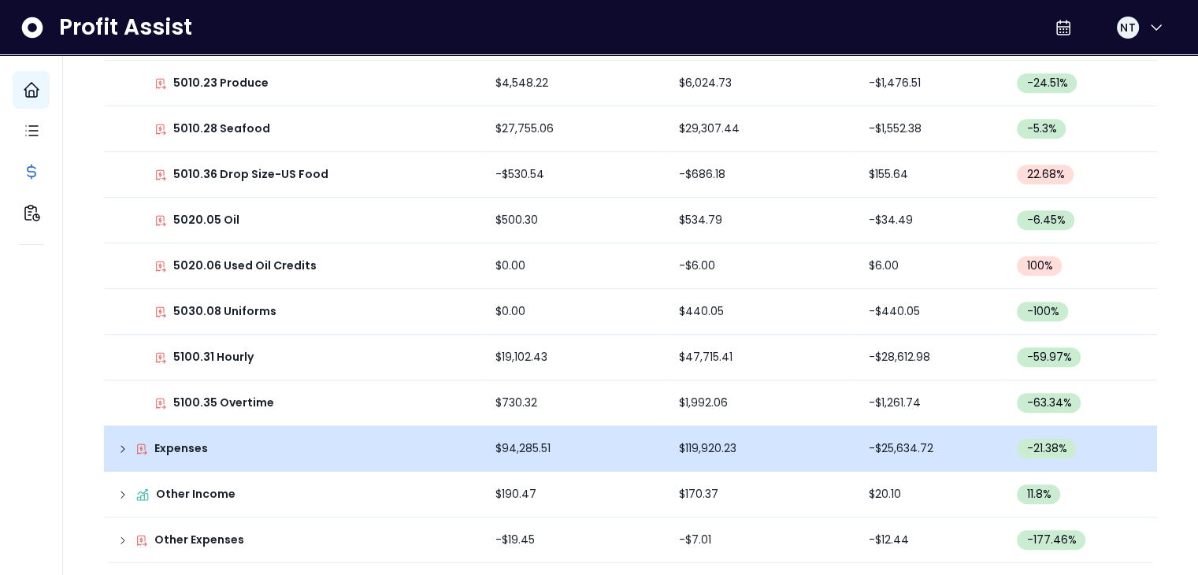
click at [122, 449] on icon at bounding box center [123, 449] width 13 height 13
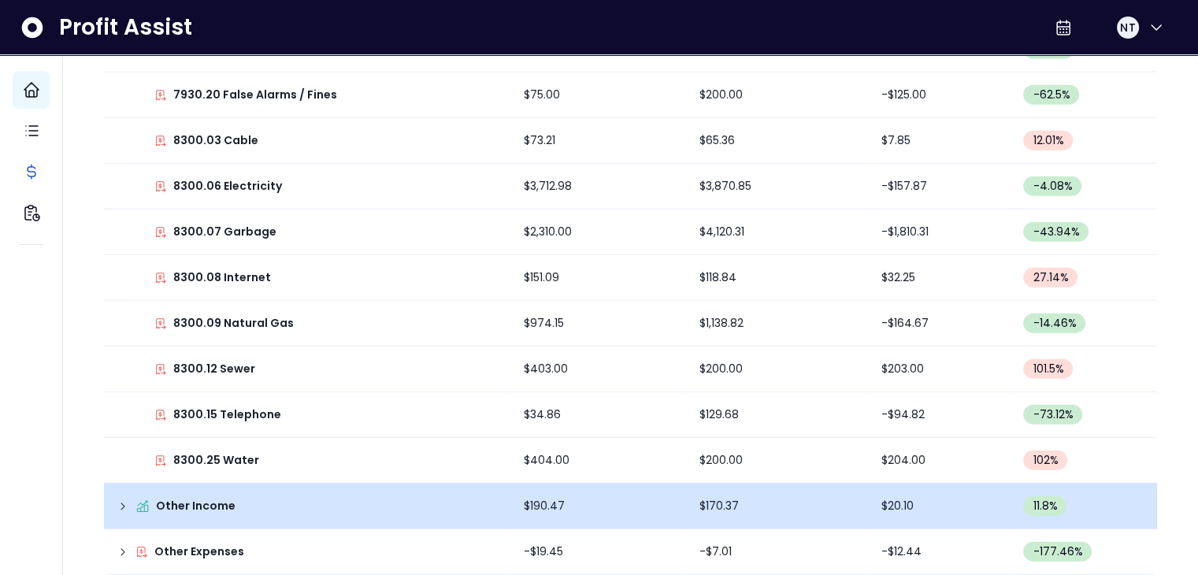
click at [123, 500] on icon at bounding box center [123, 506] width 13 height 13
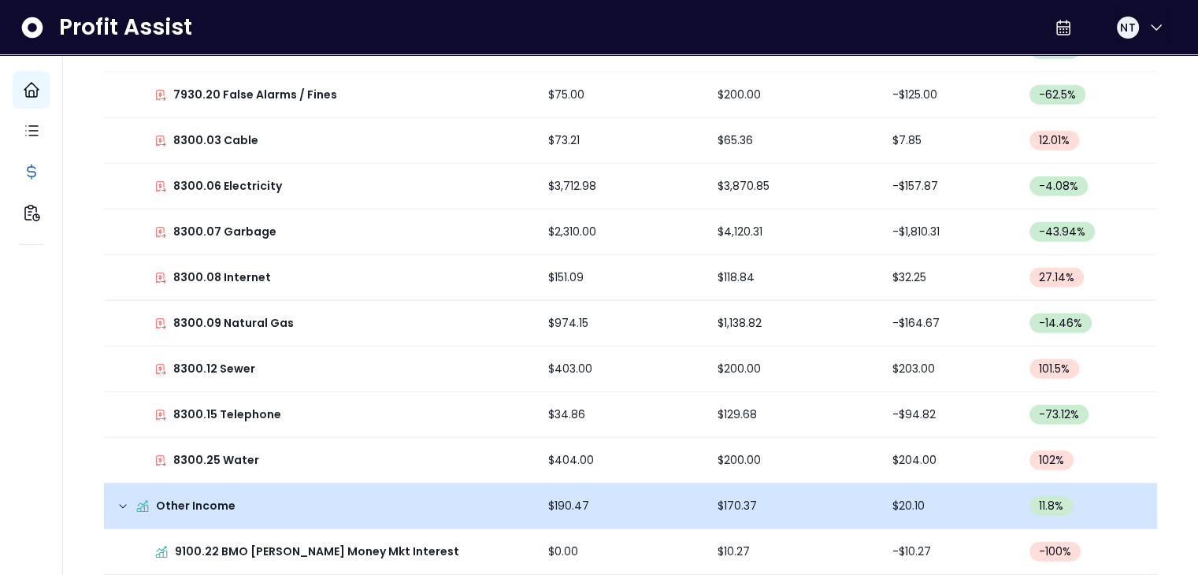
scroll to position [4281, 0]
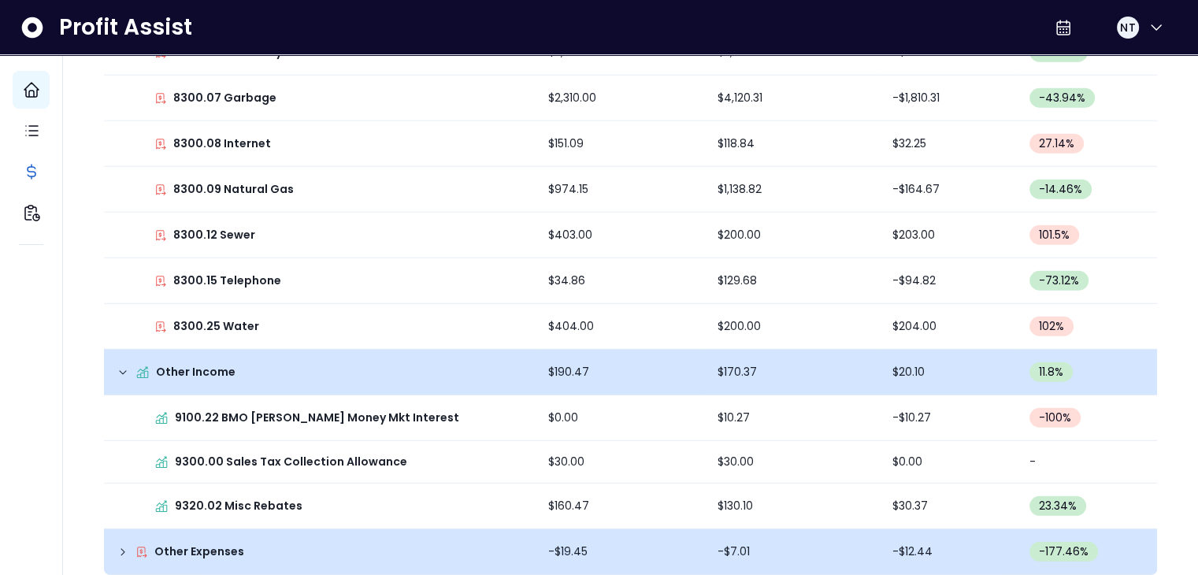
click at [117, 546] on icon at bounding box center [123, 552] width 13 height 13
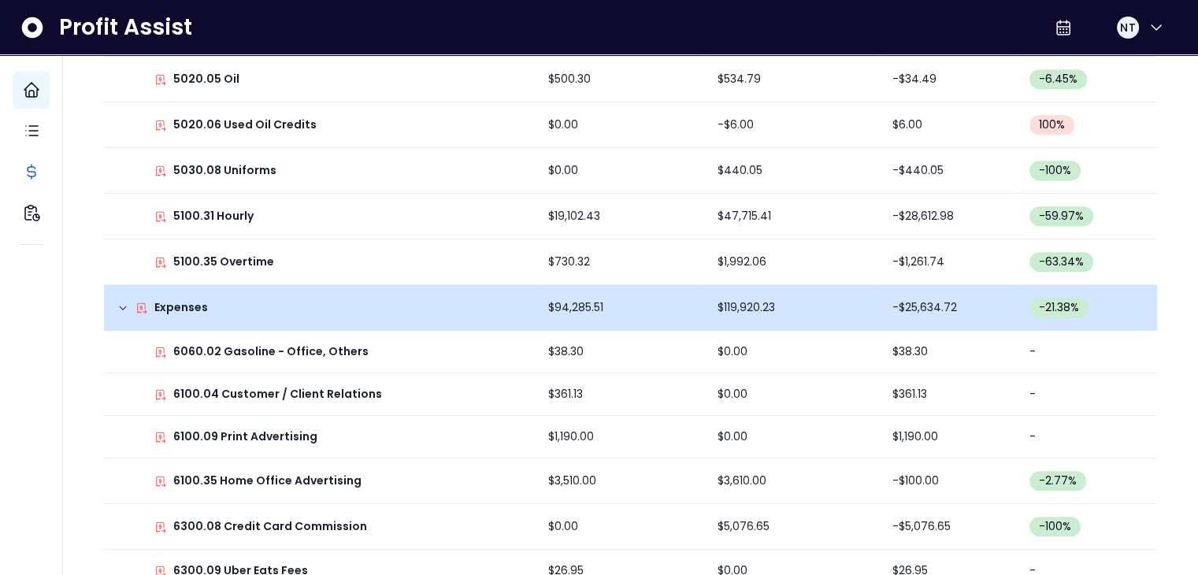
scroll to position [939, 0]
